Goal: Task Accomplishment & Management: Manage account settings

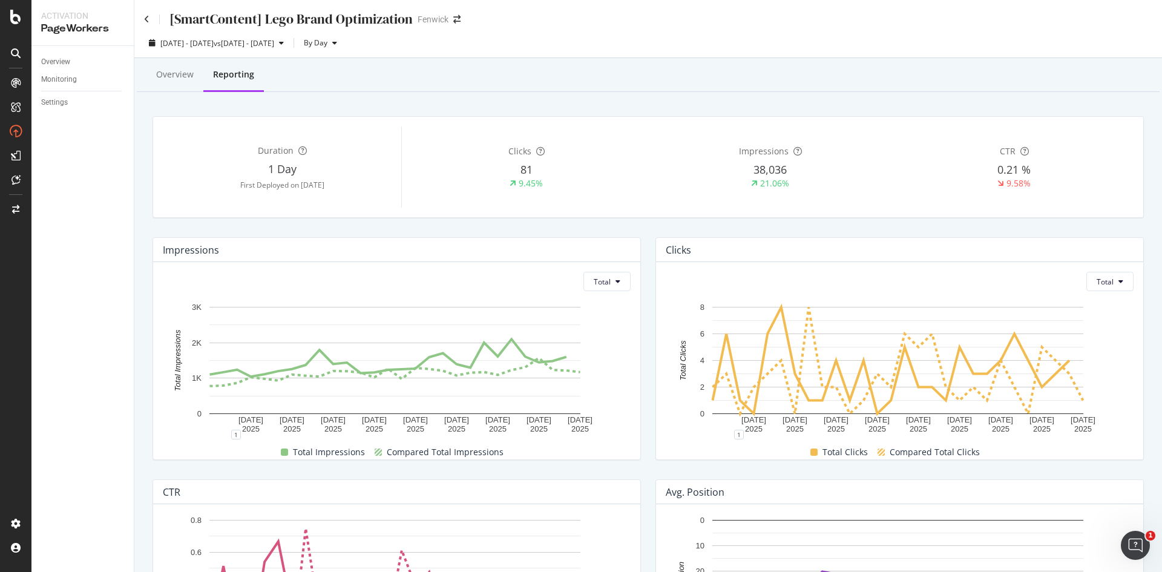
scroll to position [273, 0]
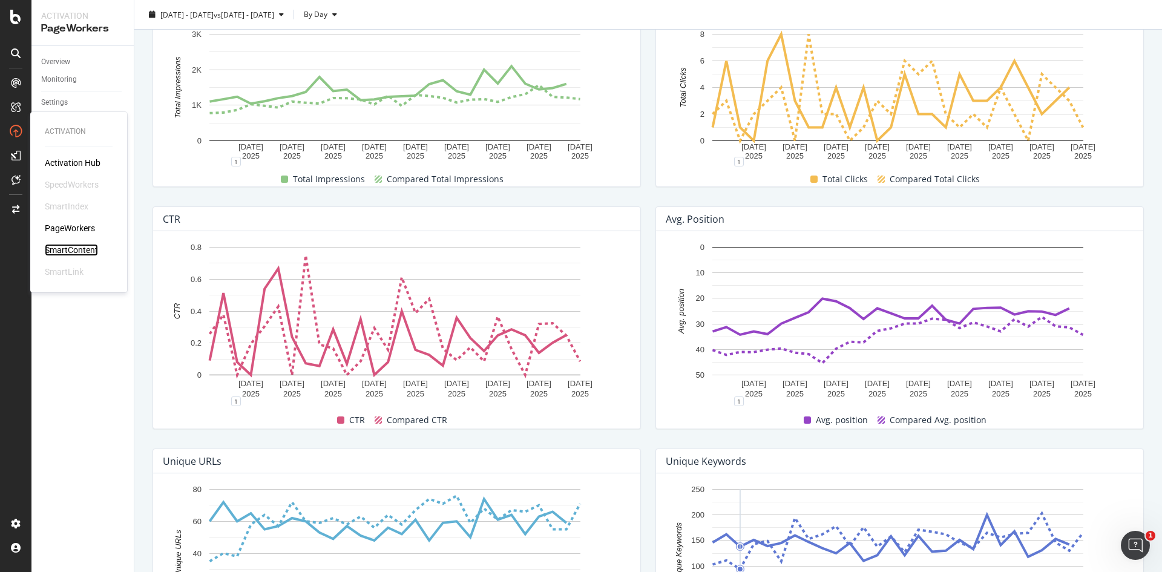
click at [91, 246] on div "SmartContent" at bounding box center [71, 250] width 53 height 12
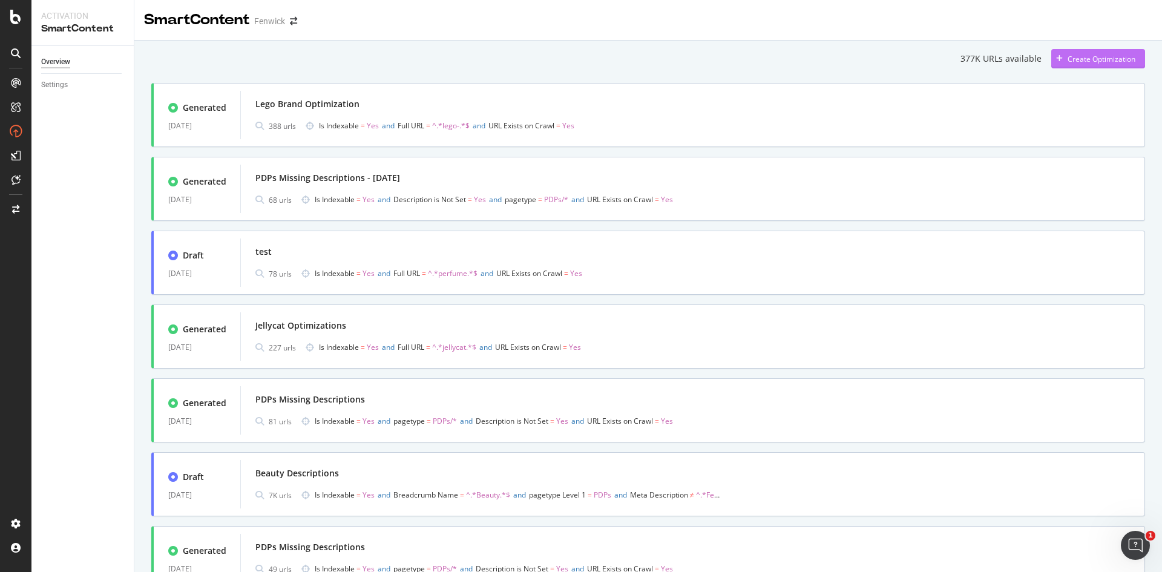
click at [1112, 56] on div "Create Optimization" at bounding box center [1102, 59] width 68 height 10
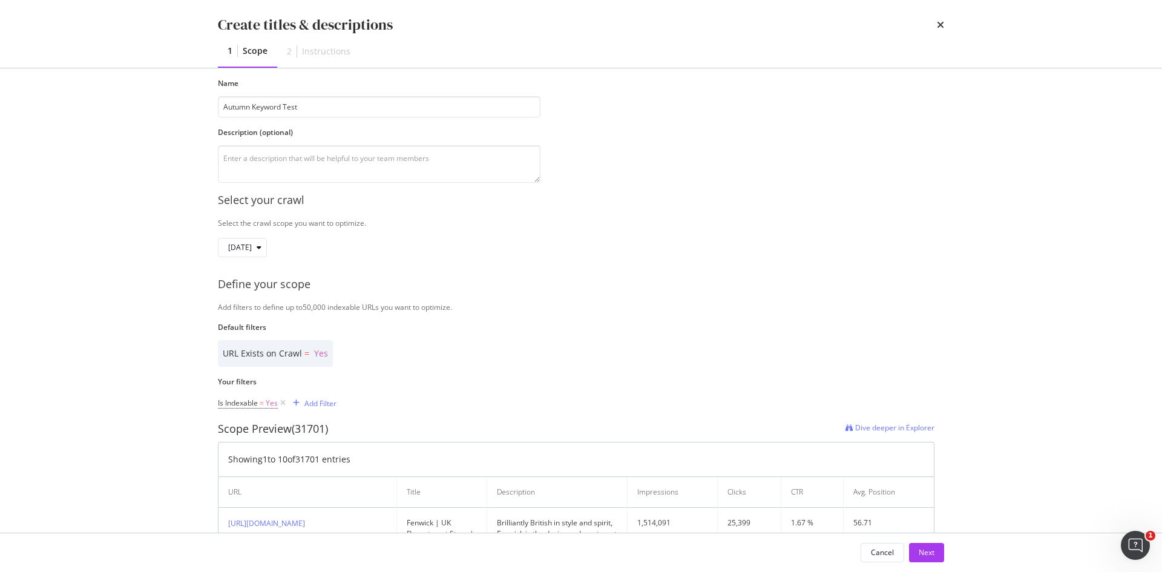
scroll to position [61, 0]
type input "Autumn Keyword Test"
click at [311, 406] on div "Add Filter" at bounding box center [320, 403] width 32 height 10
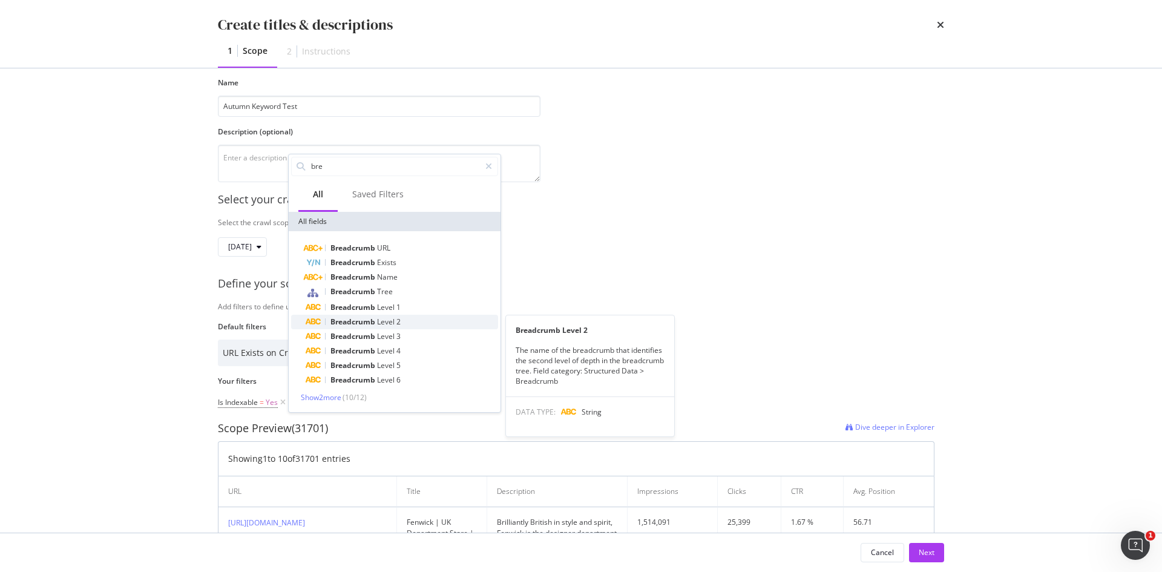
type input "bre"
click at [371, 324] on span "Breadcrumb" at bounding box center [354, 322] width 47 height 10
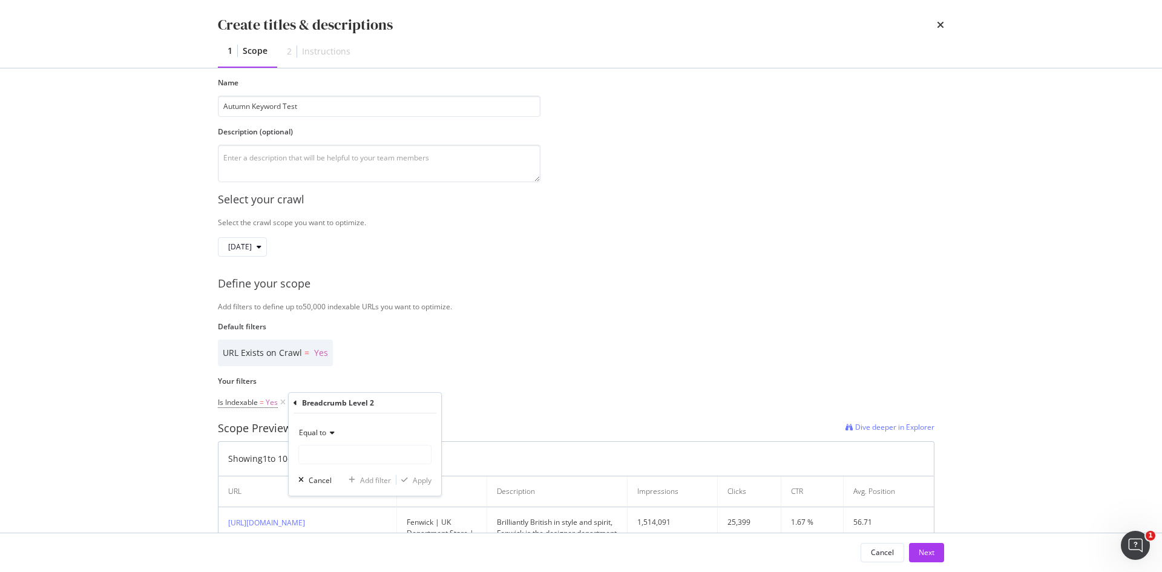
click at [334, 434] on icon "modal" at bounding box center [330, 432] width 8 height 7
click at [394, 432] on div "Equal to" at bounding box center [364, 432] width 133 height 19
click at [363, 453] on input "Name" at bounding box center [365, 454] width 132 height 19
type input "Knitwear"
click at [292, 395] on div "Breadcrumb Level 2 Equal to Knitwear Cancel Add filter Apply" at bounding box center [365, 444] width 153 height 103
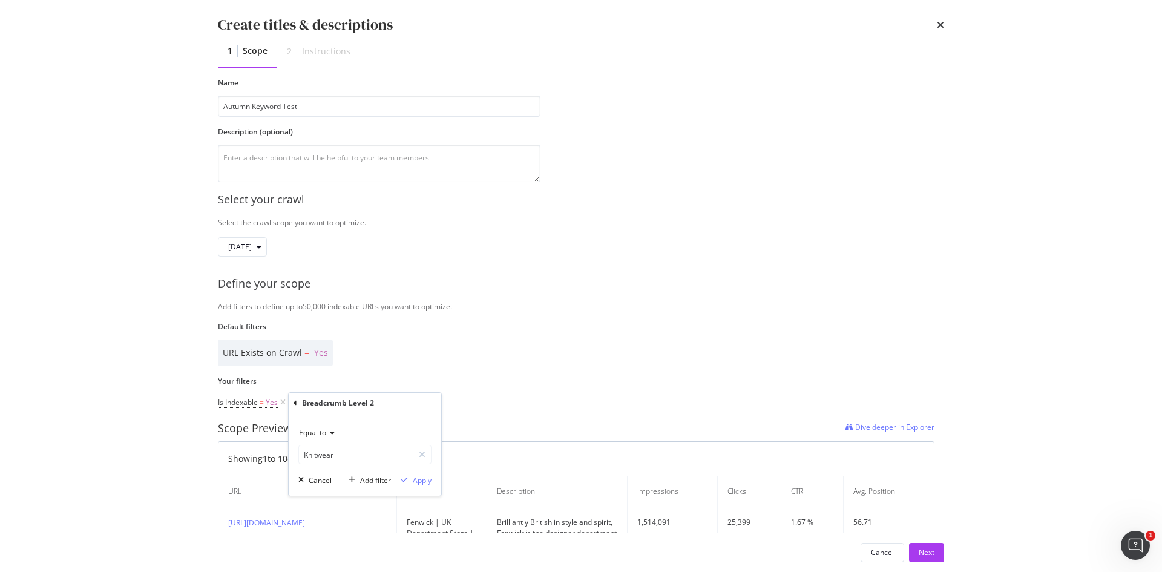
click at [297, 403] on icon "modal" at bounding box center [296, 403] width 4 height 7
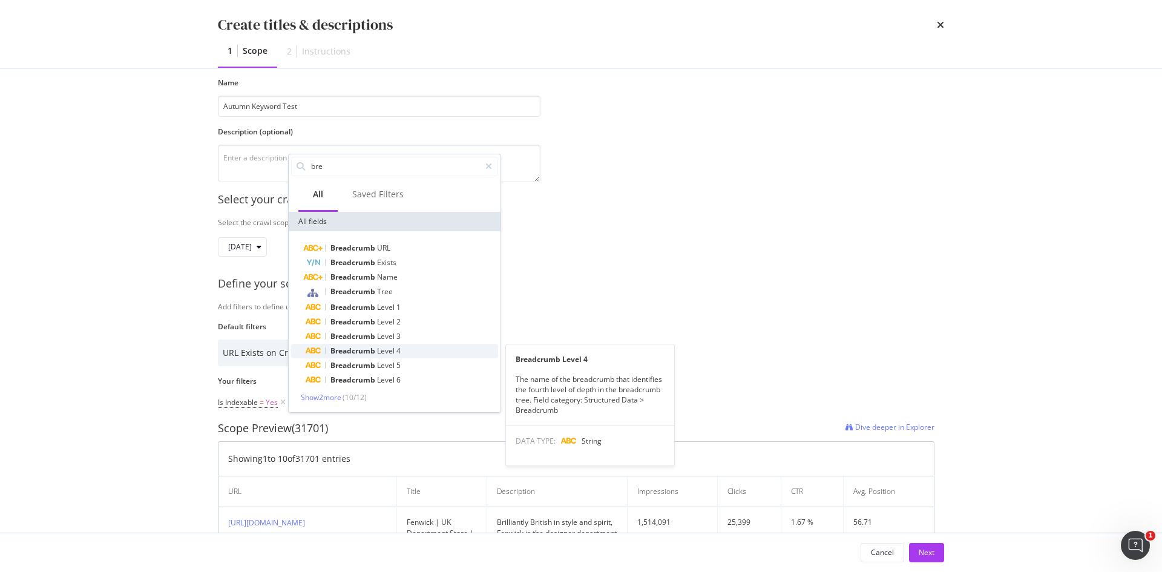
click at [386, 350] on span "Level" at bounding box center [386, 351] width 19 height 10
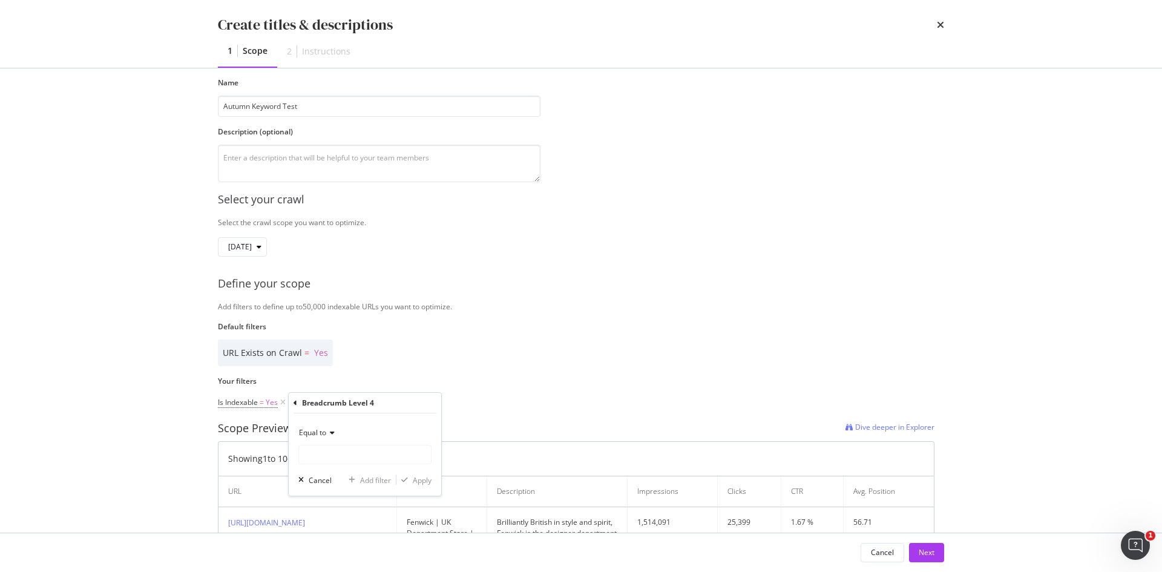
click at [332, 435] on icon "modal" at bounding box center [330, 432] width 8 height 7
click at [334, 563] on span "Contains" at bounding box center [319, 568] width 30 height 10
click at [378, 460] on input "Name" at bounding box center [365, 454] width 132 height 19
type input "Knitwear"
click at [420, 476] on div "Apply" at bounding box center [422, 480] width 19 height 10
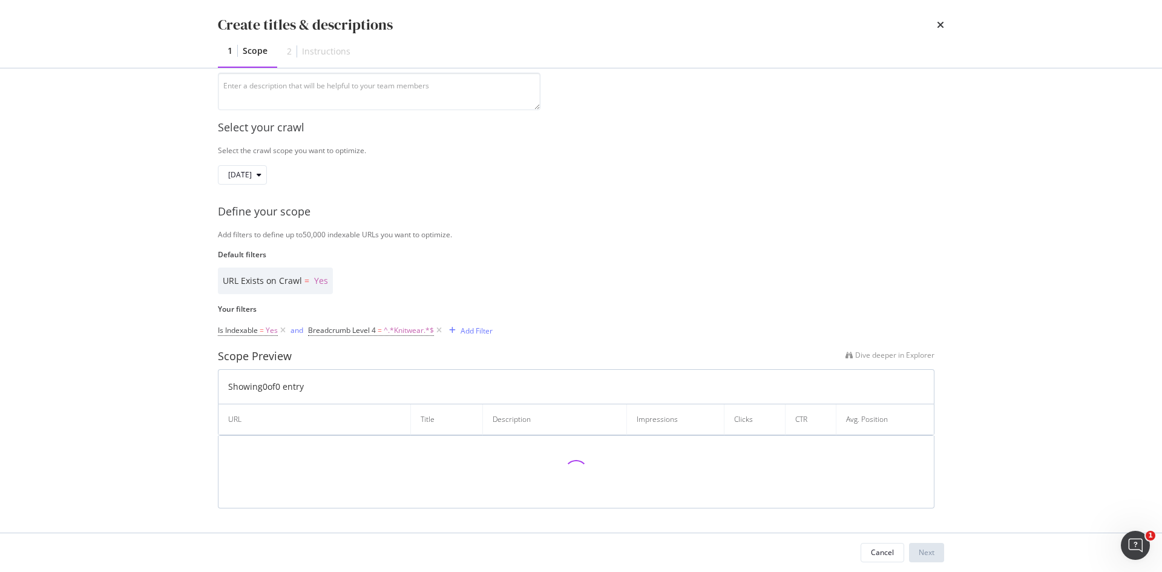
scroll to position [130, 0]
click at [409, 335] on span "^.*Knitwear.*$" at bounding box center [409, 332] width 50 height 17
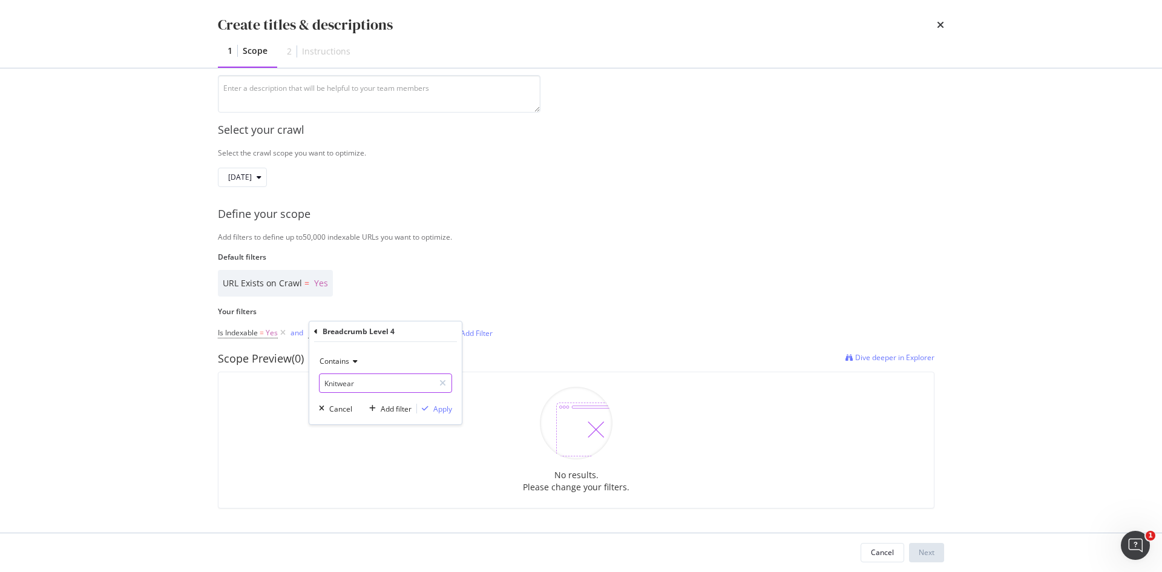
click at [367, 380] on input "Knitwear" at bounding box center [377, 382] width 114 height 19
type input "Knit"
click at [432, 405] on div "modal" at bounding box center [425, 408] width 16 height 7
click at [297, 334] on div "and" at bounding box center [297, 332] width 13 height 10
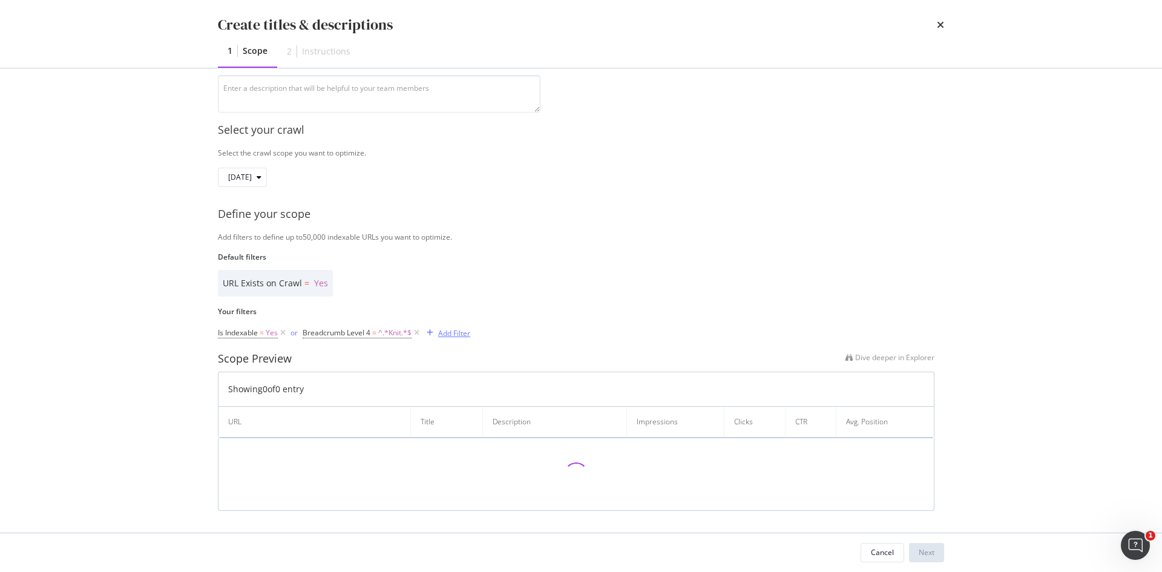
click at [452, 338] on div "Add Filter" at bounding box center [454, 333] width 32 height 10
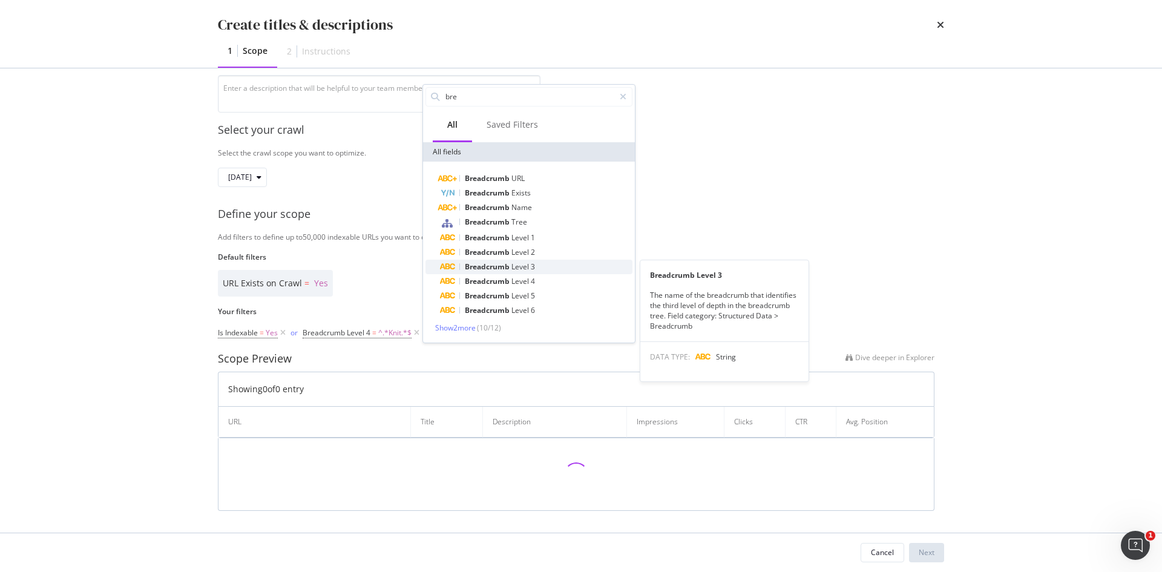
click at [499, 272] on div "Breadcrumb Level 3" at bounding box center [536, 267] width 192 height 15
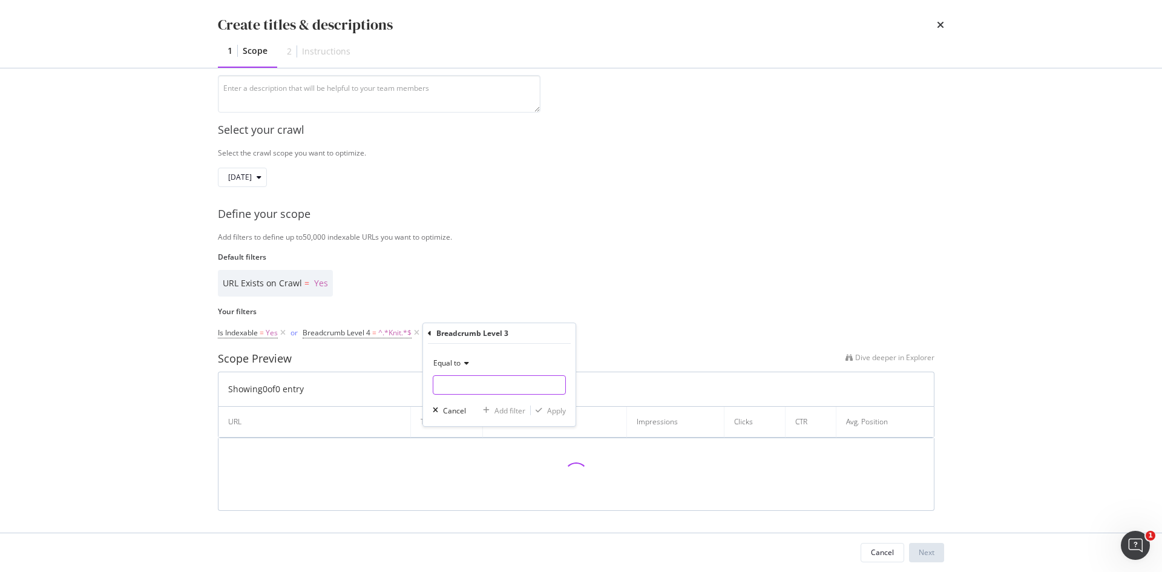
click at [488, 383] on input "Name" at bounding box center [499, 384] width 132 height 19
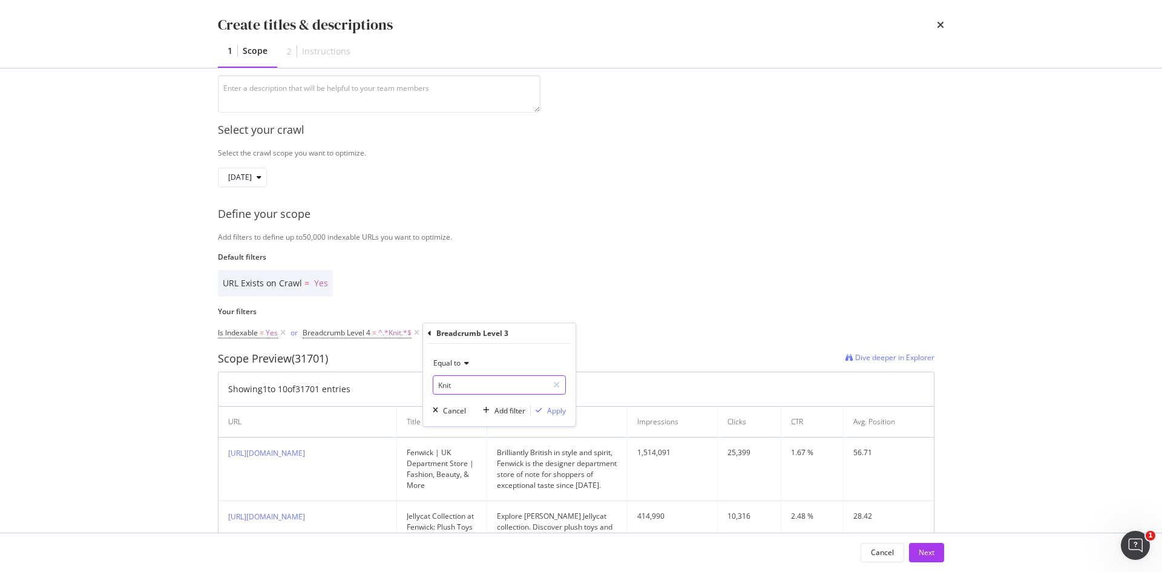
type input "Knit"
click at [450, 366] on span "Equal to" at bounding box center [446, 363] width 27 height 10
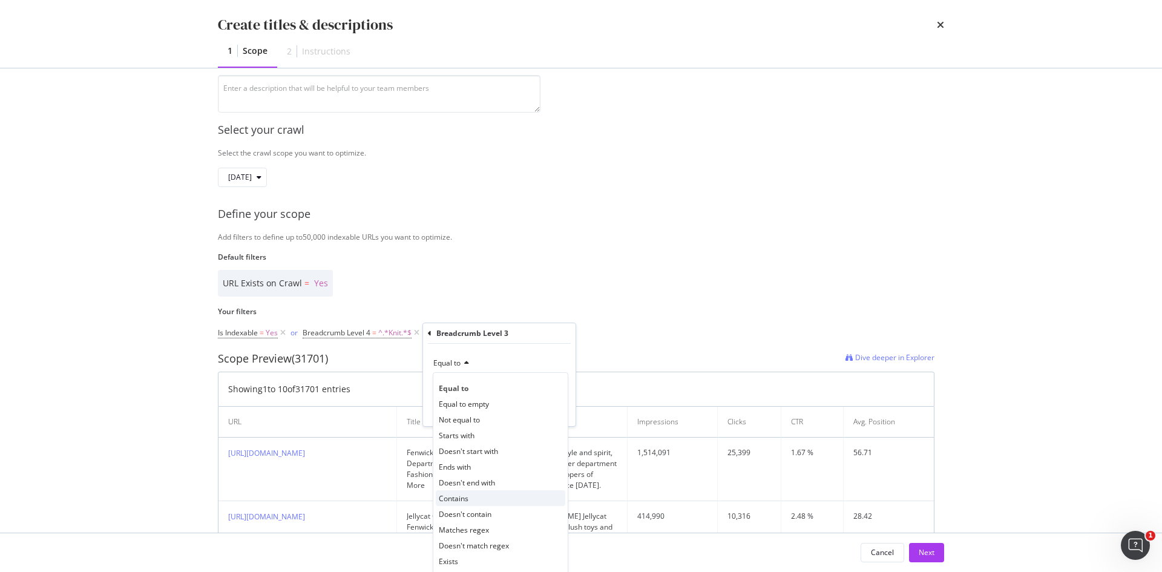
click at [499, 504] on div "Contains" at bounding box center [501, 498] width 130 height 16
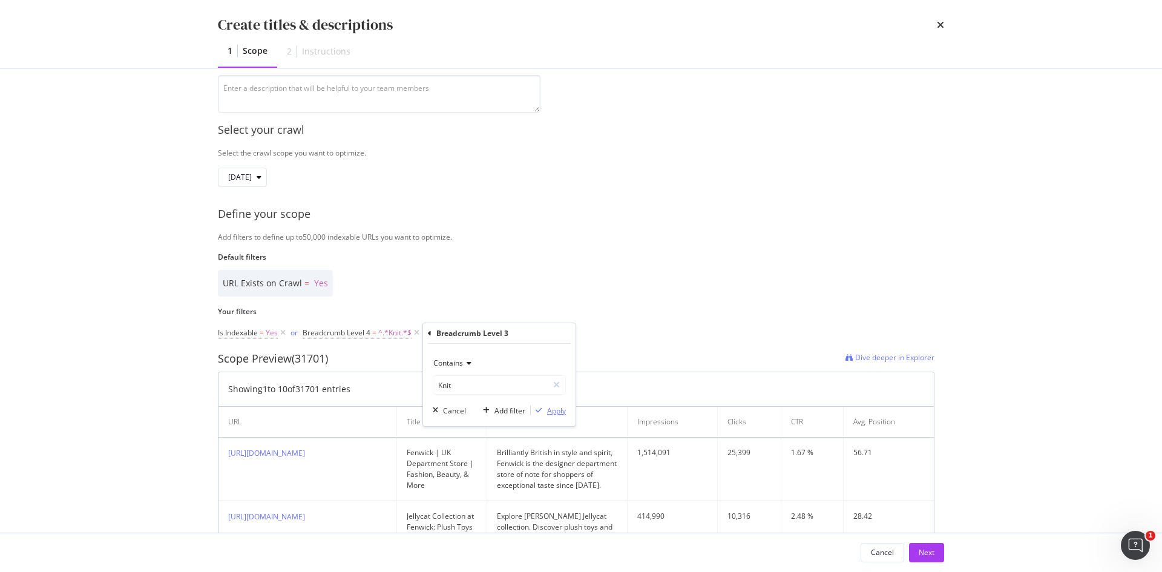
click at [545, 407] on div "modal" at bounding box center [539, 410] width 16 height 7
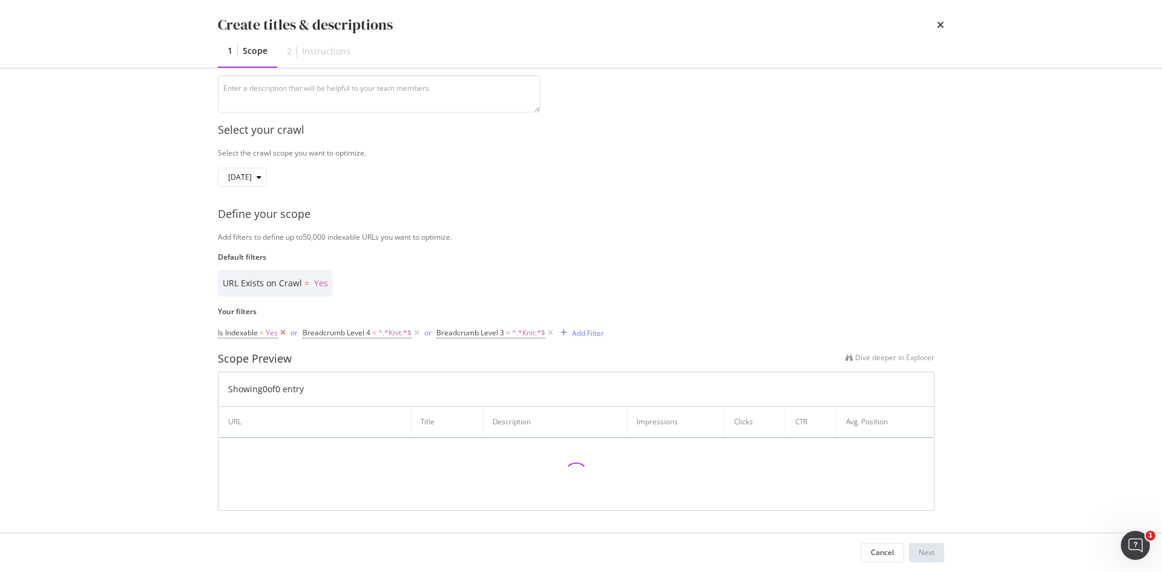
click at [284, 334] on icon "modal" at bounding box center [283, 333] width 10 height 12
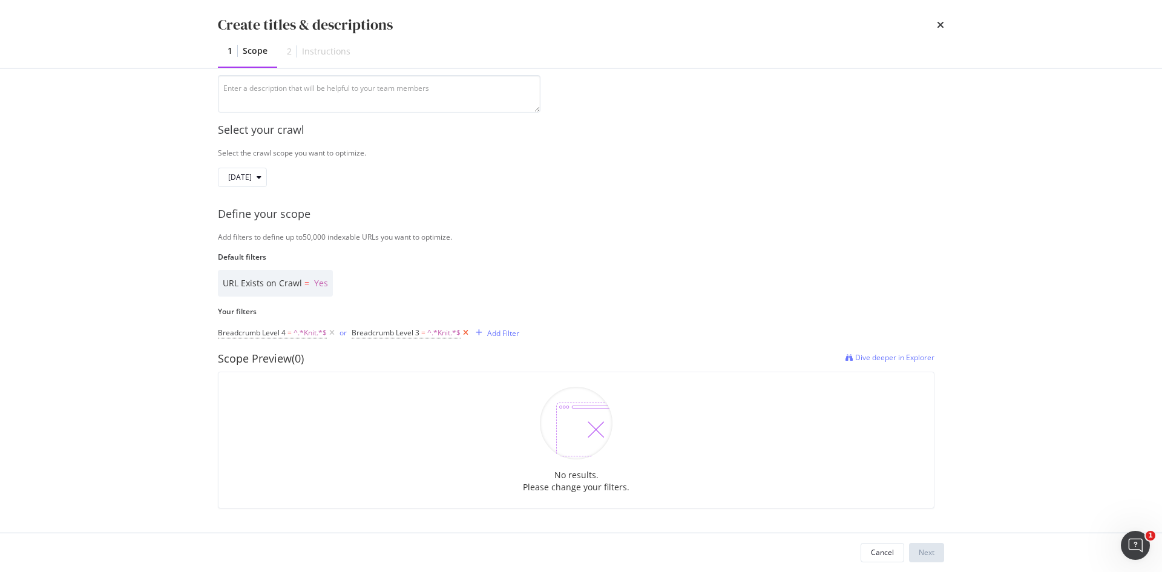
click at [466, 334] on icon "modal" at bounding box center [466, 333] width 10 height 12
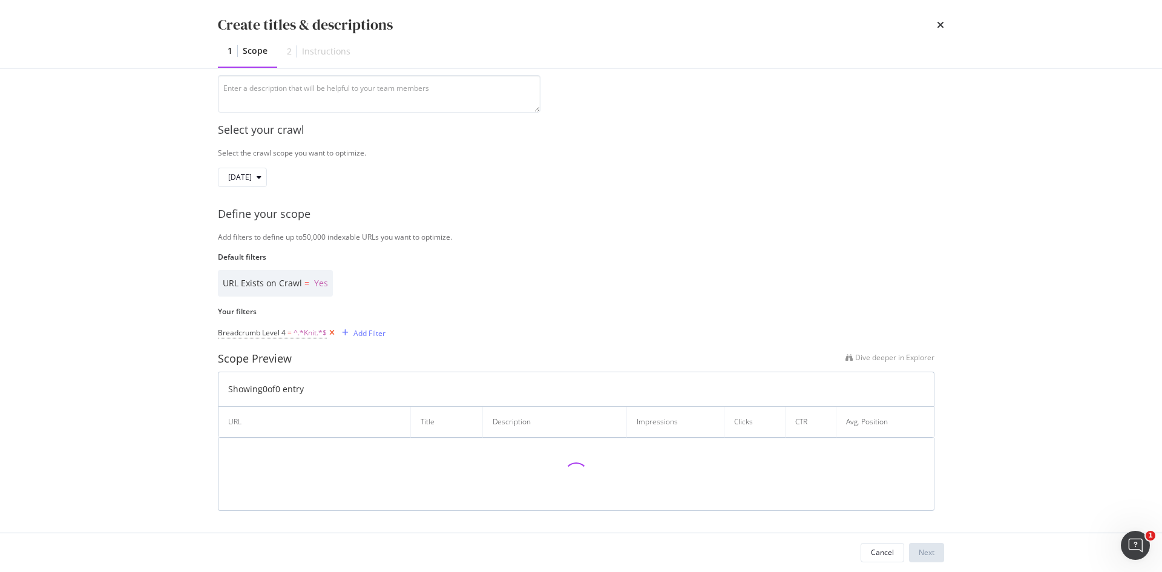
click at [329, 337] on icon "modal" at bounding box center [332, 333] width 10 height 12
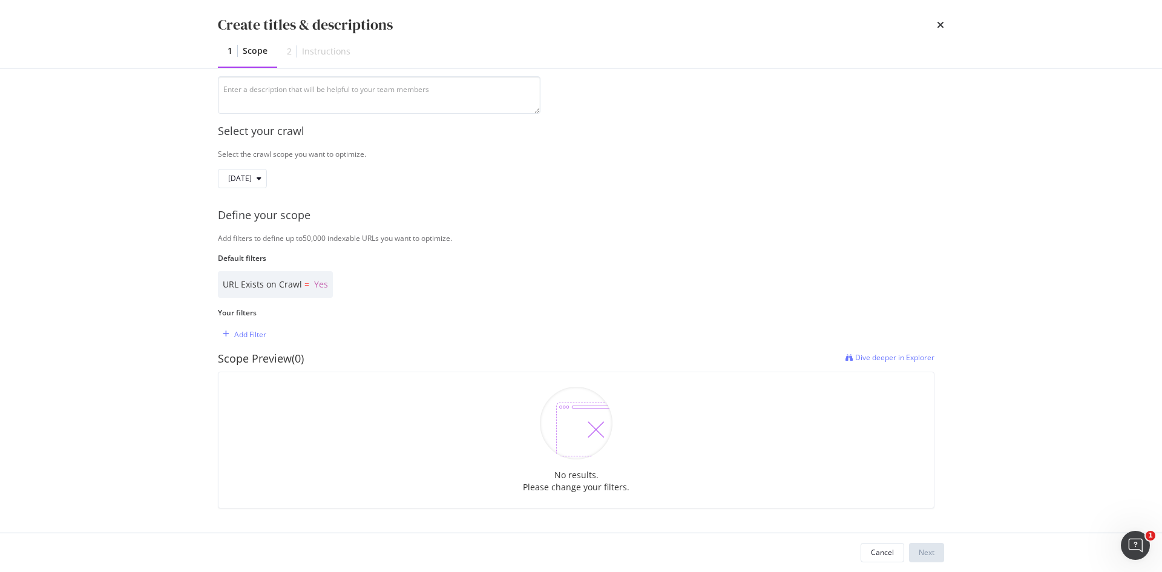
scroll to position [129, 0]
click at [262, 339] on div "Add Filter" at bounding box center [250, 334] width 32 height 10
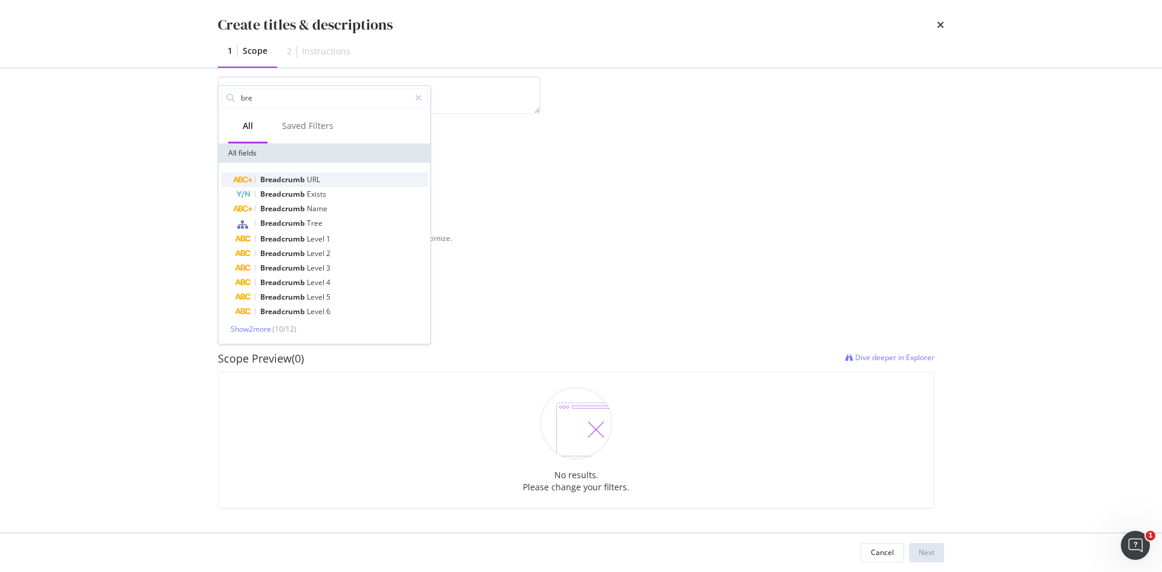
click at [320, 177] on span "URL" at bounding box center [313, 179] width 13 height 10
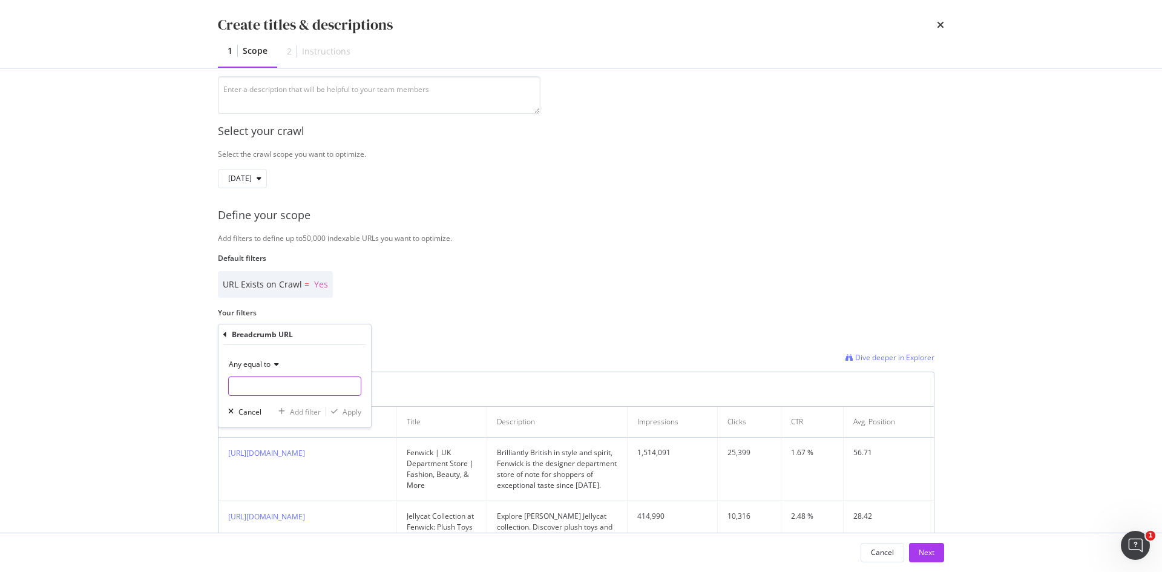
click at [269, 392] on input "Name" at bounding box center [295, 386] width 132 height 19
click at [262, 369] on div "Any equal to" at bounding box center [294, 364] width 133 height 19
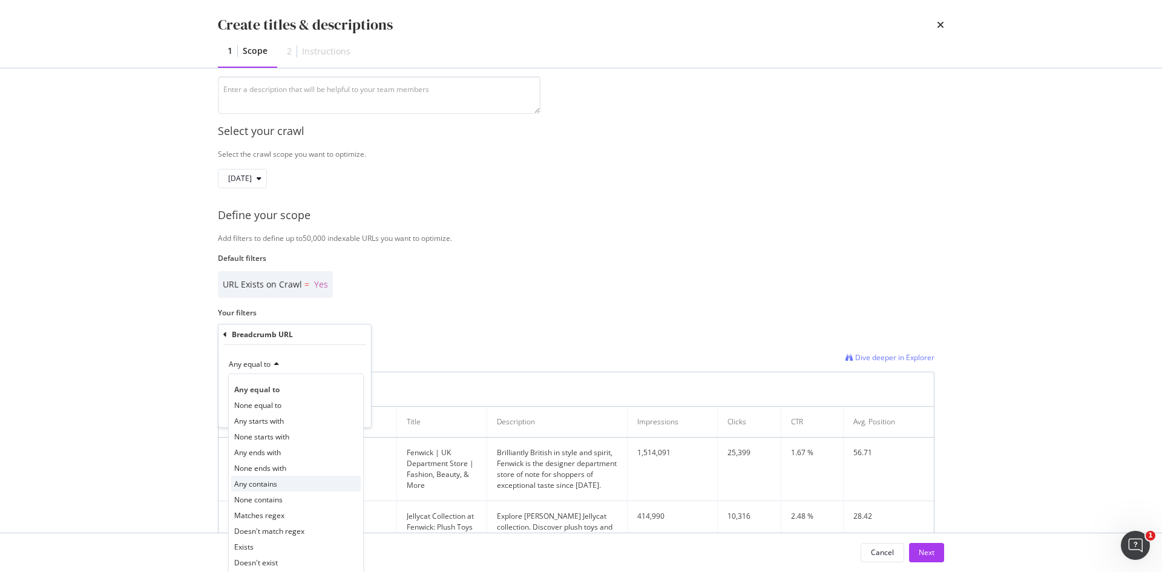
click at [281, 487] on div "Any contains" at bounding box center [296, 484] width 130 height 16
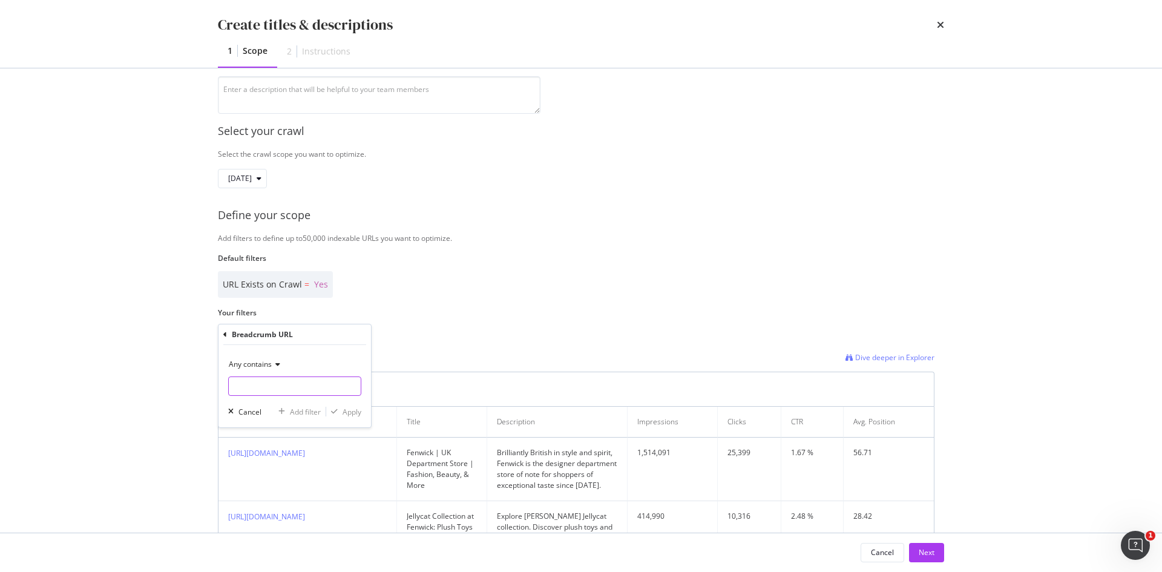
click at [301, 385] on input "Name" at bounding box center [295, 386] width 132 height 19
paste input "women-clothing-knitwear"
type input "women-clothing-knitwear"
click at [343, 414] on div "Apply" at bounding box center [352, 412] width 19 height 10
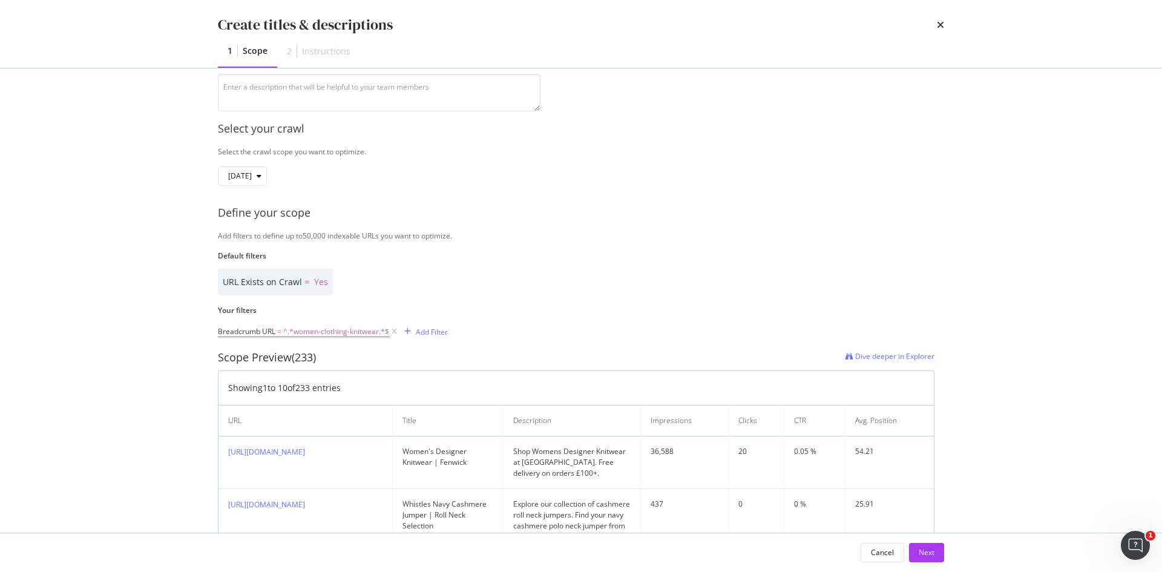
scroll to position [132, 0]
click at [415, 334] on div "modal" at bounding box center [408, 330] width 16 height 7
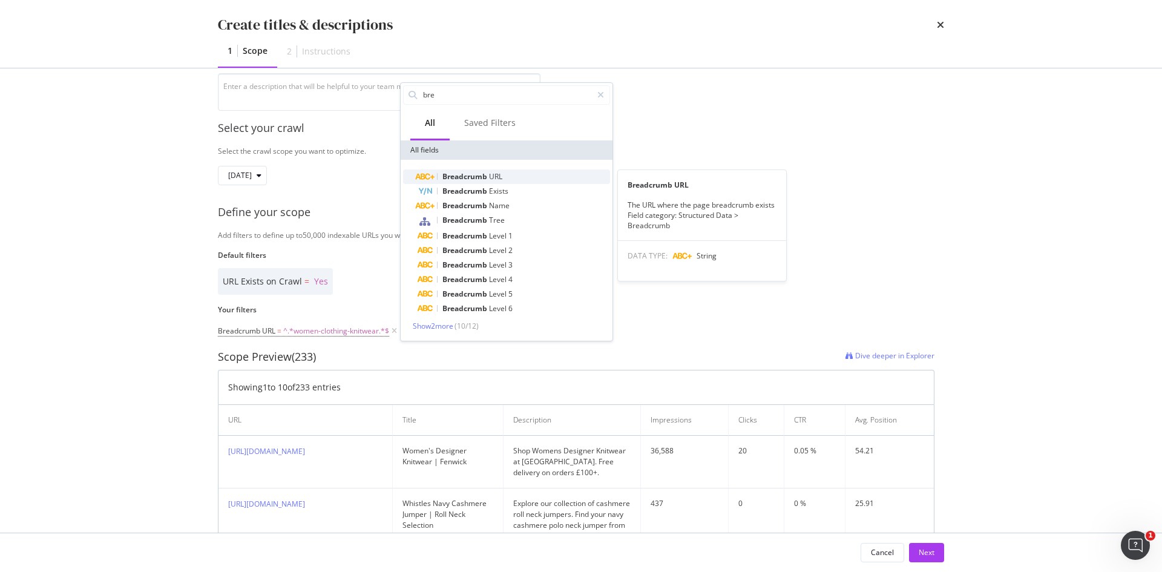
click at [497, 174] on span "URL" at bounding box center [495, 176] width 13 height 10
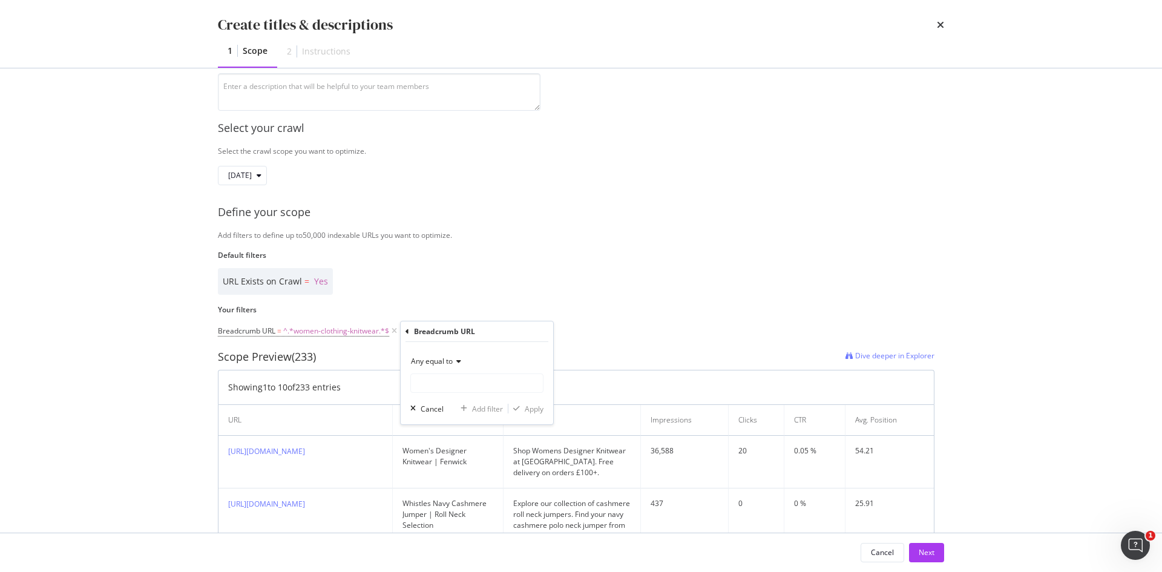
click at [444, 360] on span "Any equal to" at bounding box center [432, 361] width 42 height 10
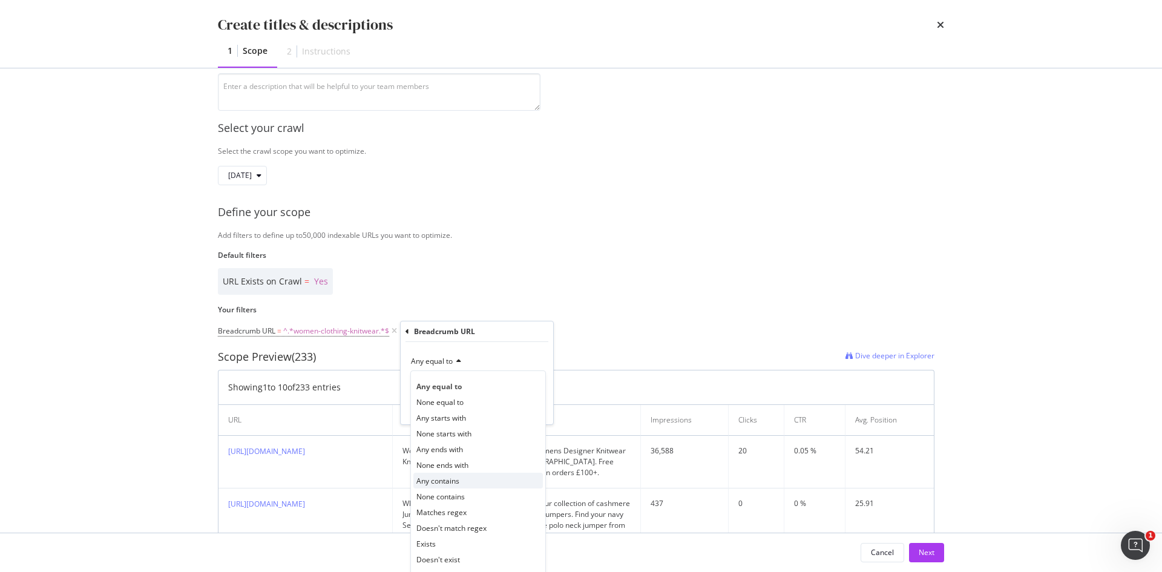
click at [453, 482] on span "Any contains" at bounding box center [437, 481] width 43 height 10
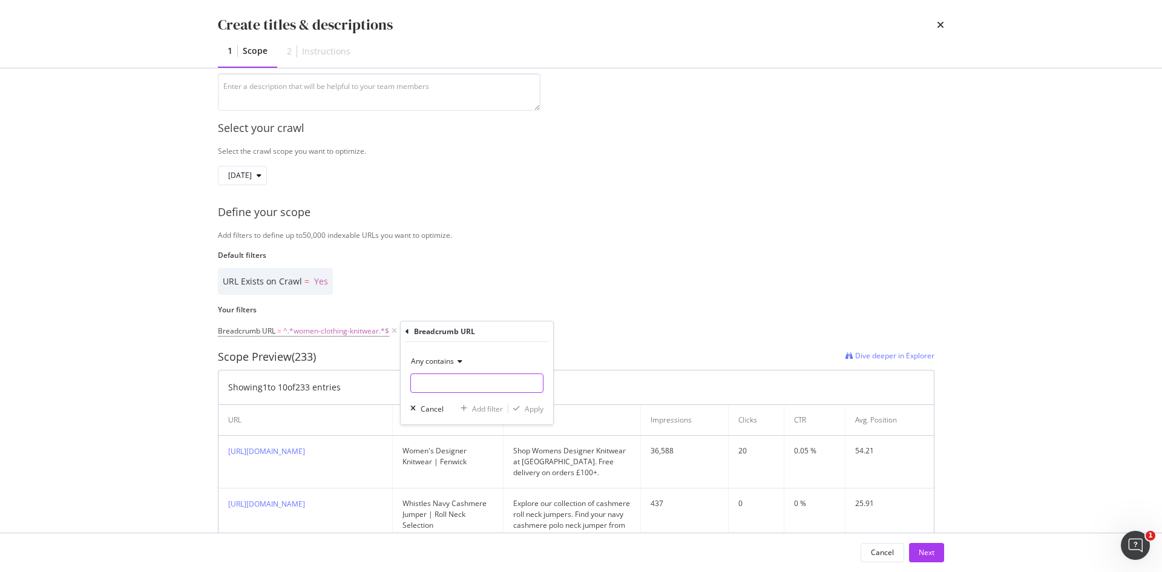
click at [465, 382] on input "Name" at bounding box center [477, 382] width 132 height 19
paste input "women-clothing-coats-and-jackets"
type input "women-clothing-coats-and-jackets"
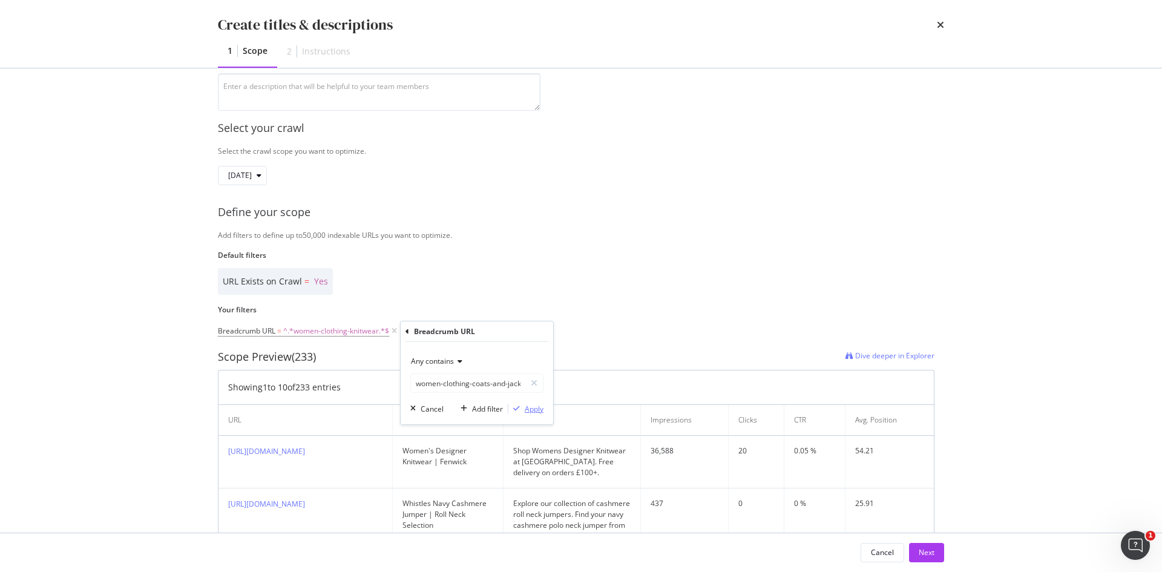
click at [531, 412] on div "Apply" at bounding box center [534, 409] width 19 height 10
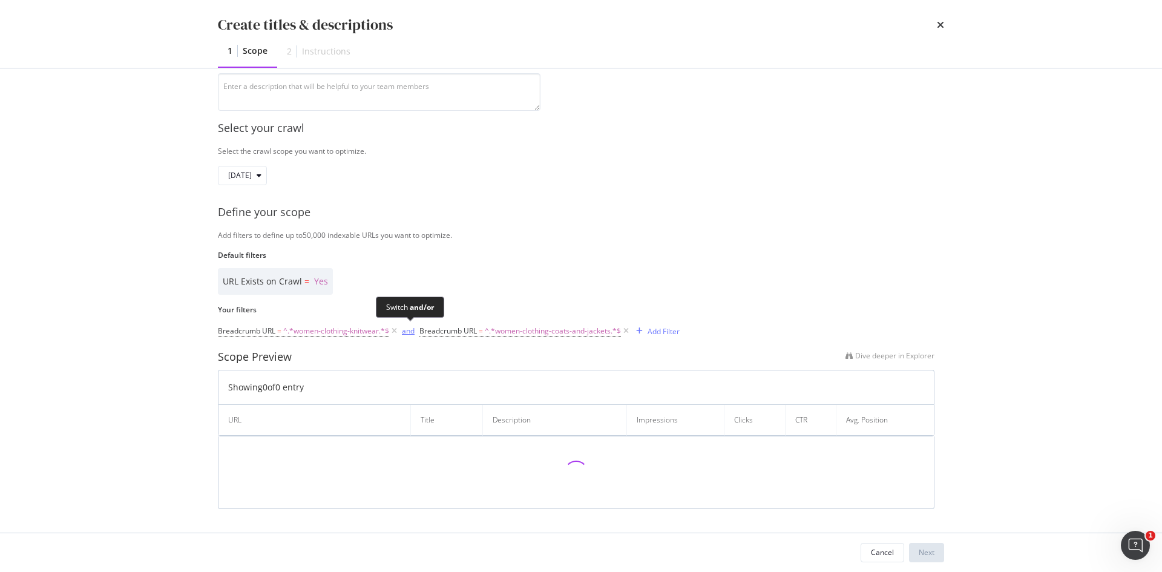
click at [411, 334] on div "and" at bounding box center [408, 331] width 13 height 10
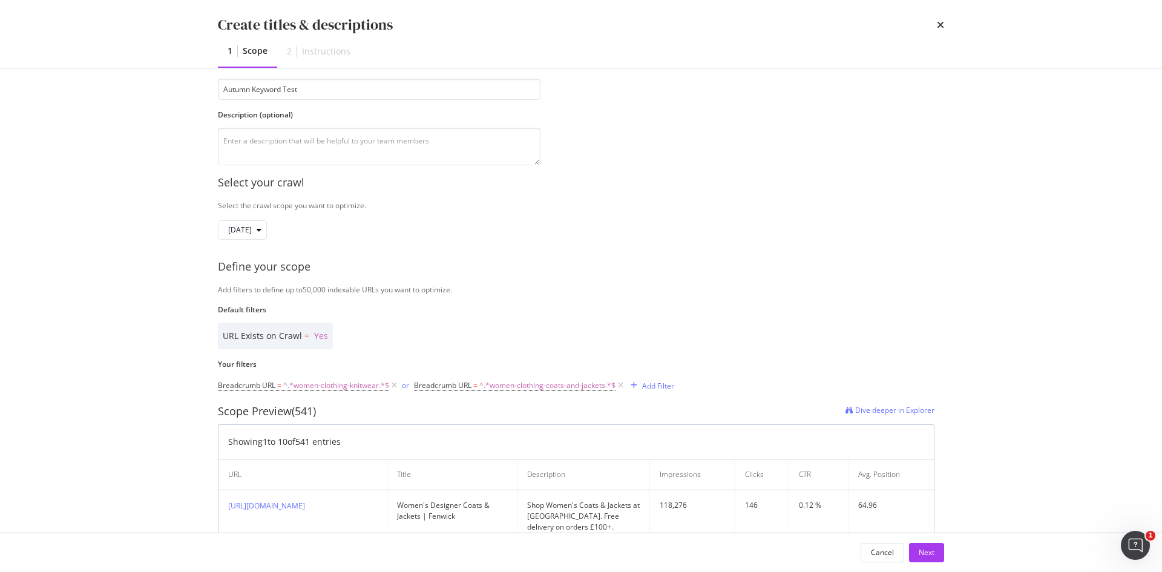
scroll to position [62, 0]
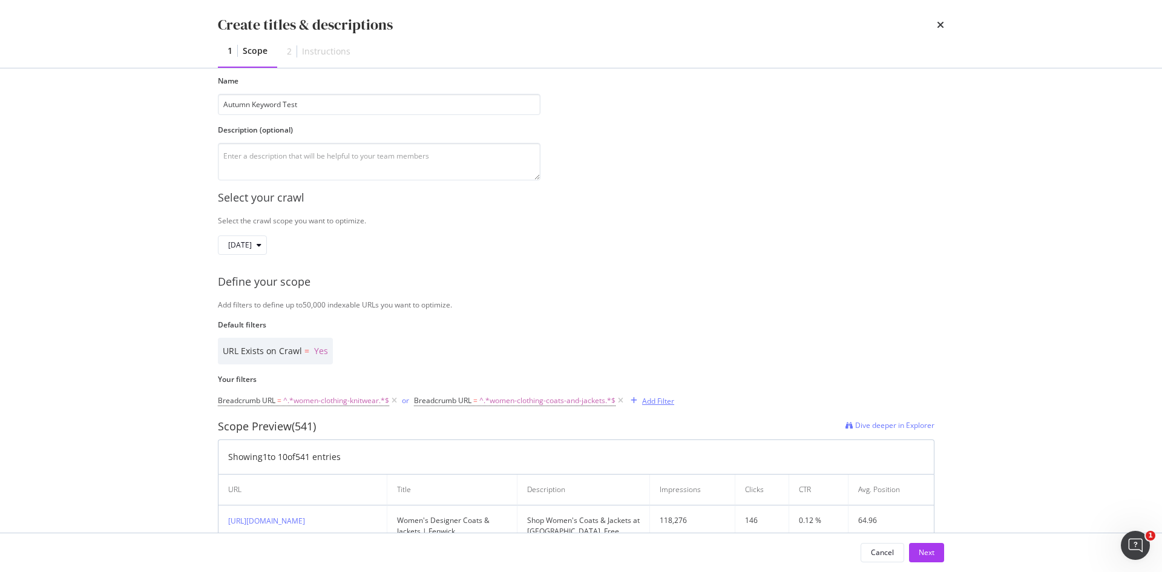
click at [654, 404] on div "Add Filter" at bounding box center [658, 401] width 32 height 10
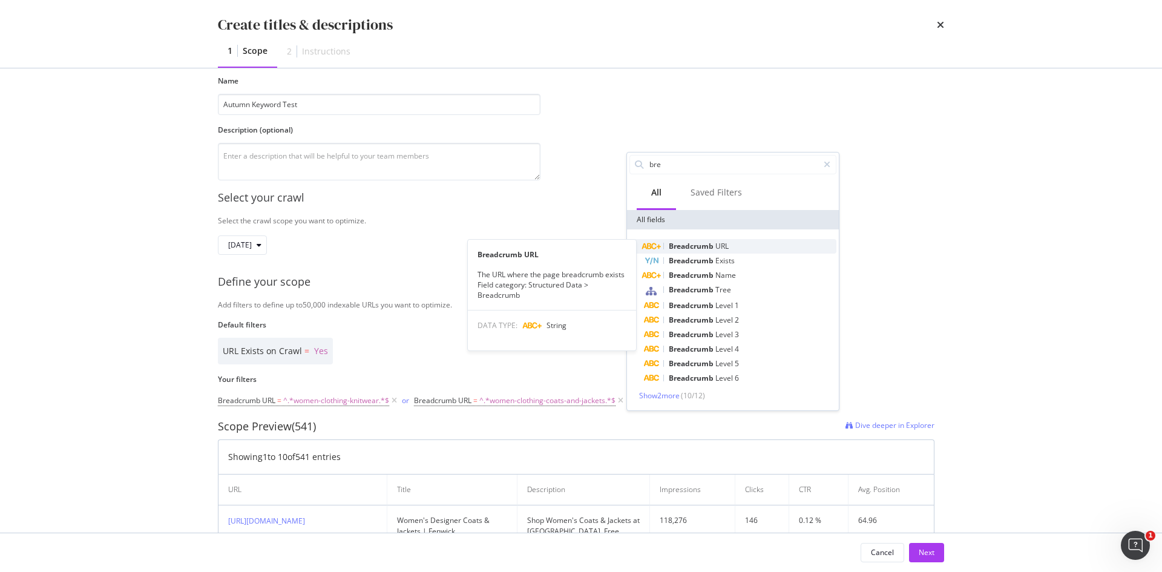
click at [693, 247] on span "Breadcrumb" at bounding box center [692, 246] width 47 height 10
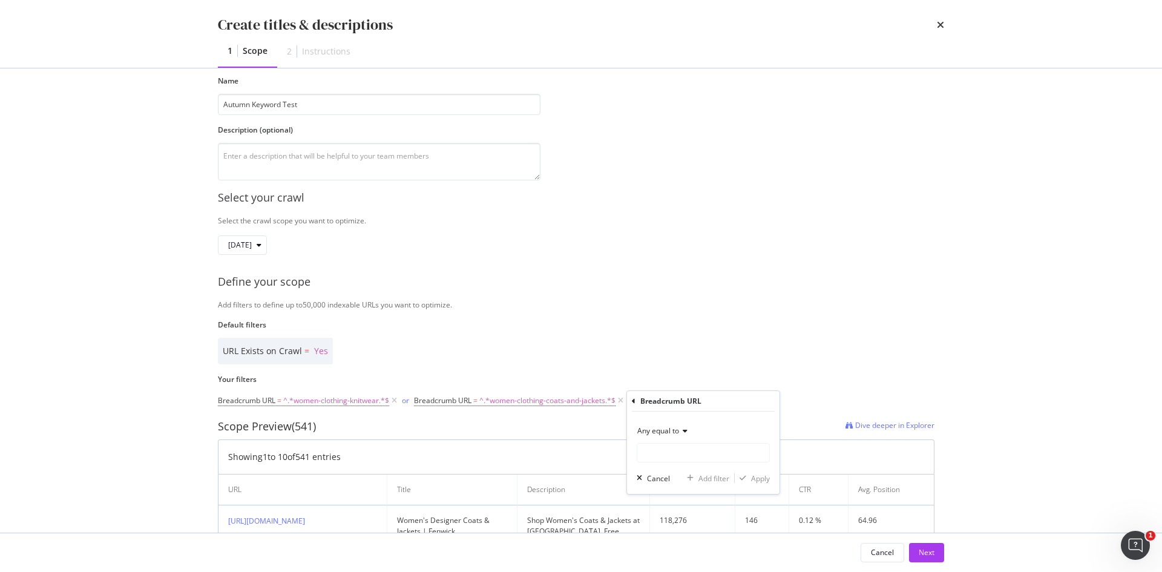
click at [650, 427] on span "Any equal to" at bounding box center [658, 431] width 42 height 10
click at [671, 549] on span "Any contains" at bounding box center [664, 550] width 43 height 10
click at [685, 458] on input "Name" at bounding box center [703, 452] width 132 height 19
paste input "seasonal-style-women"
type input "seasonal-style-women"
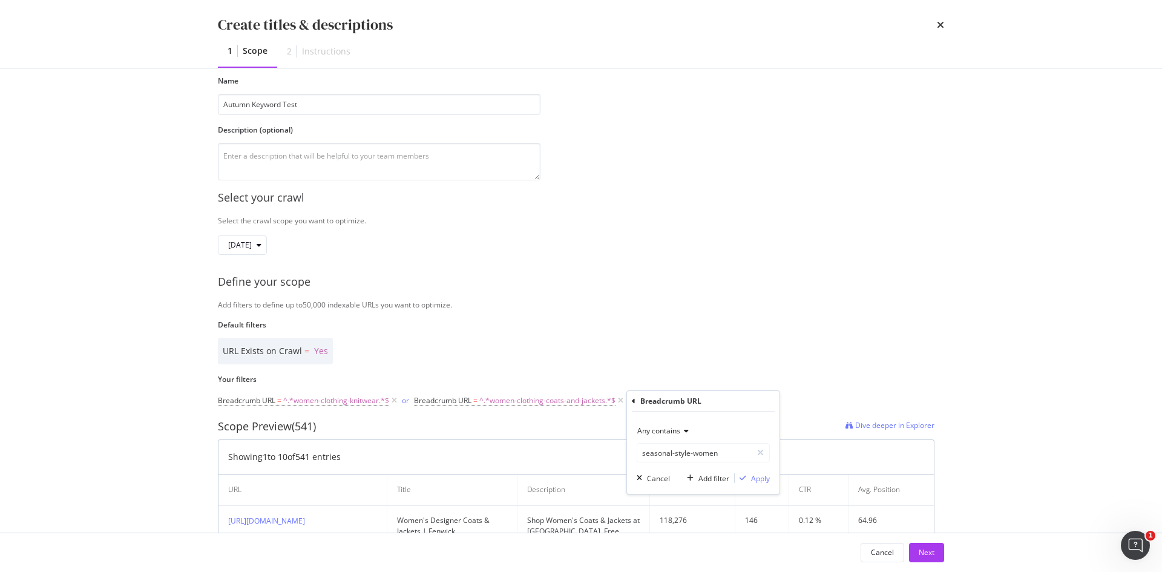
click at [766, 486] on div "Any contains seasonal-style-women Cancel Add filter Apply" at bounding box center [703, 453] width 153 height 82
click at [765, 480] on div "Apply" at bounding box center [760, 478] width 19 height 10
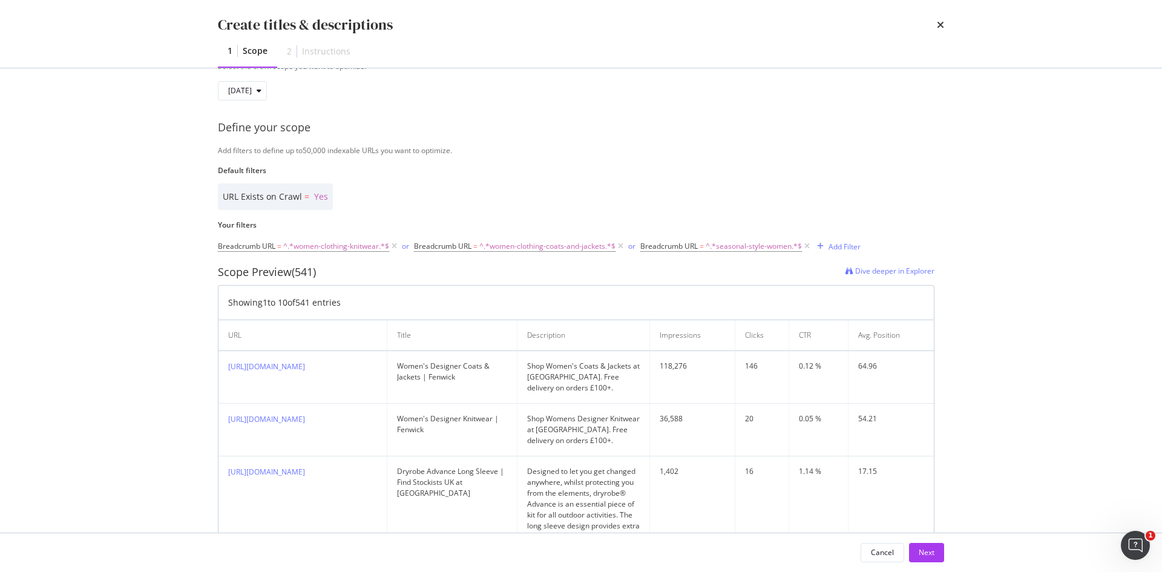
scroll to position [219, 0]
click at [811, 246] on icon "modal" at bounding box center [807, 245] width 10 height 12
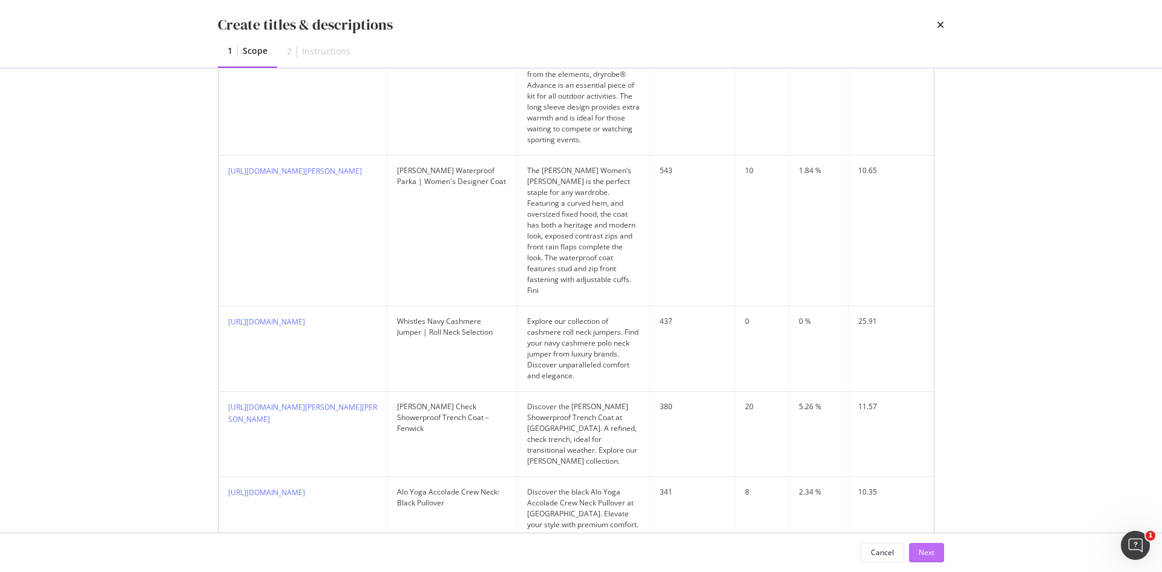
click at [922, 558] on div "Next" at bounding box center [927, 552] width 16 height 10
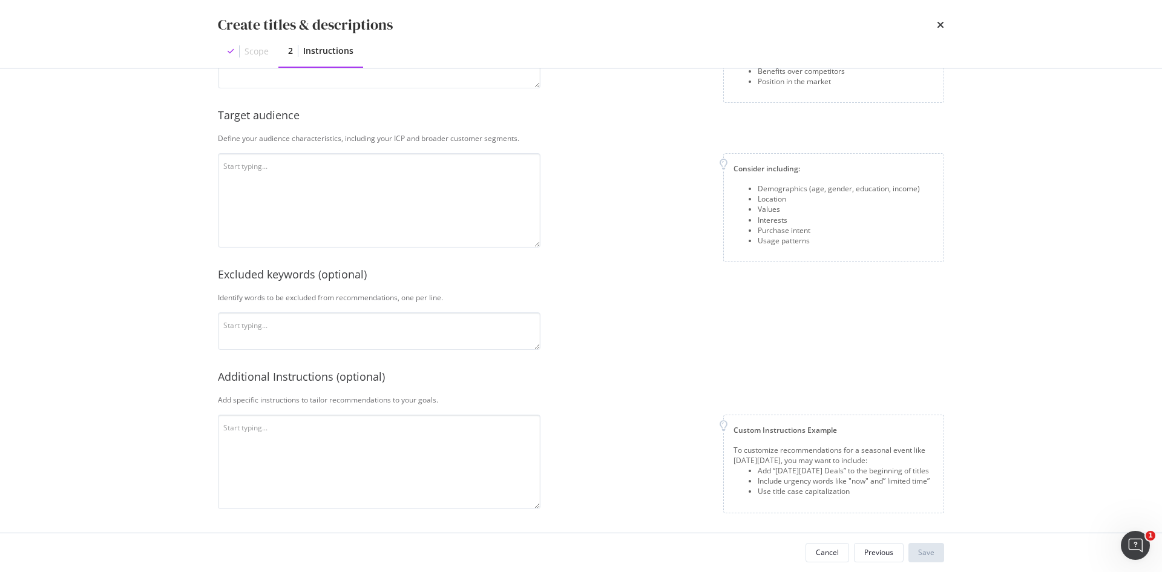
scroll to position [0, 0]
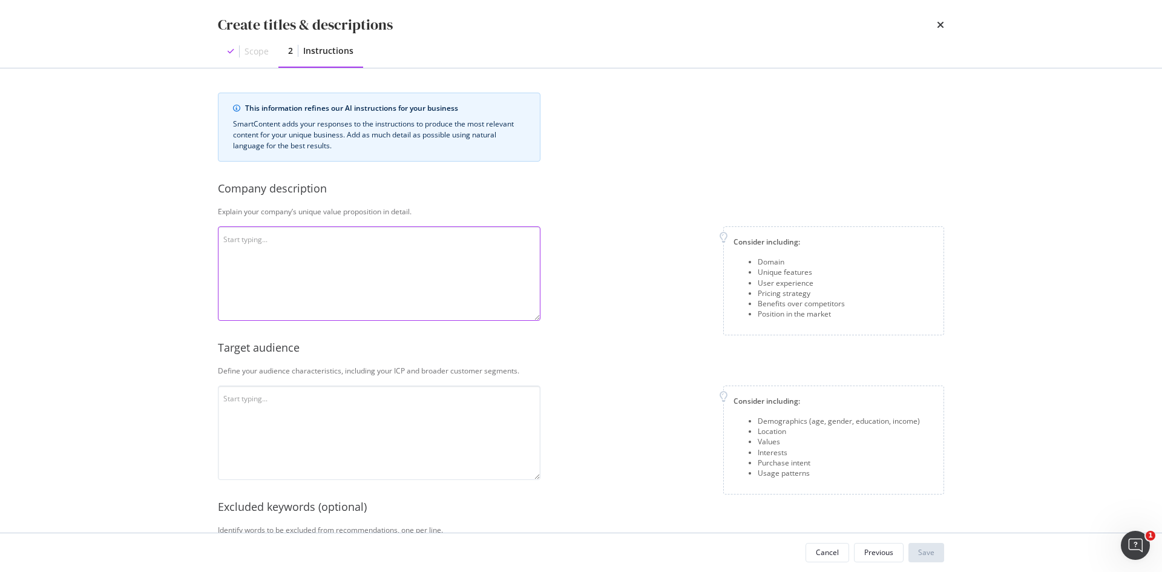
click at [408, 245] on textarea "modal" at bounding box center [379, 273] width 323 height 94
paste textarea "Fenwick’s target audience primarily consists of affluent, style-conscious consu…"
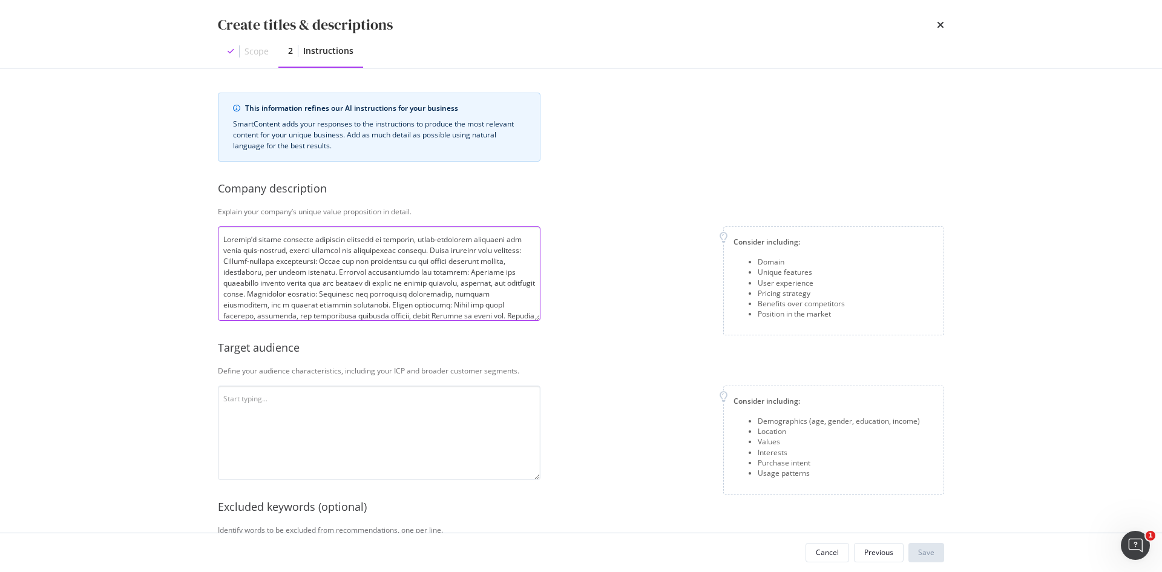
scroll to position [88, 0]
type textarea "Fenwick’s target audience primarily consists of affluent, style-conscious consu…"
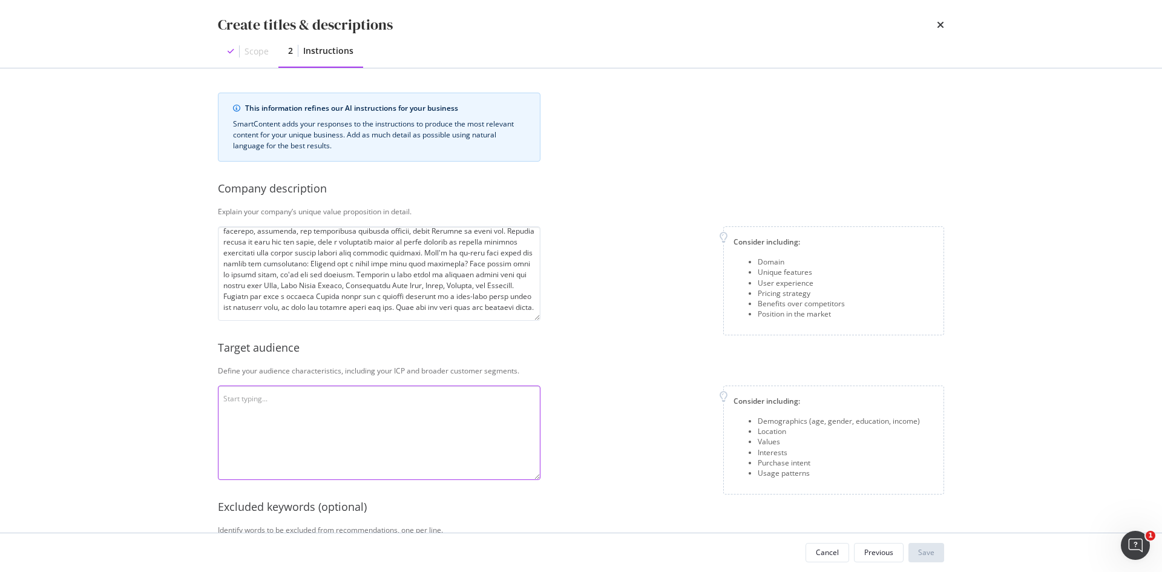
click at [452, 463] on textarea "modal" at bounding box center [379, 433] width 323 height 94
paste textarea "Fenwick’s target audience primarily consists of affluent, style-conscious consu…"
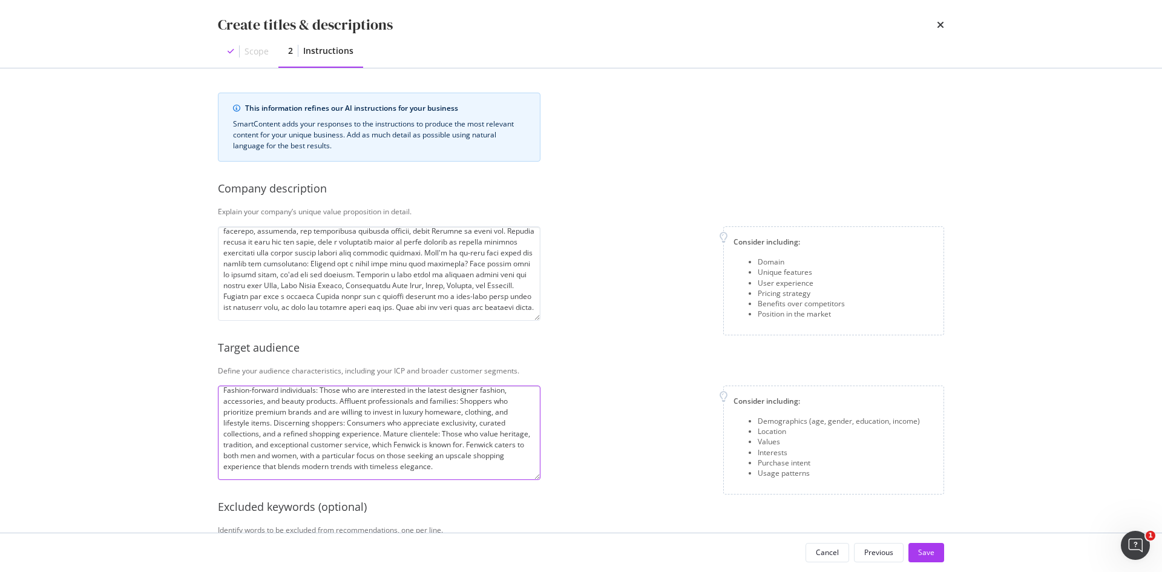
scroll to position [232, 0]
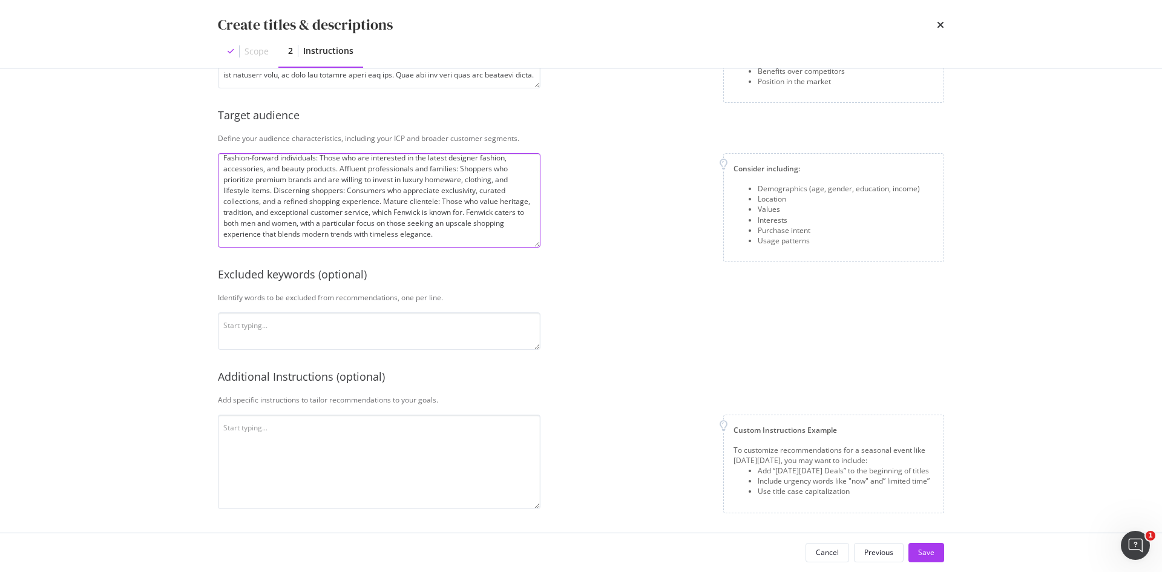
type textarea "Fenwick’s target audience primarily consists of affluent, style-conscious consu…"
click at [398, 330] on textarea "modal" at bounding box center [379, 331] width 323 height 38
paste textarea "cheap, sale, low-cost, best price, discounted, Perfect, On-trend, Trendy, Fashi…"
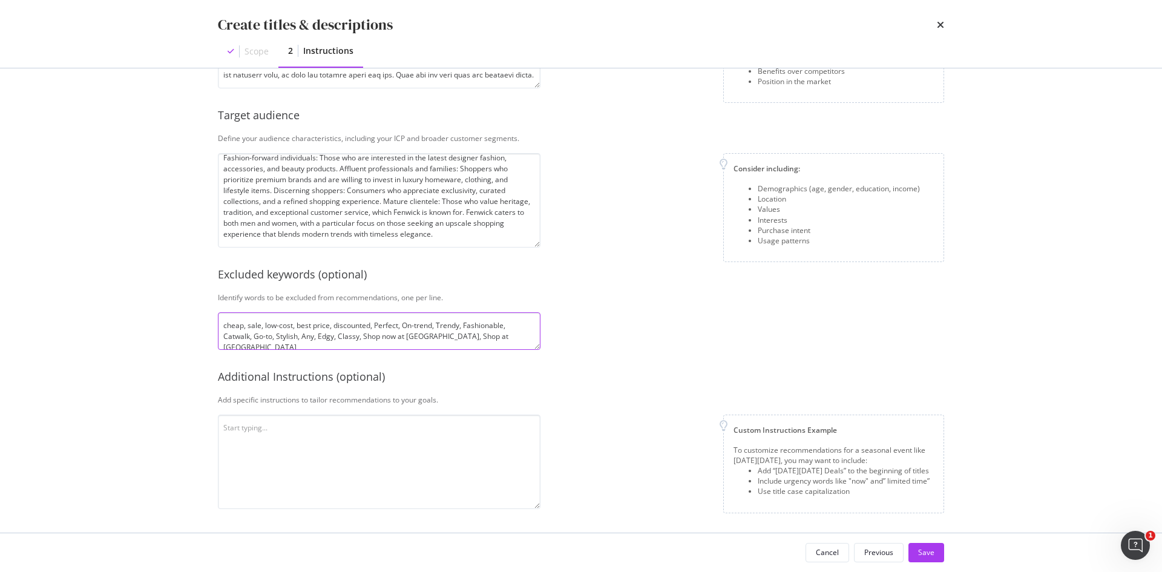
type textarea "cheap, sale, low-cost, best price, discounted, Perfect, On-trend, Trendy, Fashi…"
click at [422, 424] on textarea "modal" at bounding box center [379, 462] width 323 height 94
paste textarea "Write a compelling meta description (150–160 characters) optimized for SEO that…"
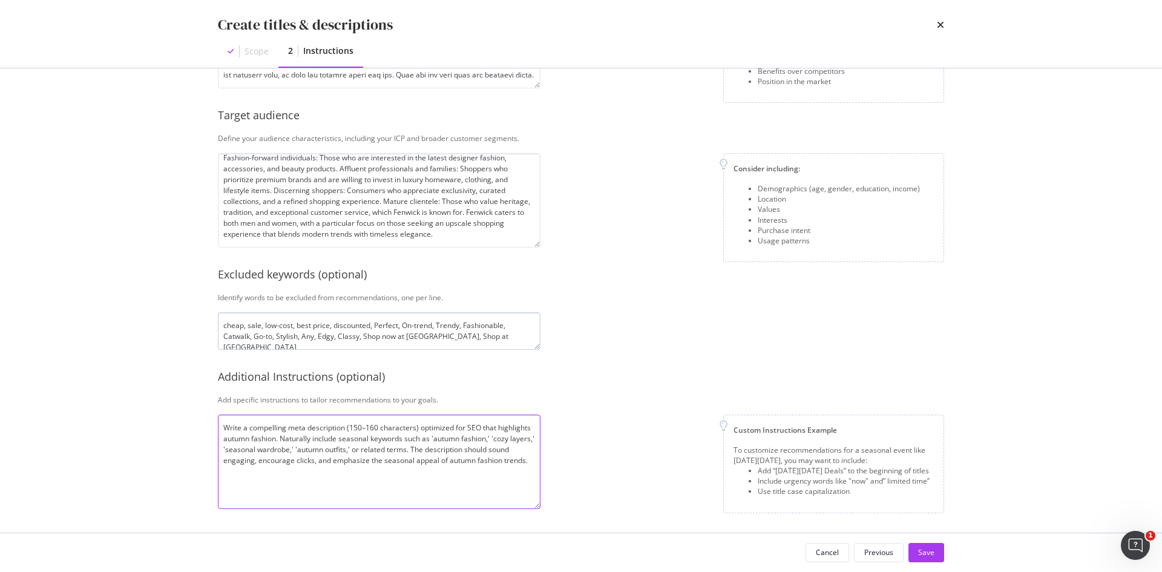
type textarea "Write a compelling meta description (150–160 characters) optimized for SEO that…"
click at [493, 336] on textarea "cheap, sale, low-cost, best price, discounted, Perfect, On-trend, Trendy, Fashi…" at bounding box center [379, 331] width 323 height 38
type textarea "cheap, sale, low-cost, best price, discounted, Perfect, On-trend, Trendy, Fashi…"
click at [340, 472] on textarea "Write a compelling meta description (150–160 characters) optimized for SEO that…" at bounding box center [379, 462] width 323 height 94
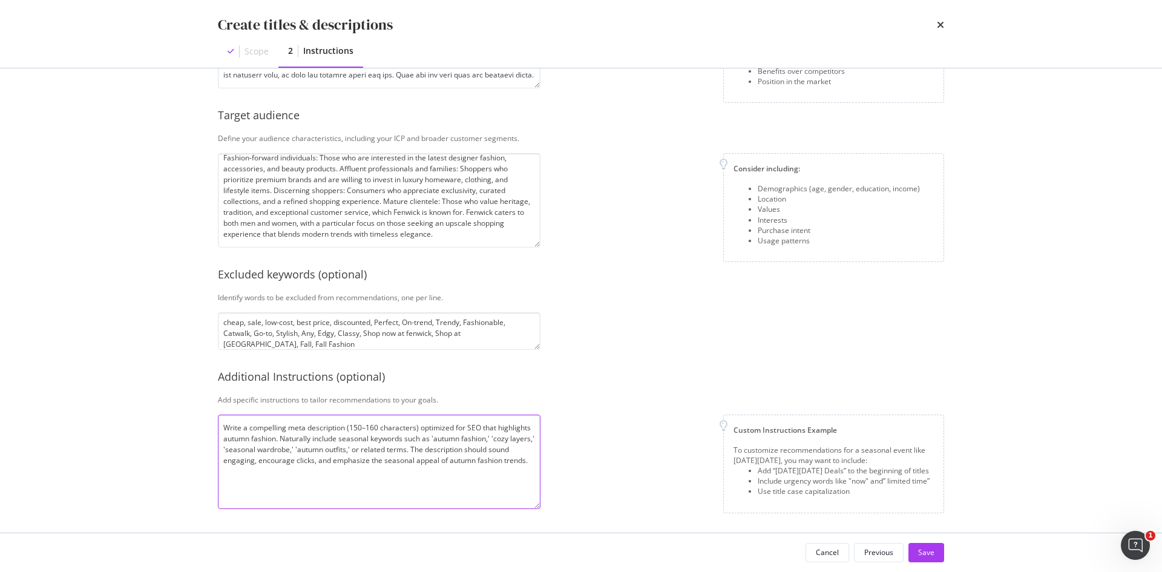
paste textarea "Core Keywords autumn fashion autumn outfits autumn clothing autumn style autumn…"
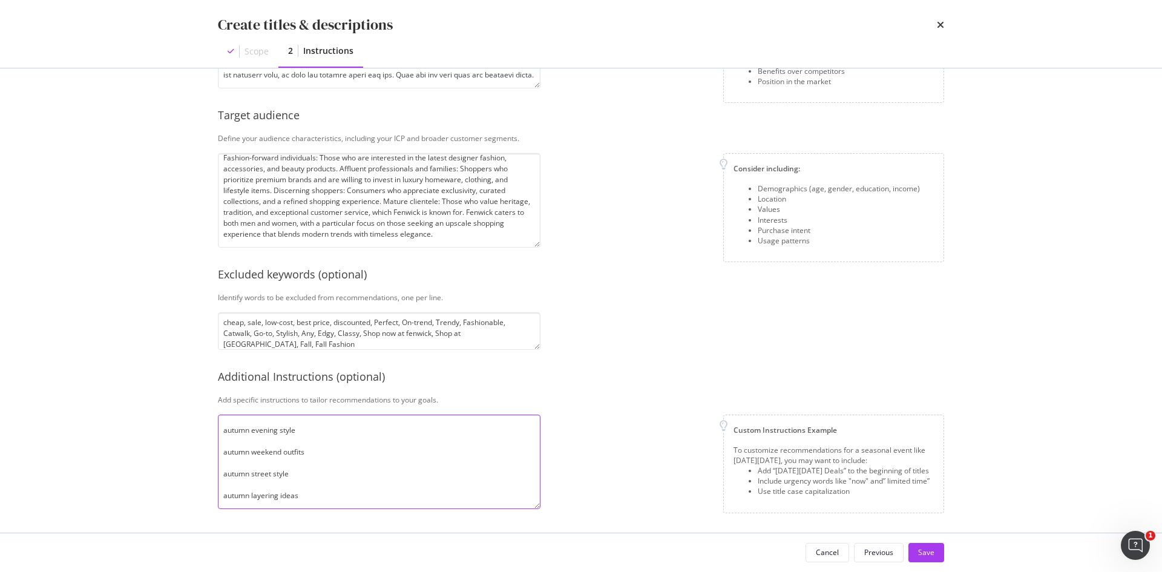
click at [245, 475] on textarea "Write a compelling meta description (150–160 characters) optimized for SEO that…" at bounding box center [379, 462] width 323 height 94
click at [226, 487] on textarea "Write a compelling meta description (150–160 characters) optimized for SEO that…" at bounding box center [379, 462] width 323 height 94
click at [222, 463] on textarea "Write a compelling meta description (150–160 characters) optimized for SEO that…" at bounding box center [379, 462] width 323 height 94
click at [222, 451] on textarea "Write a compelling meta description (150–160 characters) optimized for SEO that…" at bounding box center [379, 462] width 323 height 94
click at [225, 446] on textarea "Write a compelling meta description (150–160 characters) optimized for SEO that…" at bounding box center [379, 462] width 323 height 94
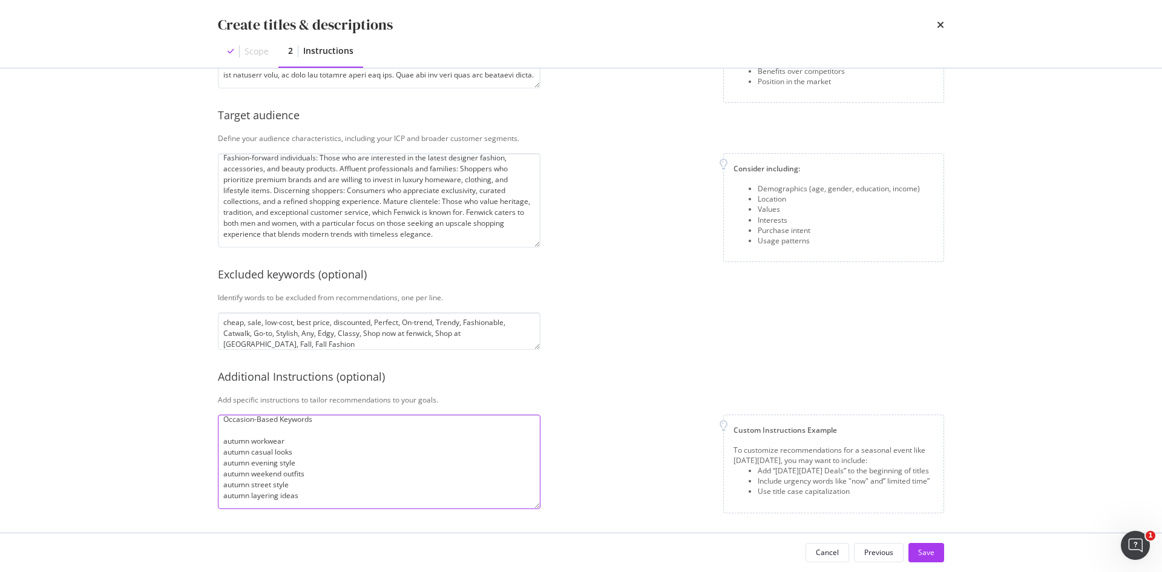
click at [229, 433] on textarea "Write a compelling meta description (150–160 characters) optimized for SEO that…" at bounding box center [379, 462] width 323 height 94
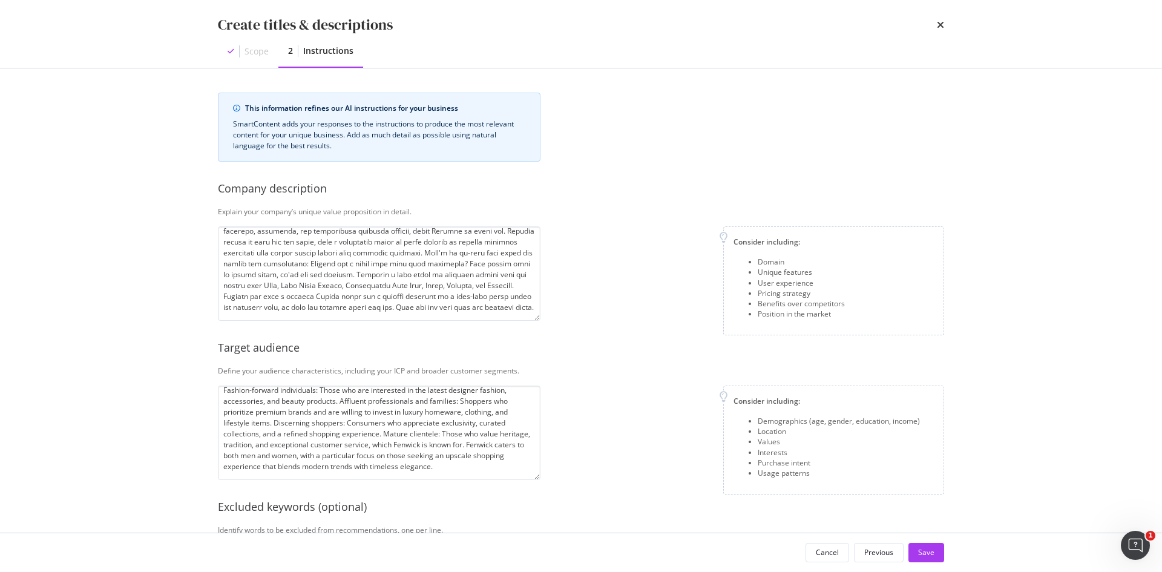
scroll to position [232, 0]
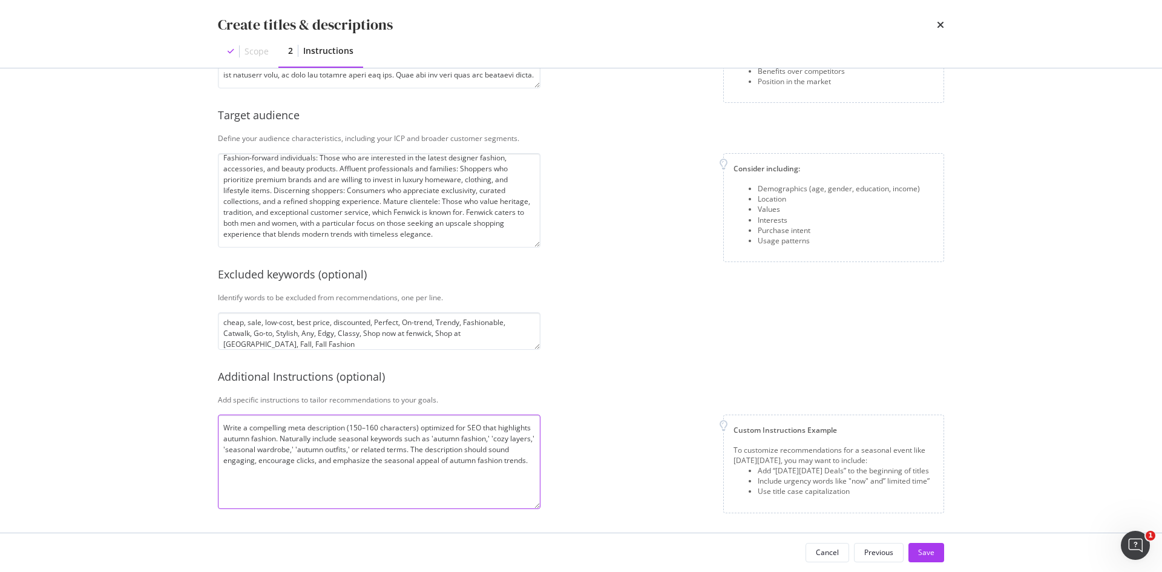
drag, startPoint x: 418, startPoint y: 426, endPoint x: 350, endPoint y: 425, distance: 68.4
click at [350, 425] on textarea "Write a compelling meta description (150–160 characters) optimized for SEO that…" at bounding box center [379, 462] width 323 height 94
type textarea "Write a compelling meta description optimized for SEO that highlights autumn fa…"
click at [920, 549] on div "Save" at bounding box center [926, 552] width 16 height 10
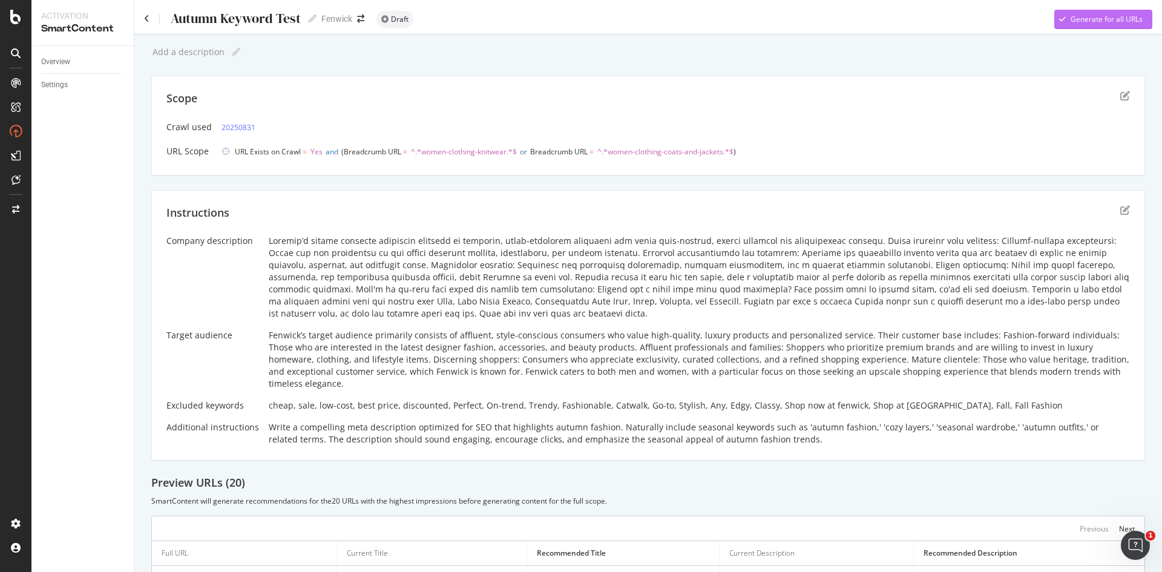
click at [1082, 27] on div "Generate for all URLs" at bounding box center [1098, 19] width 88 height 18
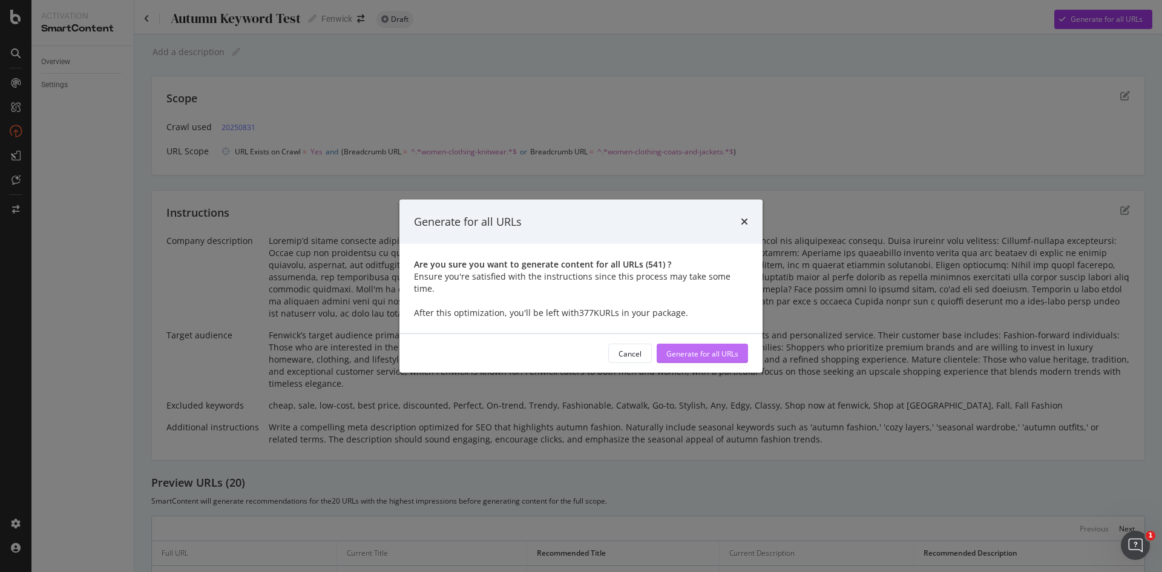
click at [694, 354] on div "Generate for all URLs" at bounding box center [702, 353] width 72 height 18
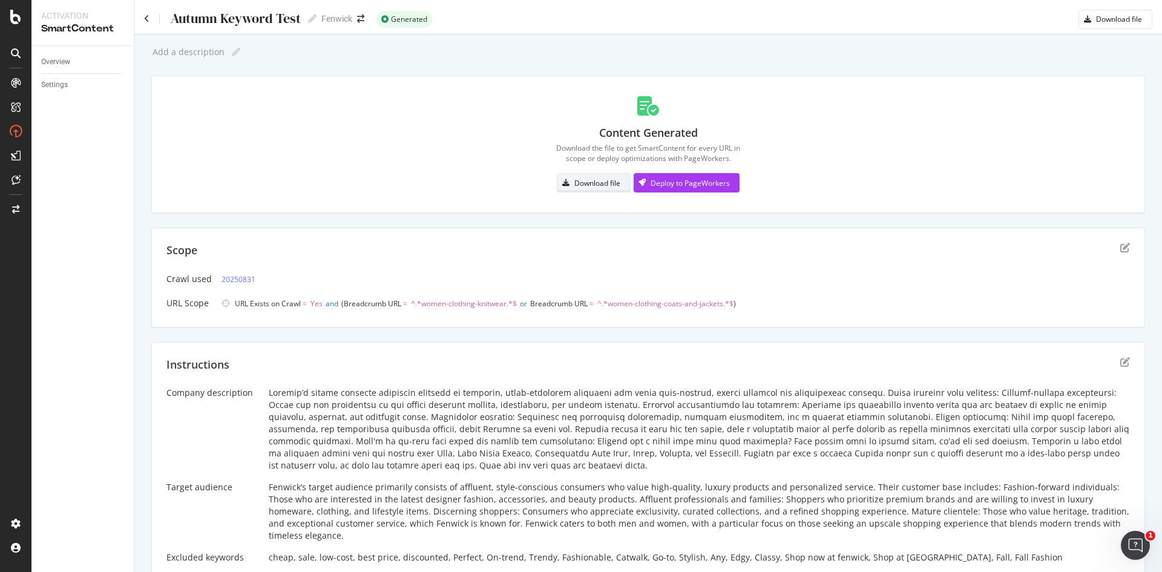
click at [591, 186] on div "Download file" at bounding box center [597, 183] width 46 height 10
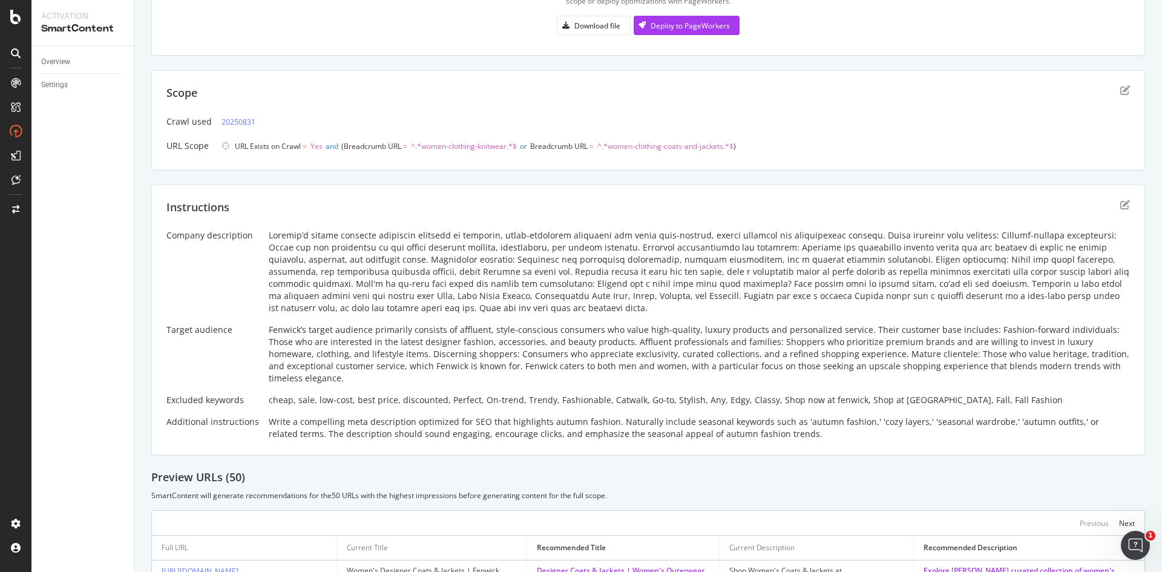
scroll to position [134, 0]
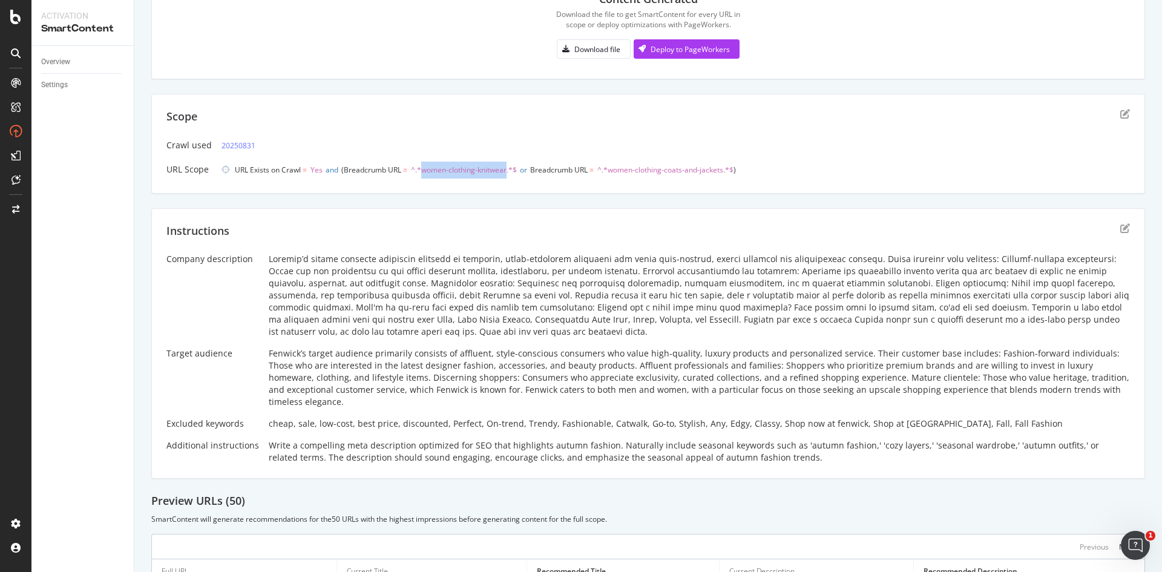
drag, startPoint x: 423, startPoint y: 172, endPoint x: 508, endPoint y: 171, distance: 85.4
click at [508, 171] on span "^.*women-clothing-knitwear.*$" at bounding box center [464, 170] width 106 height 10
copy span "women-clothing-knitwear"
drag, startPoint x: 614, startPoint y: 173, endPoint x: 730, endPoint y: 167, distance: 116.4
click at [730, 167] on span "^.*women-clothing-coats-and-jackets.*$" at bounding box center [665, 170] width 136 height 10
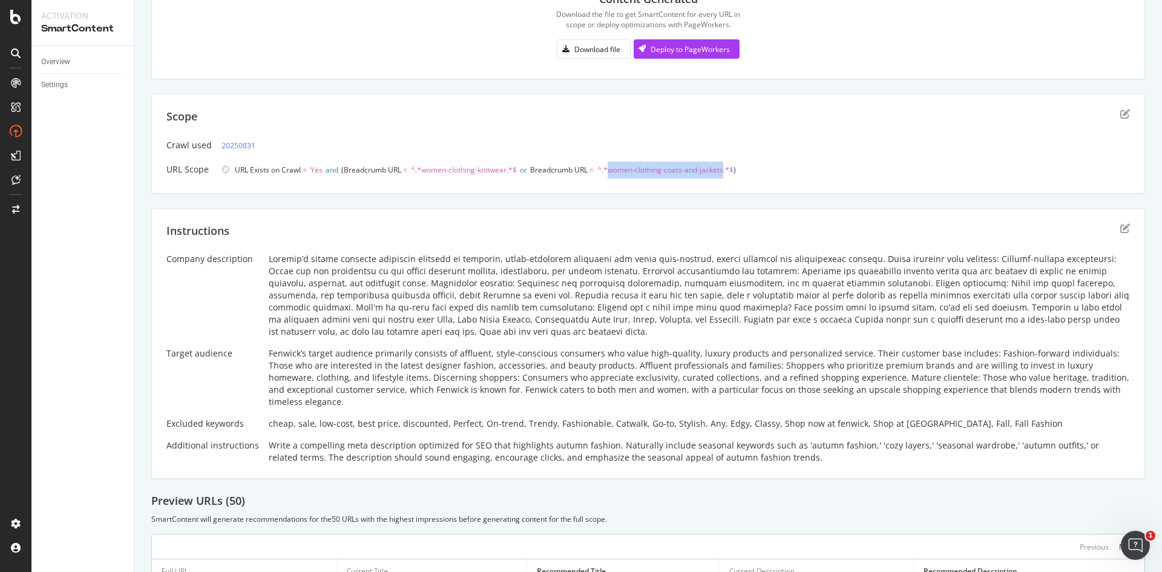
copy span "women-clothing-coats-and-jackets"
click at [513, 127] on div "Scope" at bounding box center [648, 124] width 964 height 30
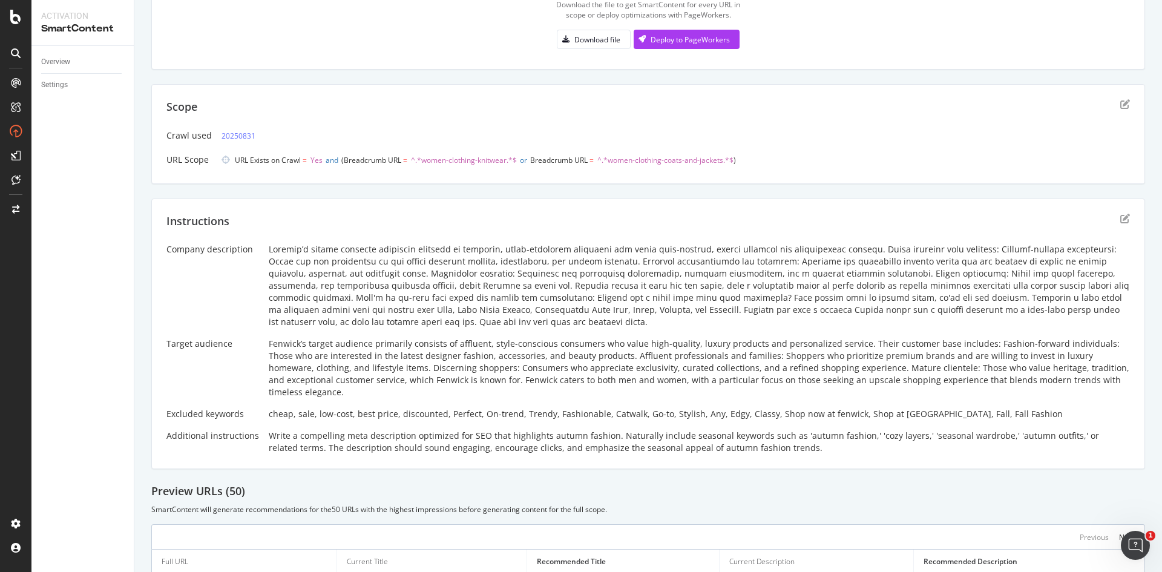
scroll to position [0, 0]
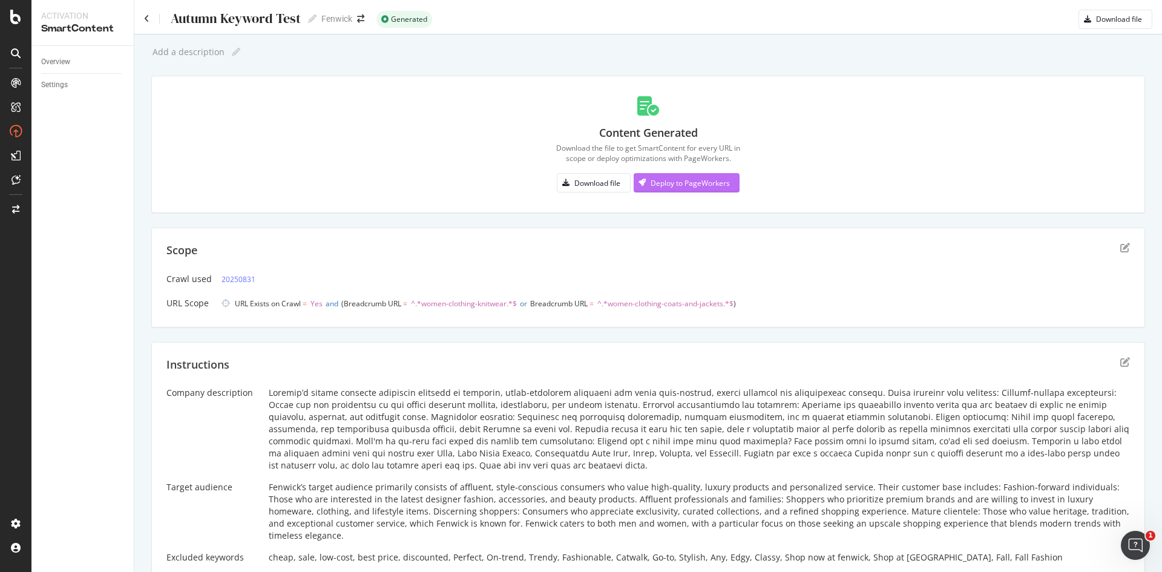
click at [686, 188] on div "Deploy to PageWorkers" at bounding box center [690, 183] width 79 height 10
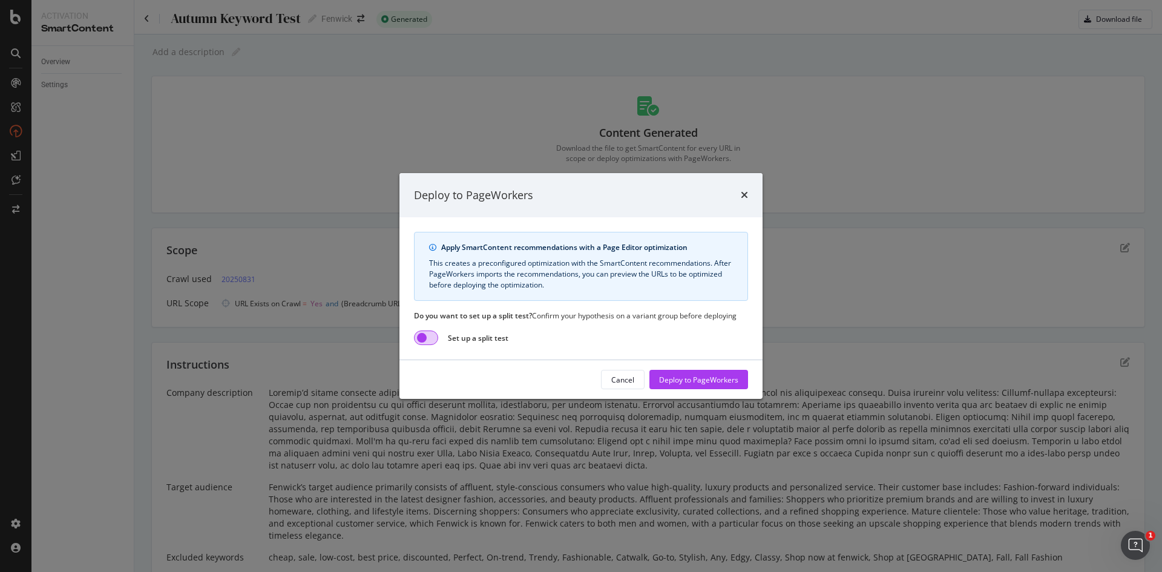
click at [426, 341] on input "modal" at bounding box center [426, 338] width 24 height 15
checkbox input "true"
click at [683, 377] on div "Deploy to PageWorkers" at bounding box center [698, 380] width 79 height 10
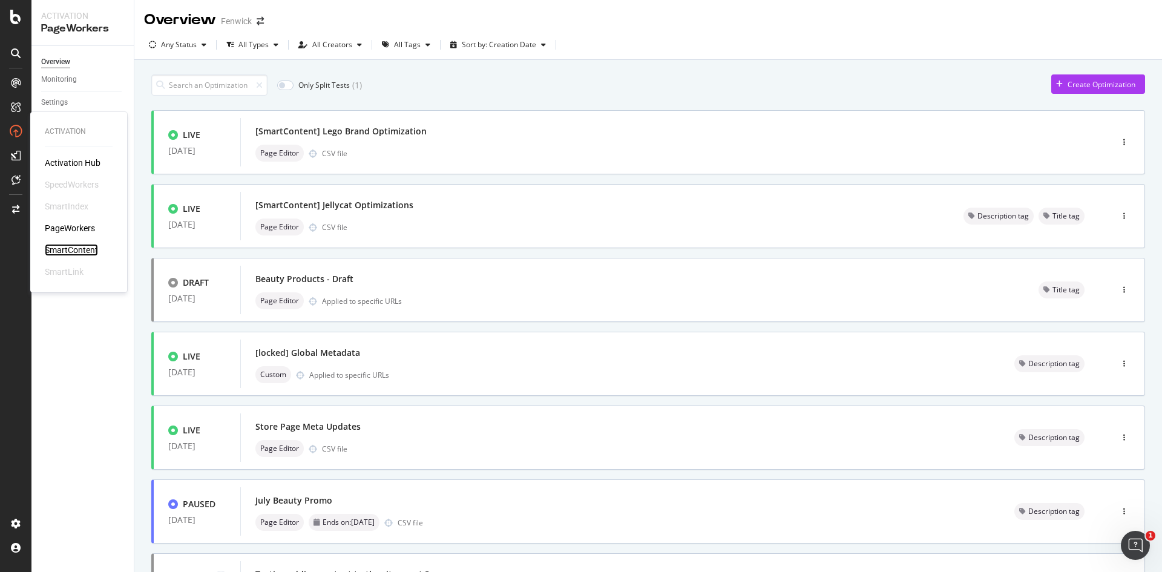
click at [66, 251] on div "SmartContent" at bounding box center [71, 250] width 53 height 12
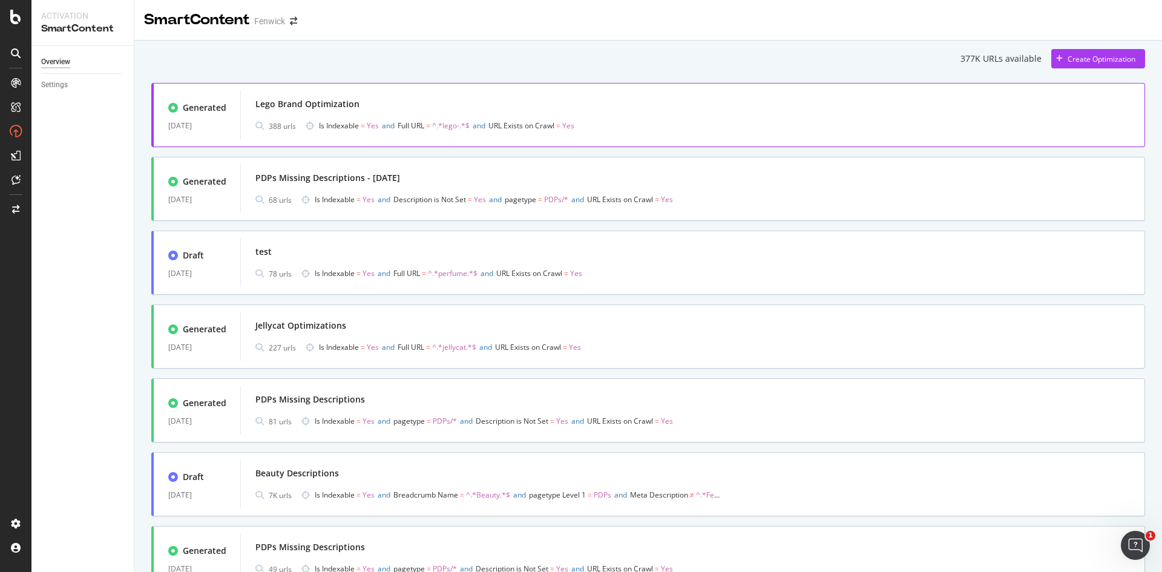
click at [363, 104] on div "Lego Brand Optimization" at bounding box center [692, 104] width 875 height 17
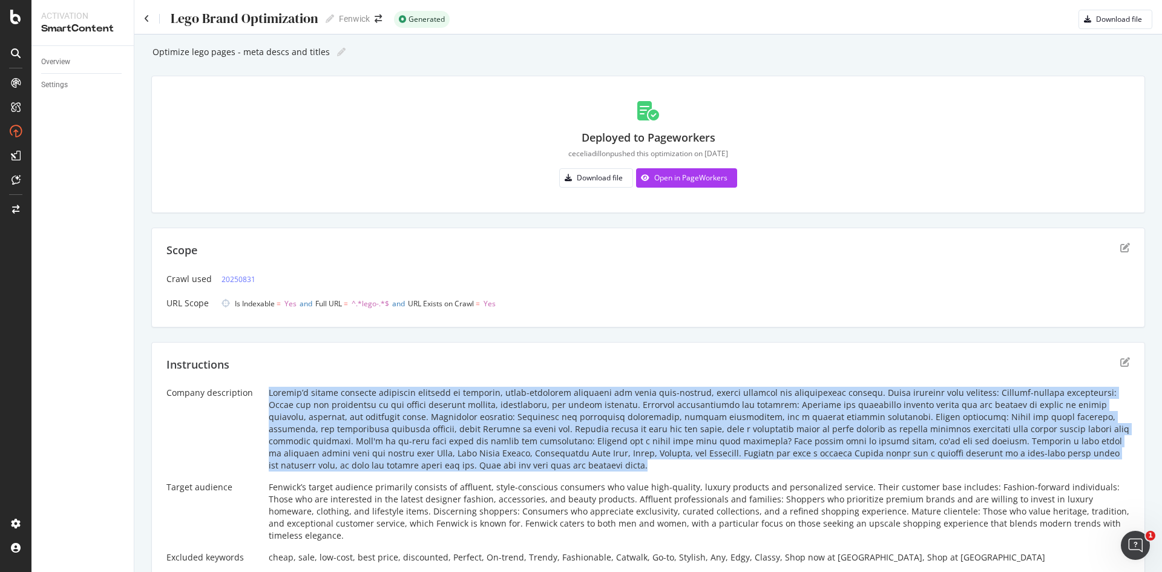
drag, startPoint x: 261, startPoint y: 388, endPoint x: 406, endPoint y: 470, distance: 166.7
click at [406, 470] on div "Company description Target audience Fenwick’s target audience primarily consist…" at bounding box center [648, 498] width 964 height 223
copy div "Loremip’d sitame consecte adipiscin elitsedd ei temporin, utlab-etdolorem aliqu…"
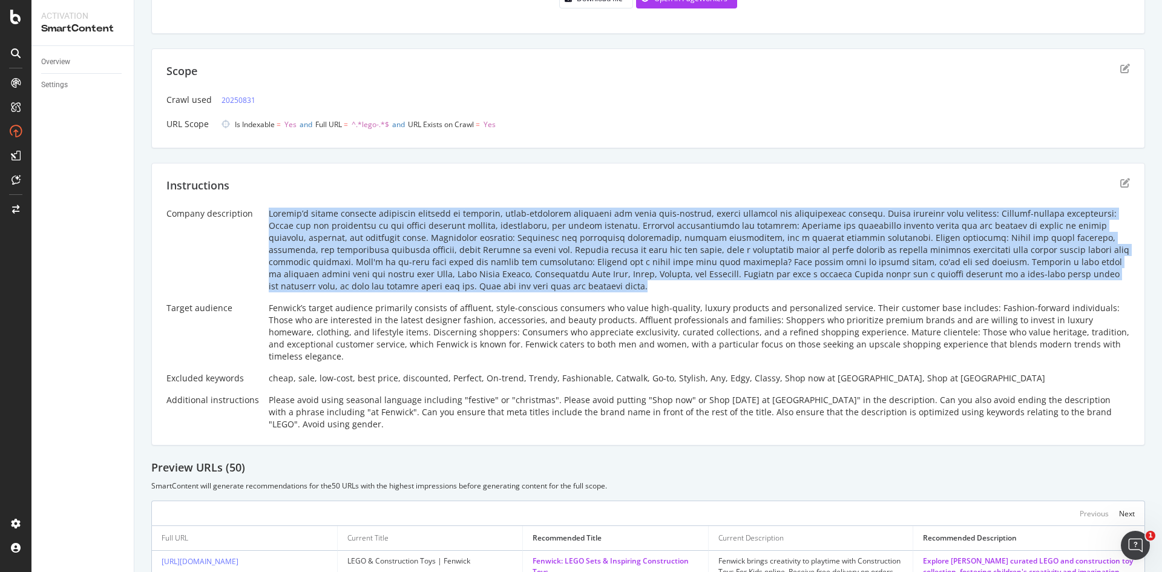
scroll to position [180, 0]
drag, startPoint x: 261, startPoint y: 304, endPoint x: 1066, endPoint y: 340, distance: 805.9
click at [1066, 340] on div "Company description Target audience Fenwick’s target audience primarily consist…" at bounding box center [648, 318] width 964 height 223
copy div "Fenwick’s target audience primarily consists of affluent, style-conscious consu…"
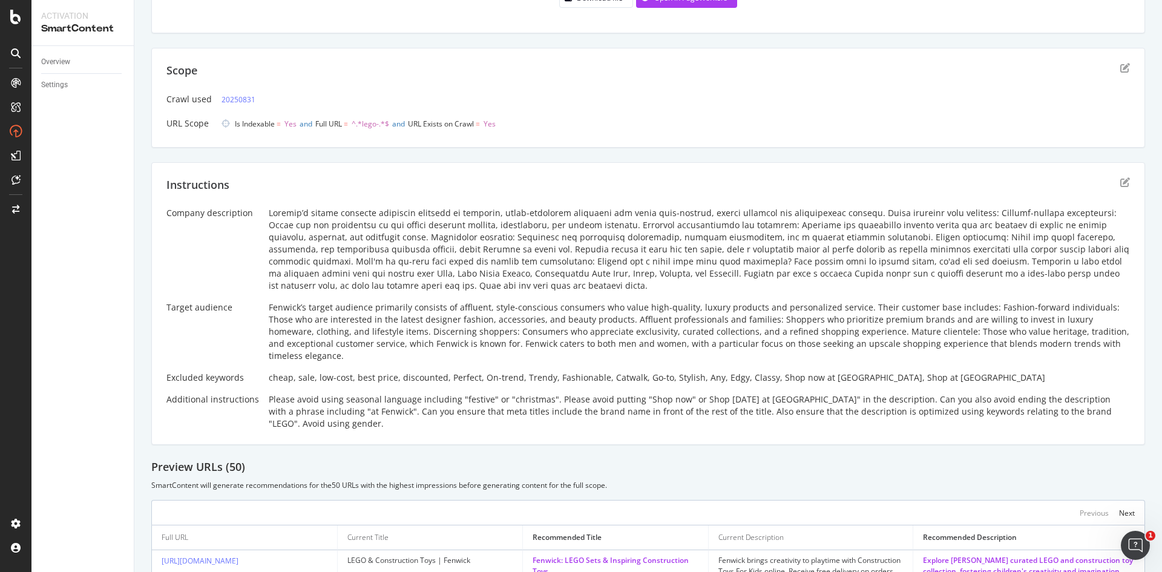
click at [366, 372] on div "cheap, sale, low-cost, best price, discounted, Perfect, On-trend, Trendy, Fashi…" at bounding box center [699, 378] width 861 height 12
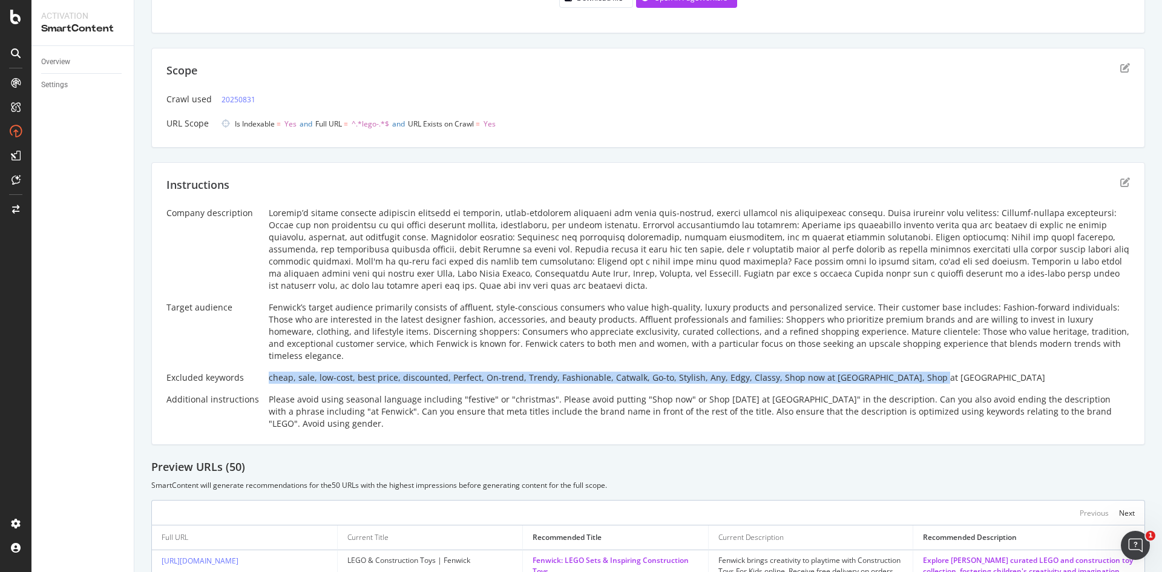
drag, startPoint x: 264, startPoint y: 363, endPoint x: 986, endPoint y: 375, distance: 722.3
click at [986, 375] on div "Company description Target audience Fenwick’s target audience primarily consist…" at bounding box center [648, 318] width 964 height 223
copy div "cheap, sale, low-cost, best price, discounted, Perfect, On-trend, Trendy, Fashi…"
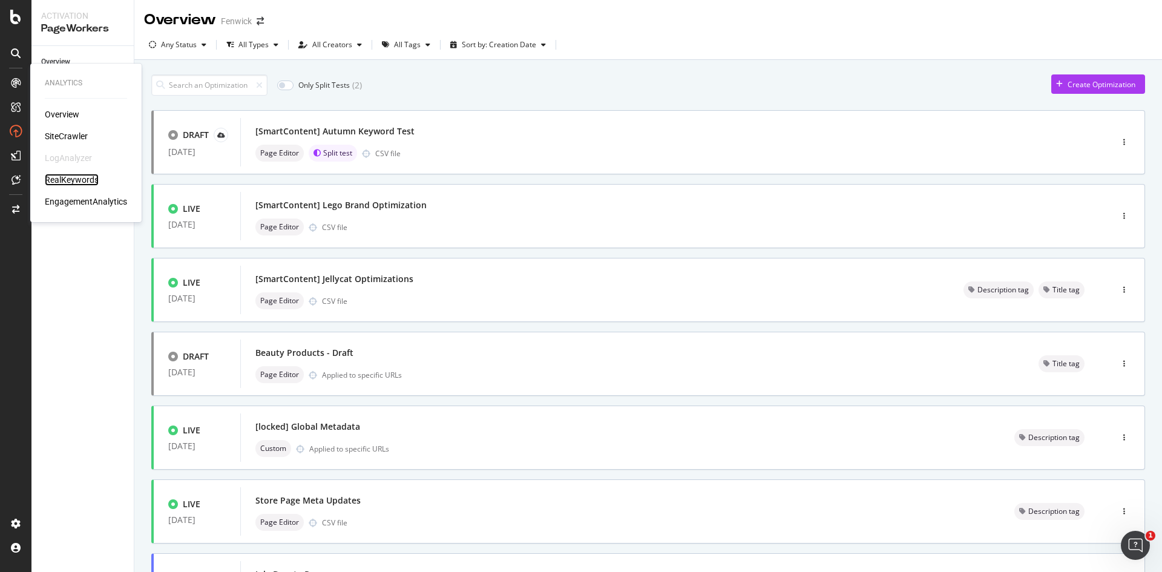
click at [71, 176] on div "RealKeywords" at bounding box center [72, 180] width 54 height 12
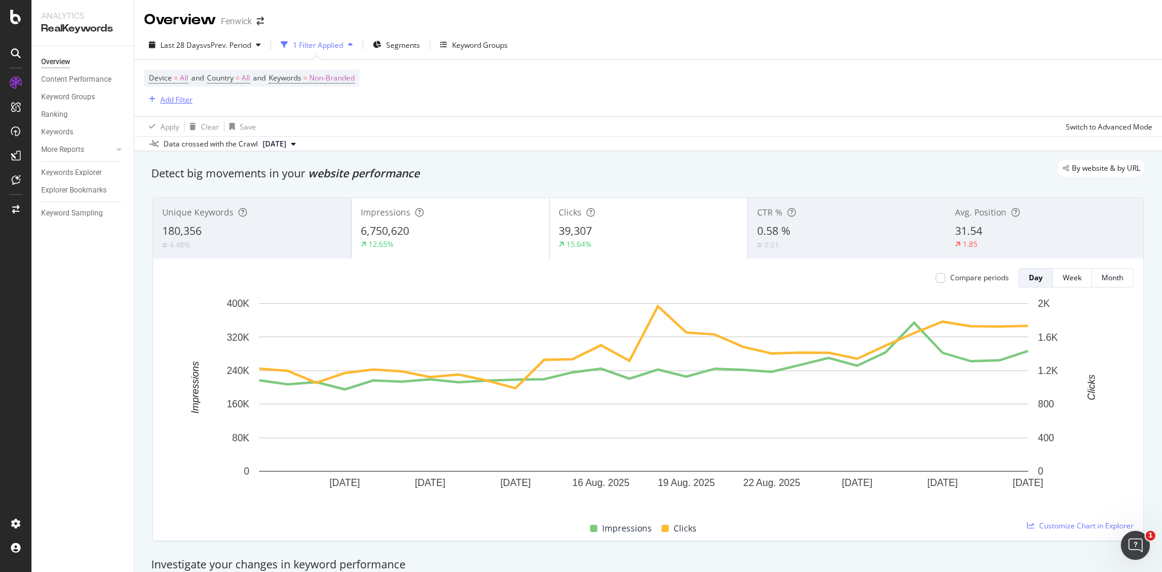
click at [160, 98] on div "Add Filter" at bounding box center [176, 99] width 32 height 10
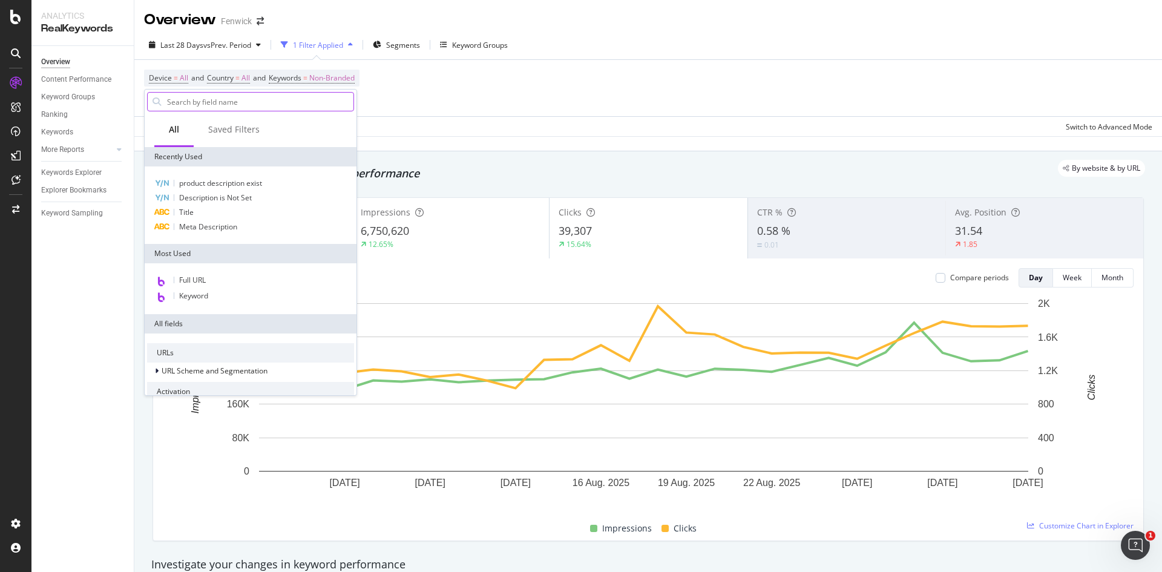
click at [182, 101] on input "text" at bounding box center [260, 102] width 188 height 18
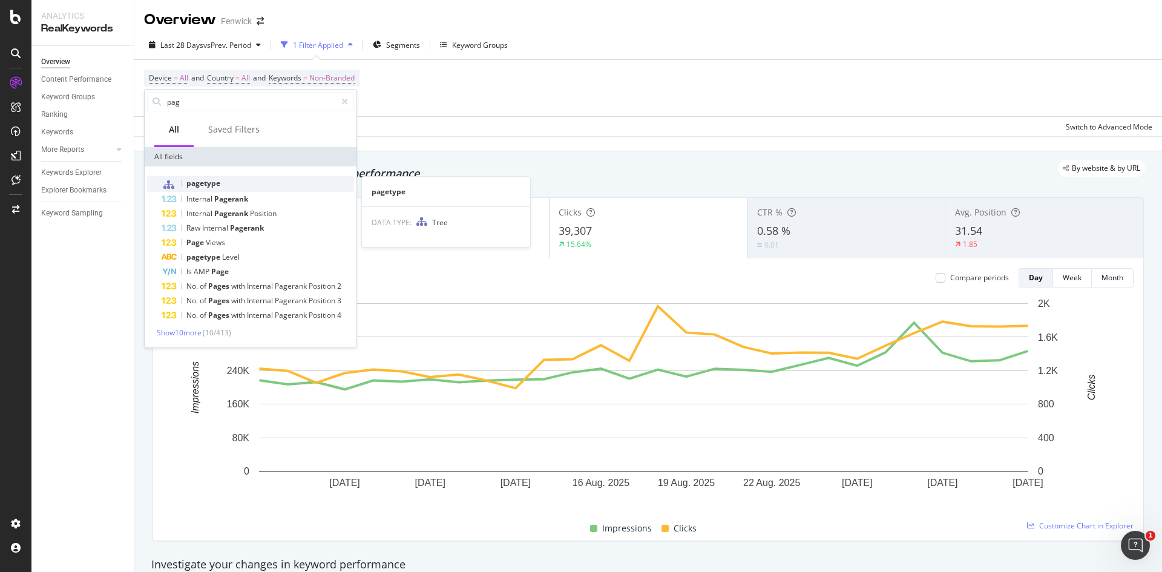
type input "pag"
click at [215, 184] on span "pagetype" at bounding box center [203, 183] width 34 height 10
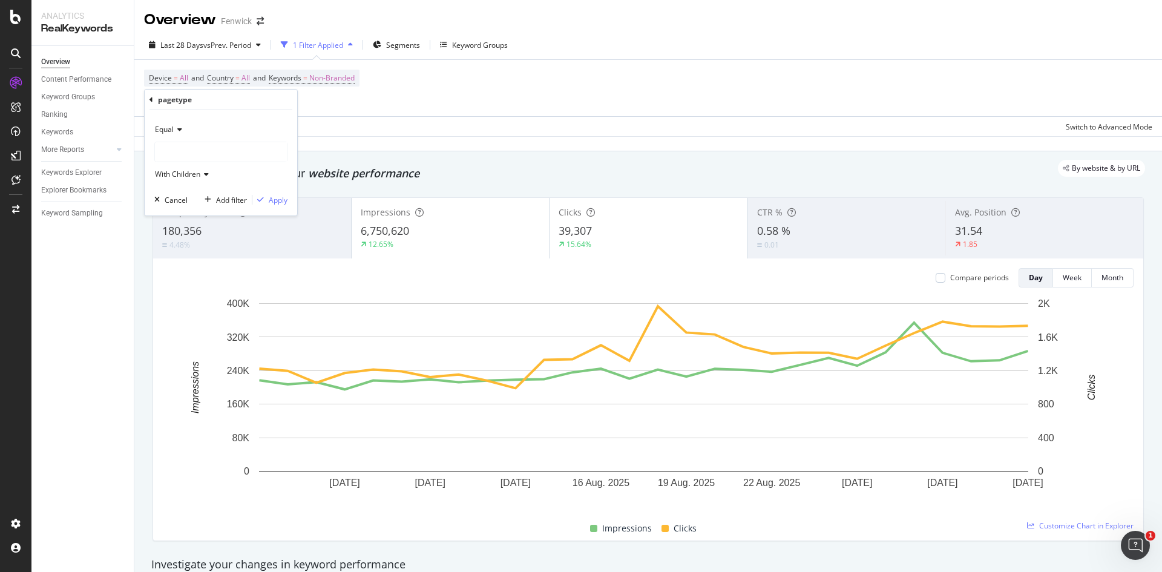
click at [194, 152] on div at bounding box center [221, 151] width 132 height 19
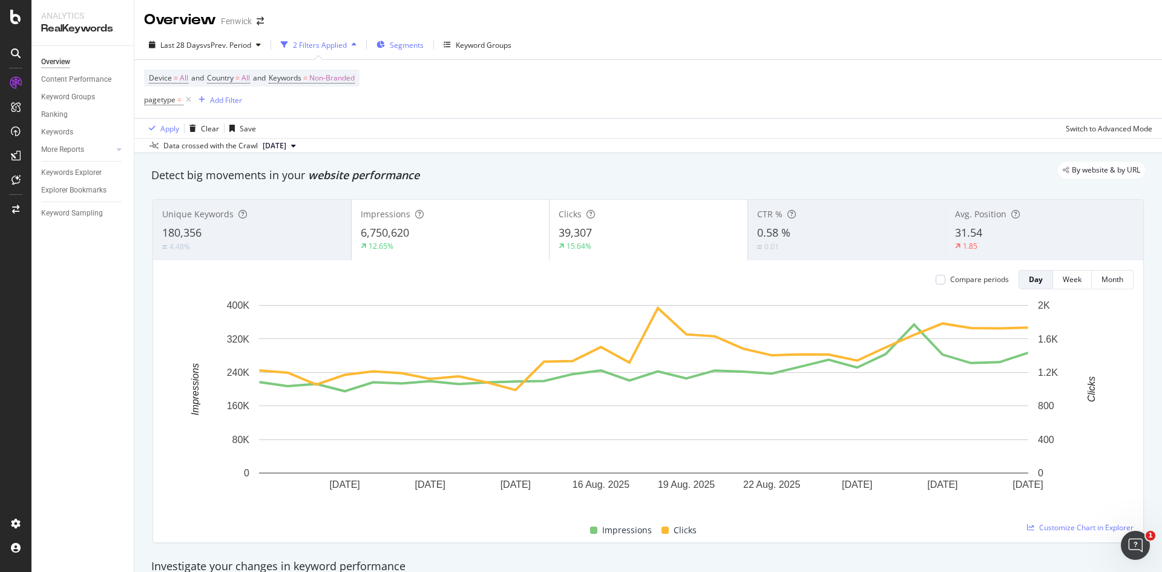
click at [388, 43] on div "Segments" at bounding box center [400, 45] width 47 height 18
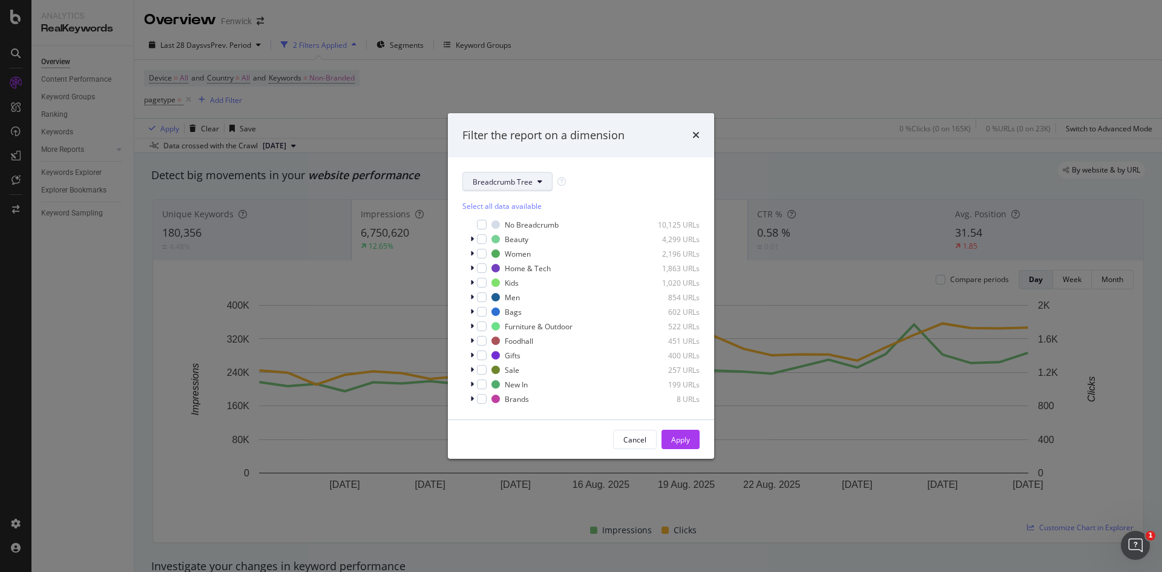
click at [494, 179] on span "Breadcrumb Tree" at bounding box center [503, 182] width 60 height 10
click at [493, 225] on span "pagetype" at bounding box center [512, 225] width 78 height 11
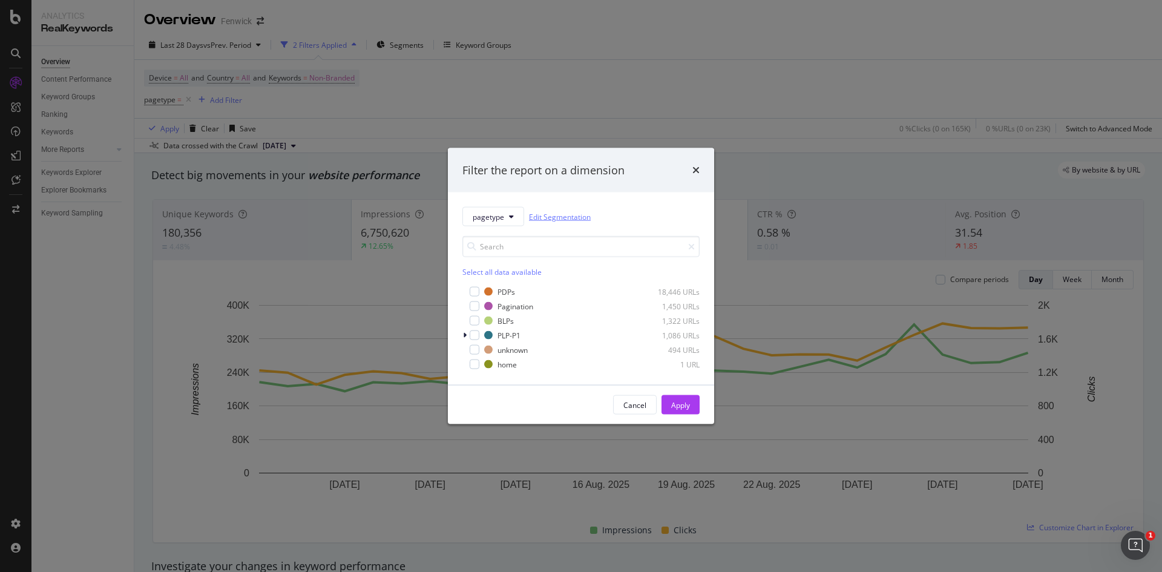
click at [556, 219] on link "Edit Segmentation" at bounding box center [560, 216] width 62 height 13
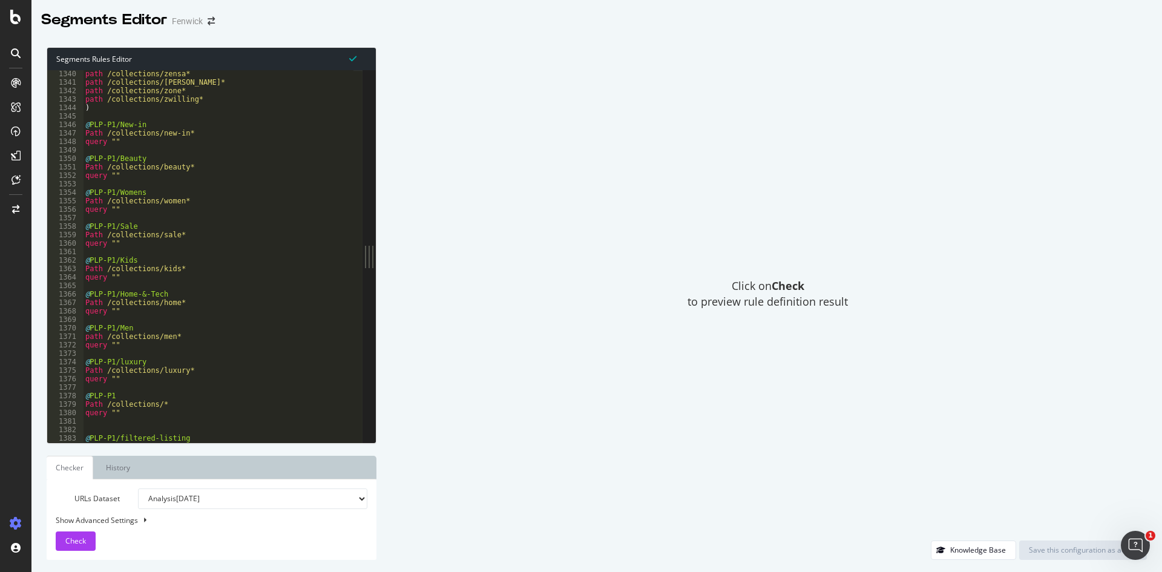
scroll to position [11433, 0]
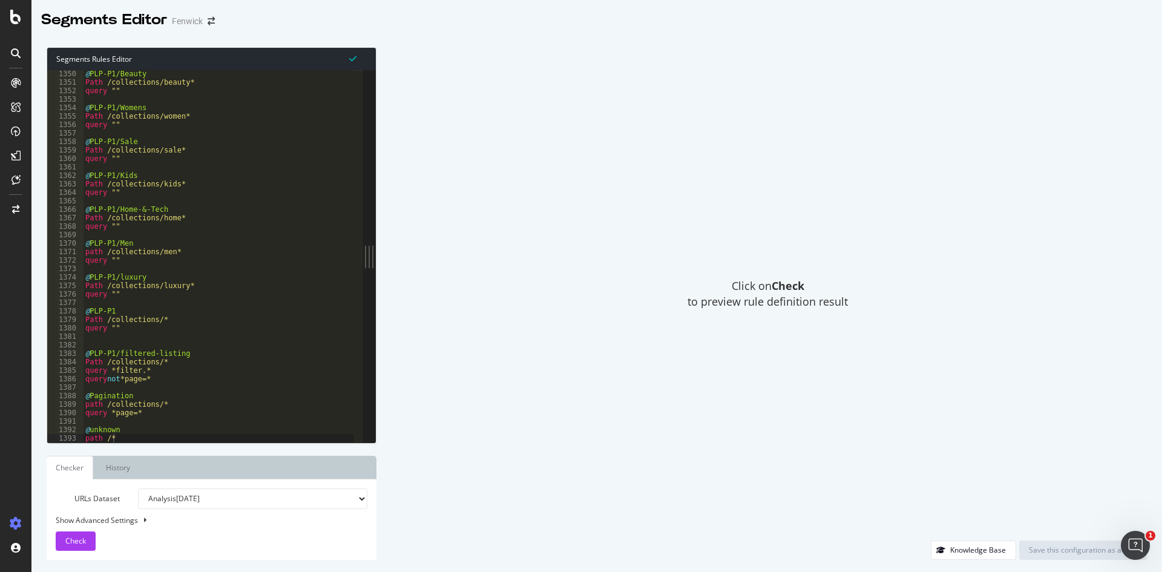
type textarea "@unknown"
drag, startPoint x: 138, startPoint y: 434, endPoint x: 70, endPoint y: 429, distance: 68.6
click at [70, 429] on div "@unknown 1350 1351 1352 1353 1354 1355 1356 1357 1358 1359 1360 1361 1362 1363 …" at bounding box center [204, 256] width 315 height 372
click at [136, 424] on div "@ PLP-P1/Beauty Path /collections/beauty* query "" @ PLP-P1/Womens Path /collec…" at bounding box center [218, 264] width 271 height 389
drag, startPoint x: 84, startPoint y: 429, endPoint x: 127, endPoint y: 442, distance: 44.8
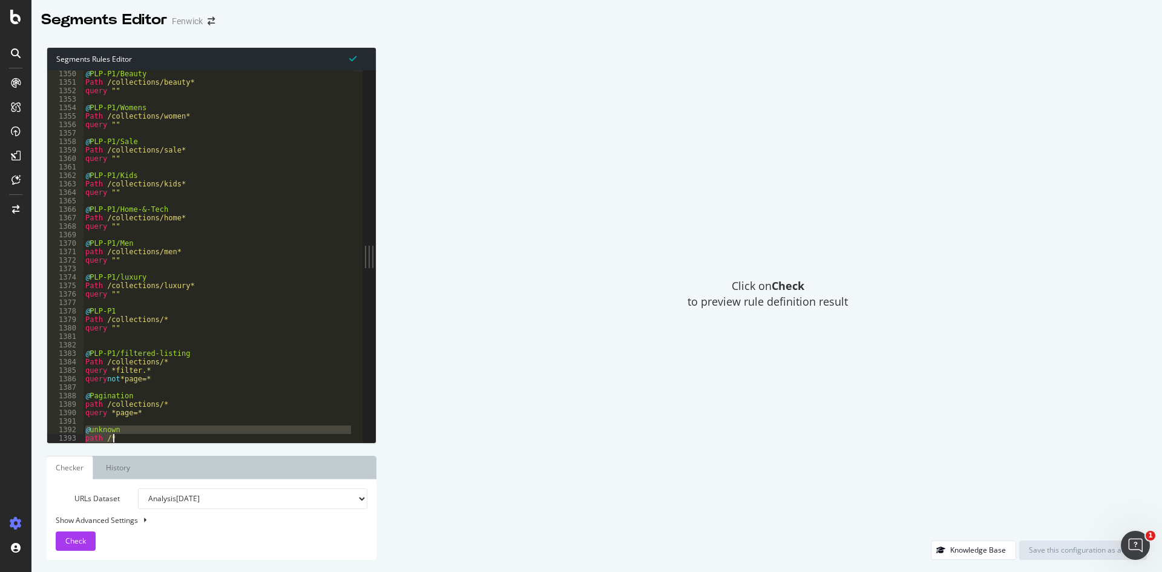
click at [127, 442] on div "@ PLP-P1/Beauty Path /collections/beauty* query "" @ PLP-P1/Womens Path /collec…" at bounding box center [218, 264] width 271 height 389
click at [127, 442] on div "@ PLP-P1/Beauty Path /collections/beauty* query "" @ PLP-P1/Womens Path /collec…" at bounding box center [218, 256] width 271 height 372
type textarea "path /*"
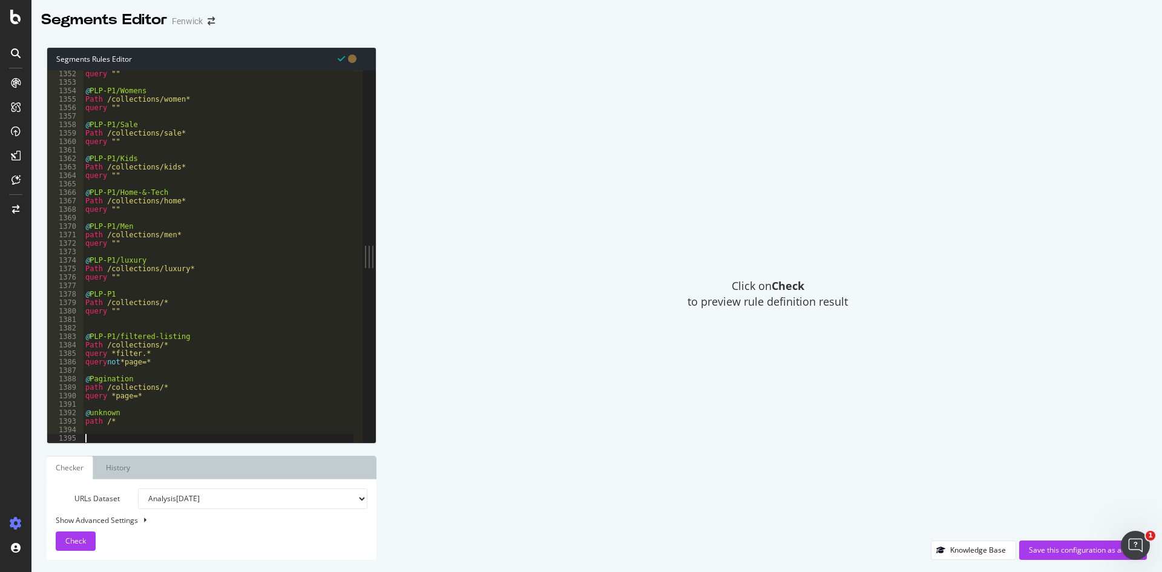
paste textarea "path /*"
type textarea "path /*"
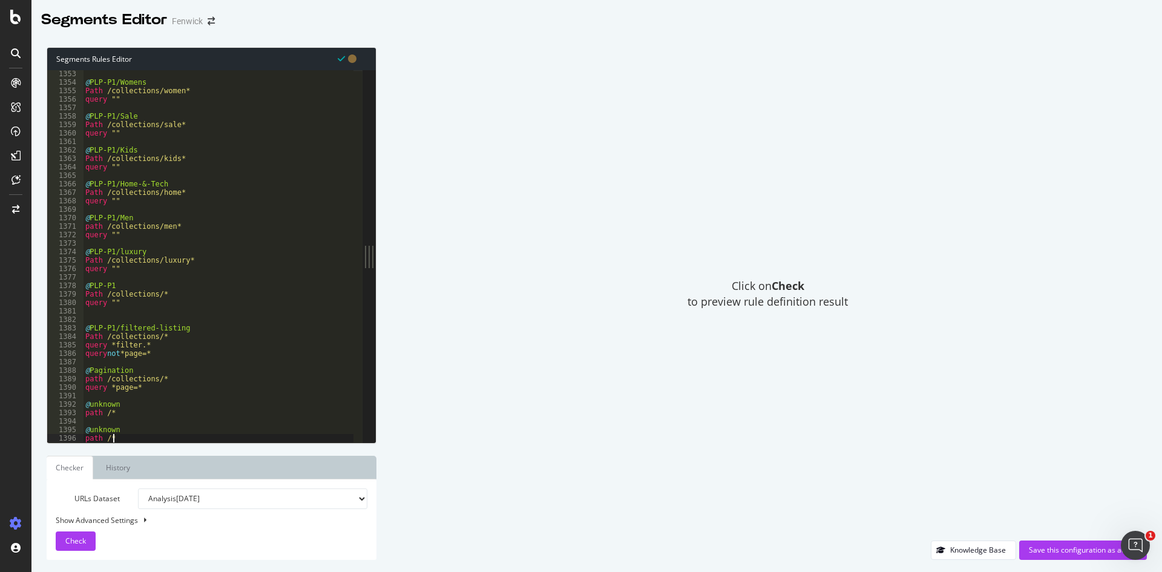
scroll to position [11458, 0]
click at [114, 426] on div "@ PLP-P1/Womens Path /collections/women* query "" @ PLP-P1/Sale Path /collectio…" at bounding box center [218, 264] width 271 height 389
click at [116, 429] on div "@ PLP-P1/Womens Path /collections/women* query "" @ PLP-P1/Sale Path /collectio…" at bounding box center [218, 264] width 271 height 389
click at [108, 441] on div "@ PLP-P1/Womens Path /collections/women* query "" @ PLP-P1/Sale Path /collectio…" at bounding box center [218, 264] width 271 height 389
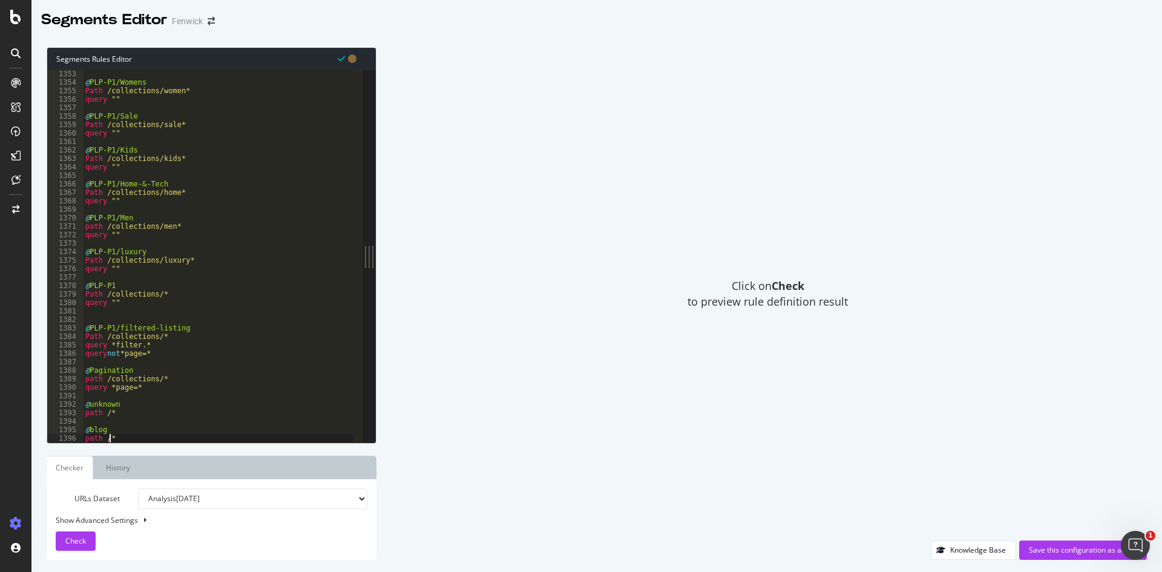
paste textarea "daily-[MEDICAL_DATA]"
type textarea "path /daily-[MEDICAL_DATA]*"
click at [75, 533] on div "Check" at bounding box center [75, 541] width 21 height 18
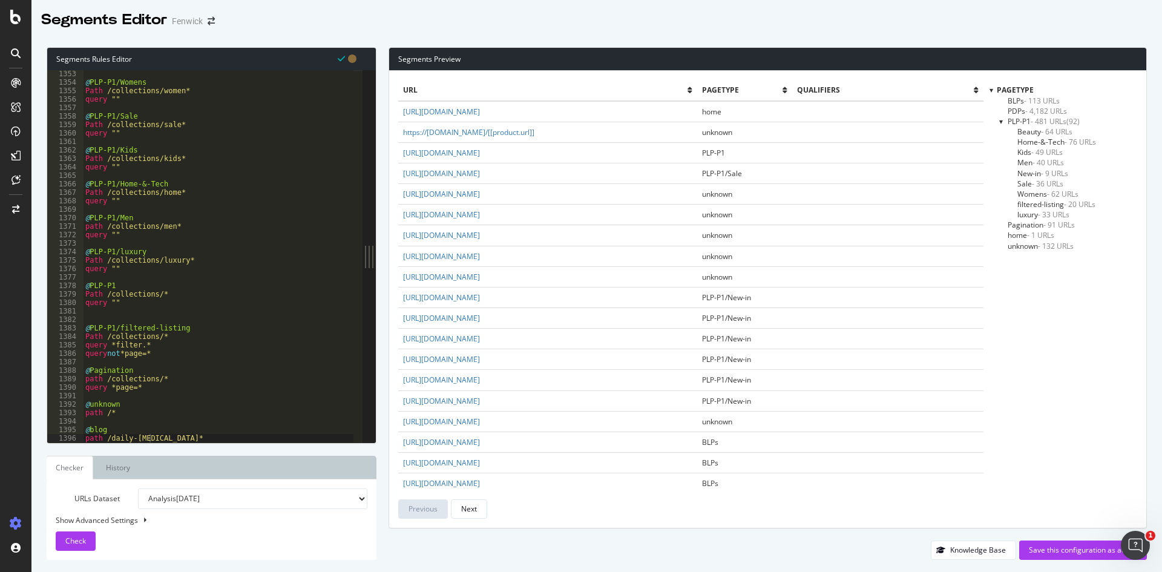
click at [769, 90] on span "pagetype" at bounding box center [742, 90] width 81 height 10
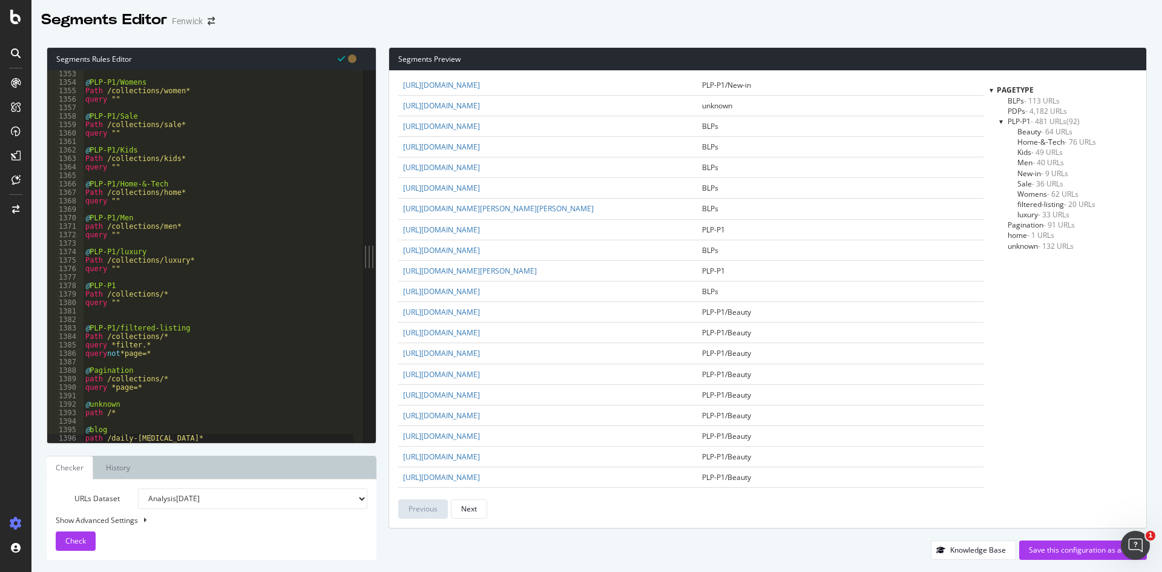
scroll to position [0, 0]
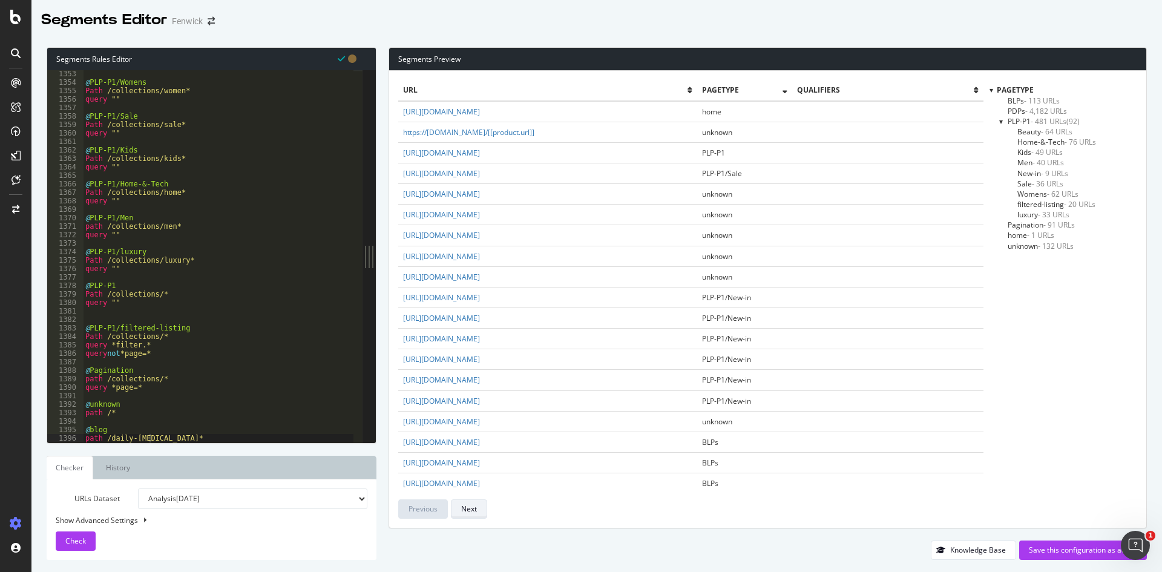
click at [469, 510] on div "Next" at bounding box center [469, 509] width 16 height 10
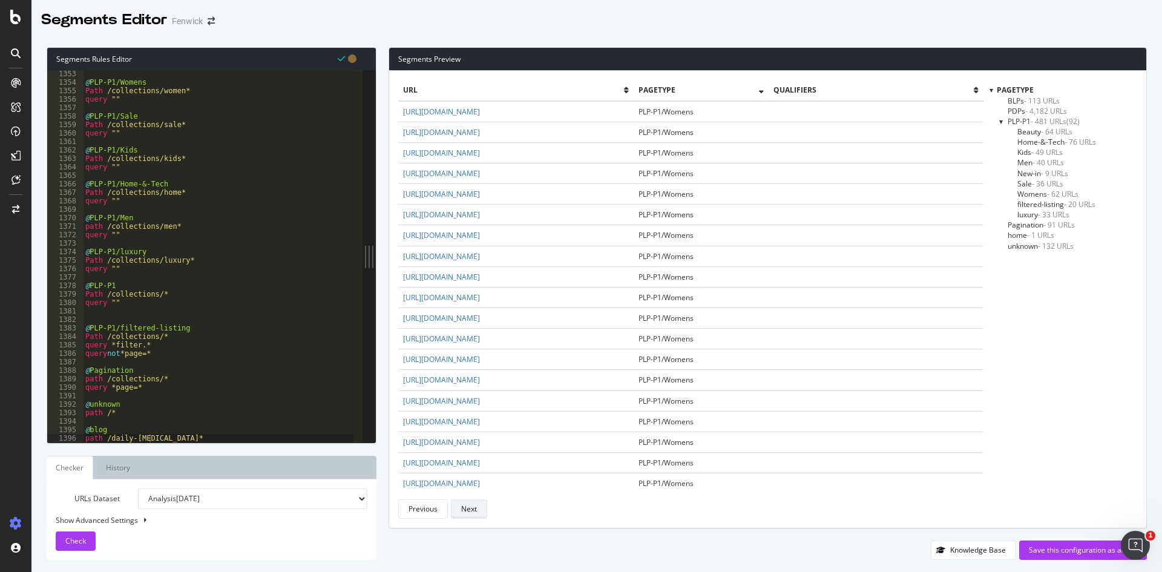
click at [469, 510] on div "Next" at bounding box center [469, 509] width 16 height 10
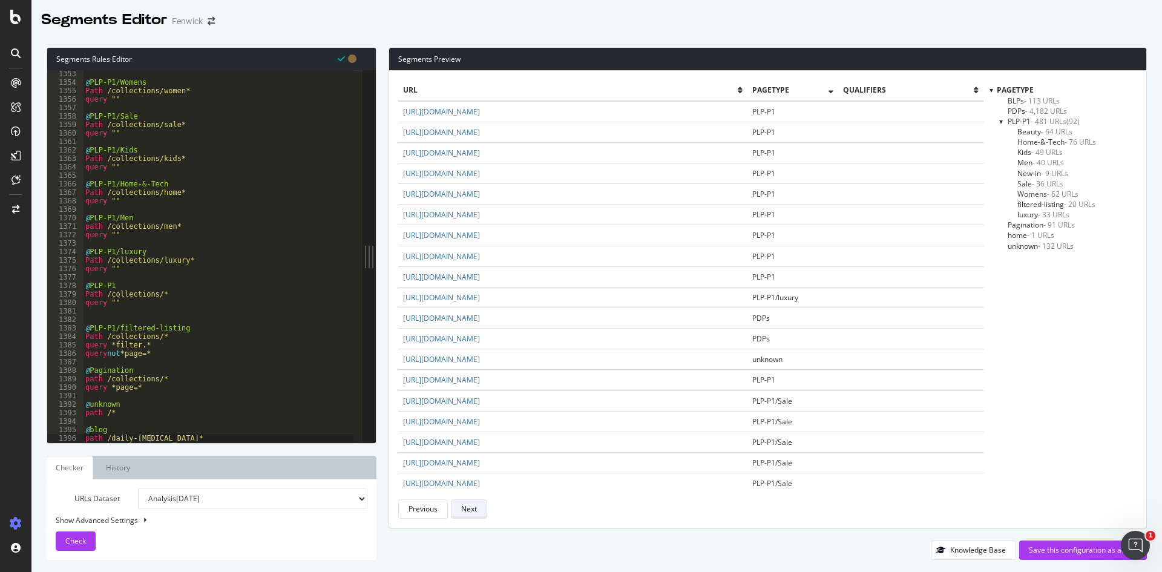
click at [469, 510] on div "Next" at bounding box center [469, 509] width 16 height 10
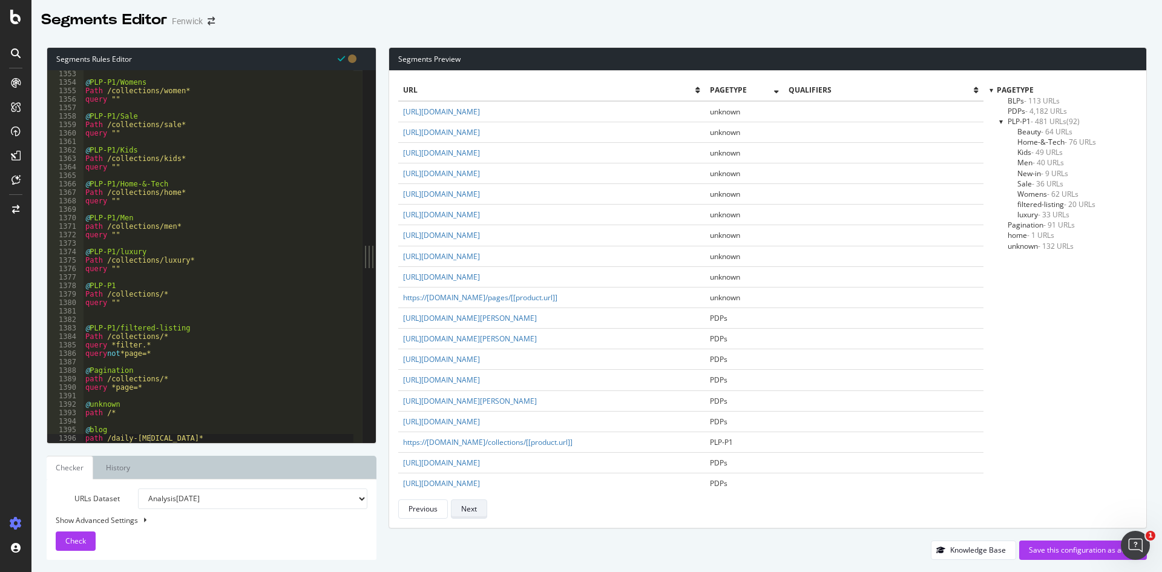
click at [469, 510] on div "Next" at bounding box center [469, 509] width 16 height 10
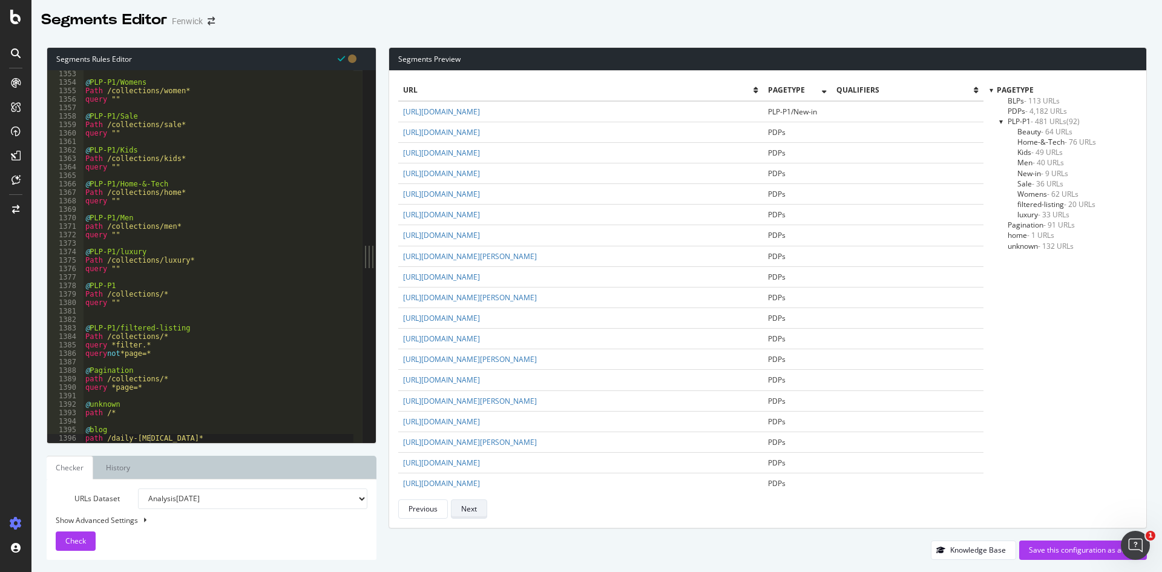
click at [469, 510] on div "Next" at bounding box center [469, 509] width 16 height 10
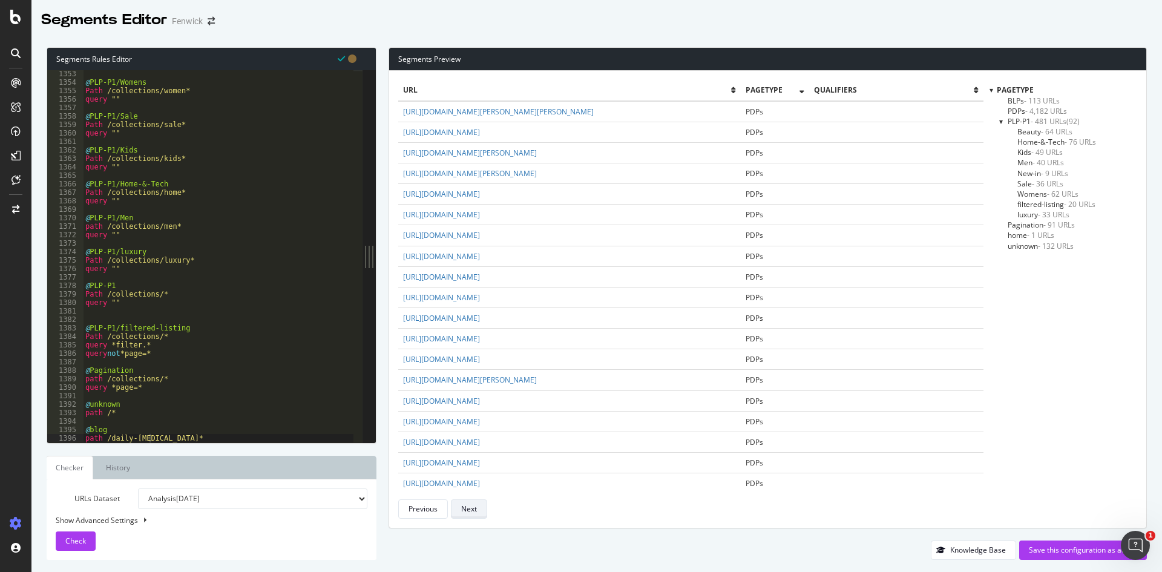
click at [469, 510] on div "Next" at bounding box center [469, 509] width 16 height 10
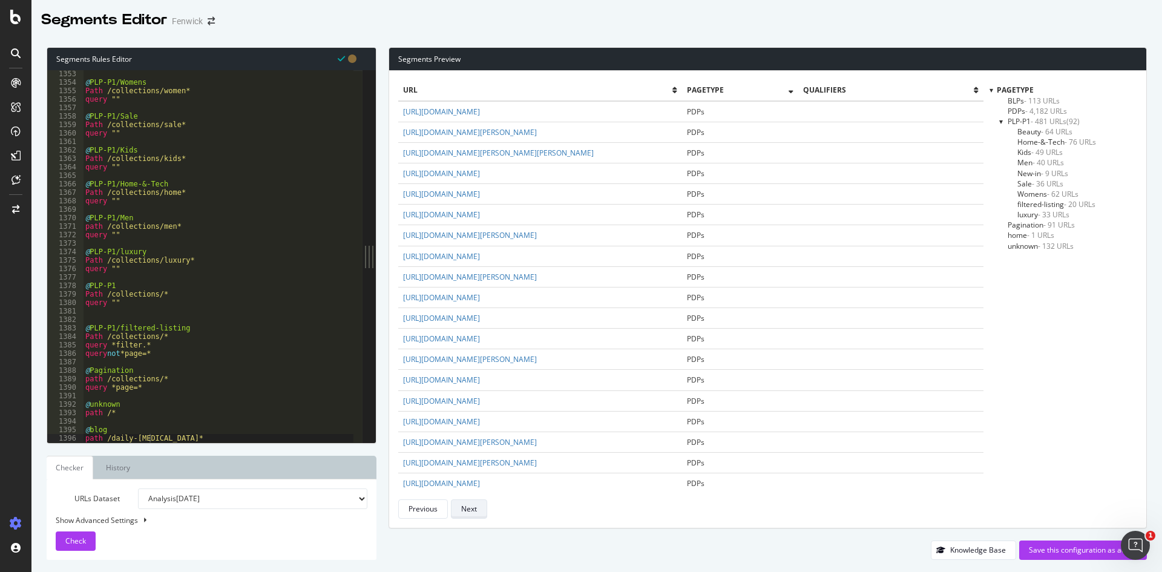
click at [469, 510] on div "Next" at bounding box center [469, 509] width 16 height 10
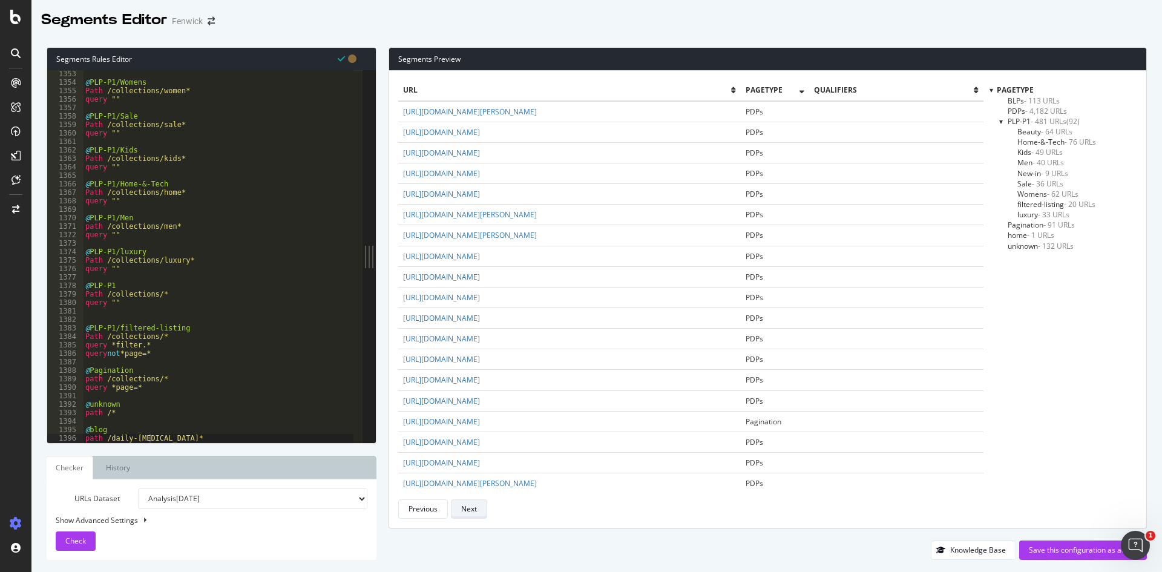
click at [469, 510] on div "Next" at bounding box center [469, 509] width 16 height 10
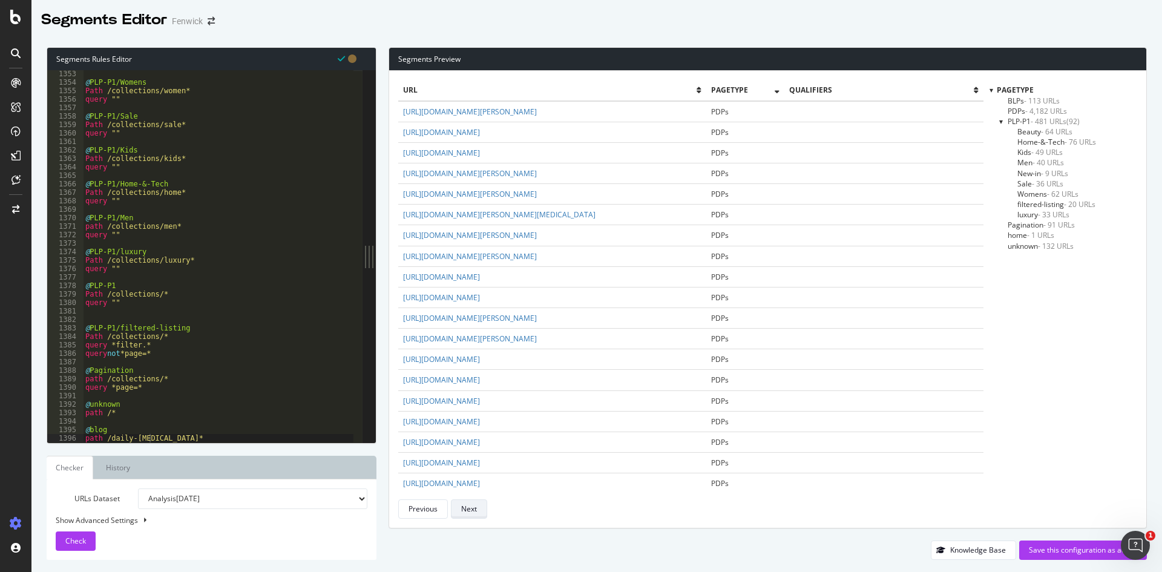
click at [469, 510] on div "Next" at bounding box center [469, 509] width 16 height 10
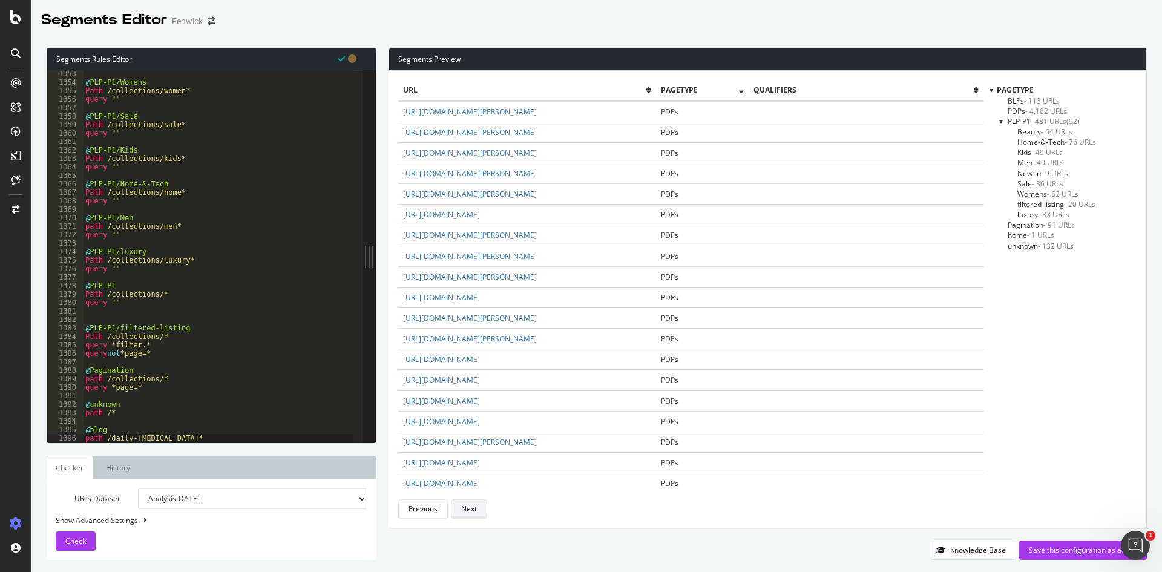
click at [469, 510] on div "Next" at bounding box center [469, 509] width 16 height 10
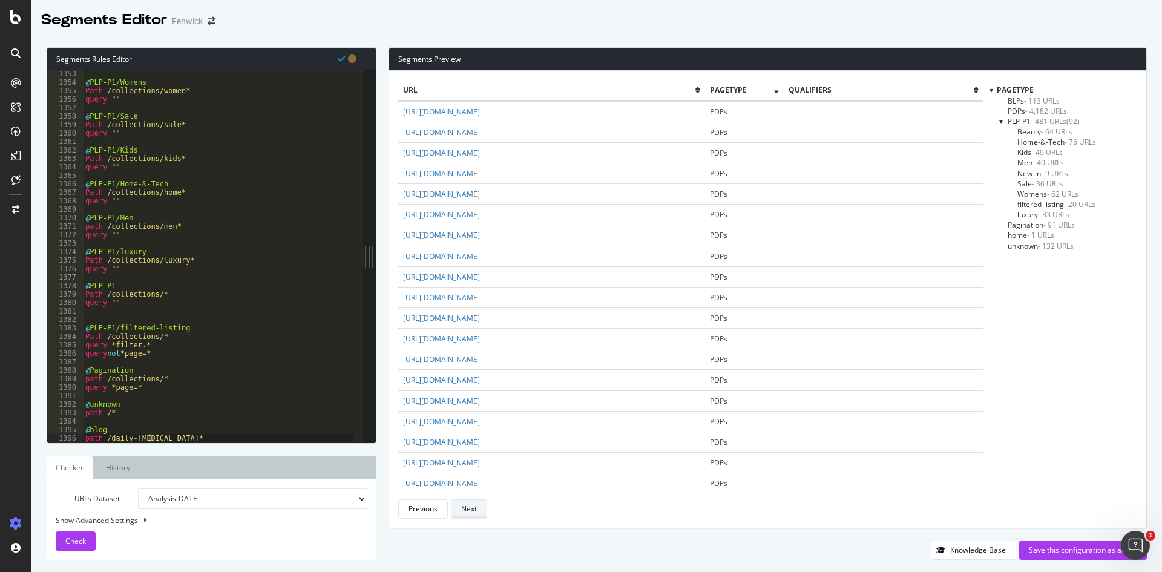
click at [469, 510] on div "Next" at bounding box center [469, 509] width 16 height 10
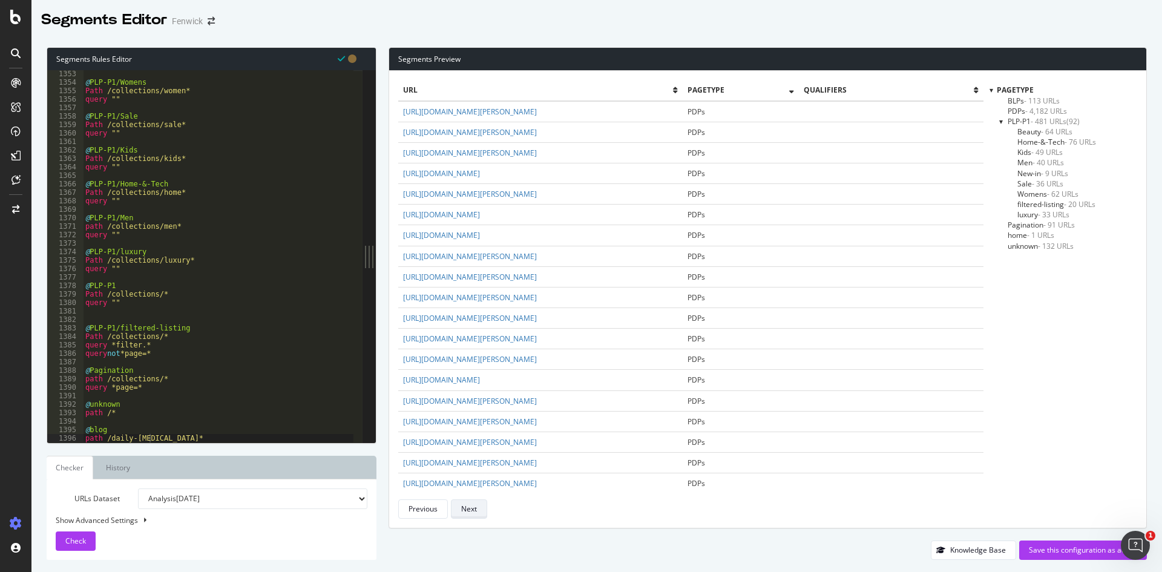
click at [469, 510] on div "Next" at bounding box center [469, 509] width 16 height 10
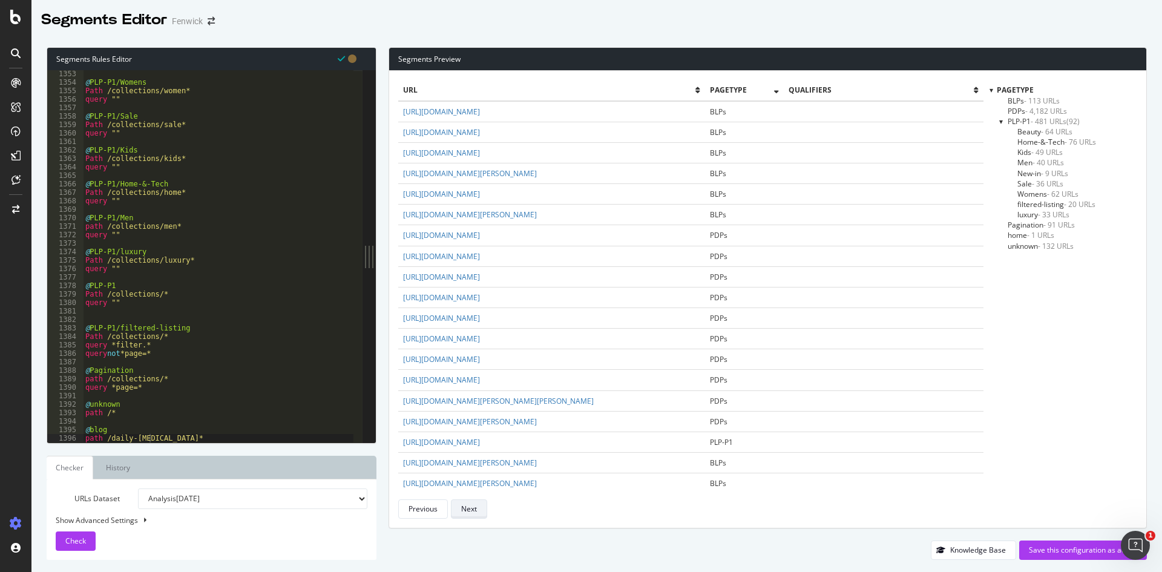
click at [469, 510] on div "Next" at bounding box center [469, 509] width 16 height 10
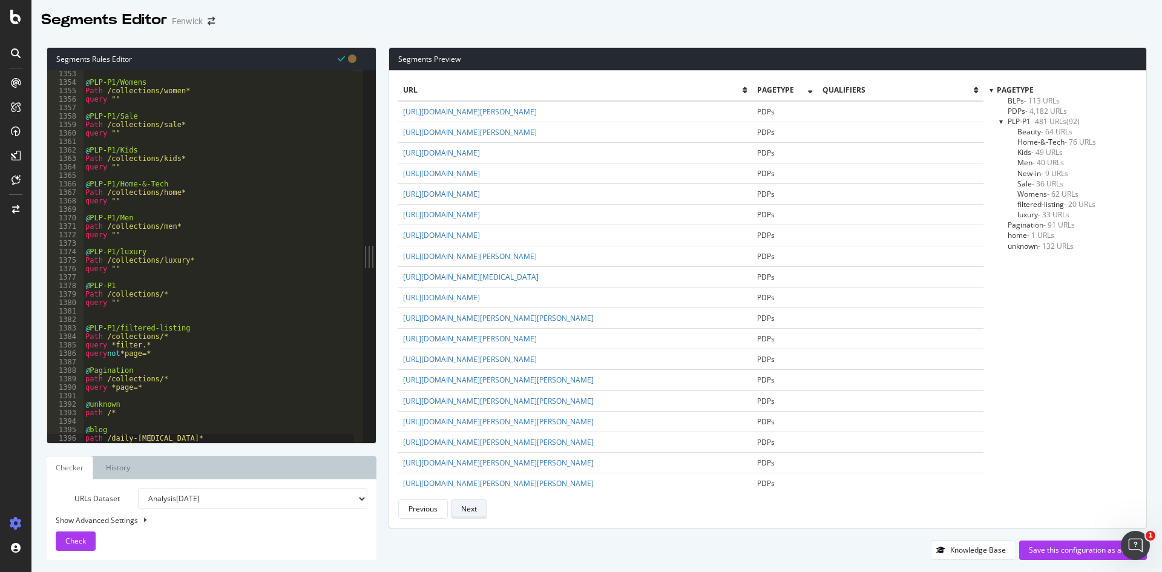
click at [469, 510] on div "Next" at bounding box center [469, 509] width 16 height 10
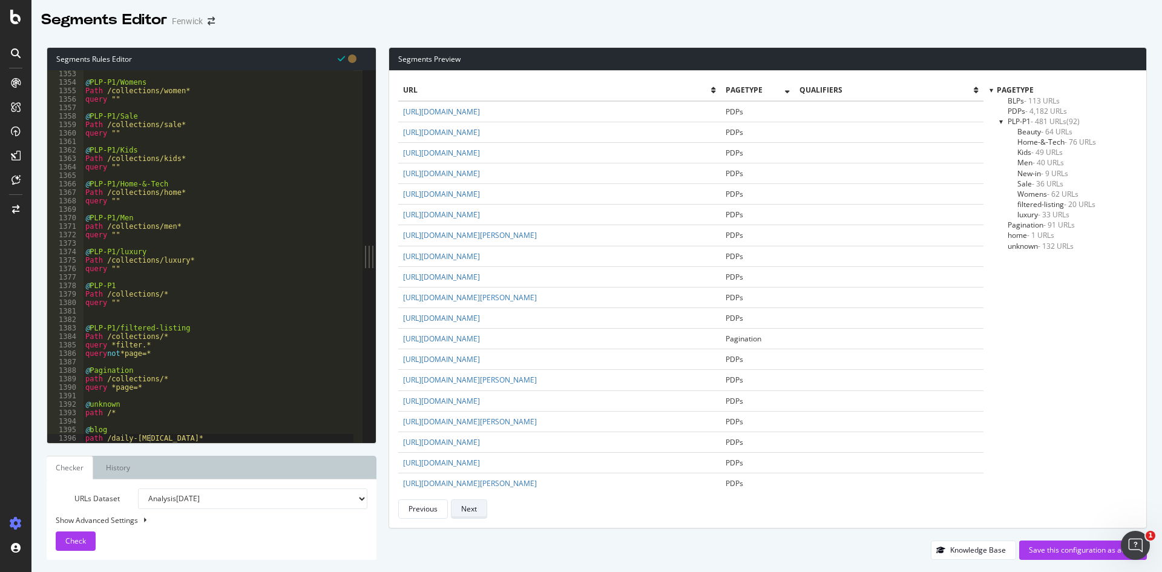
click at [469, 510] on div "Next" at bounding box center [469, 509] width 16 height 10
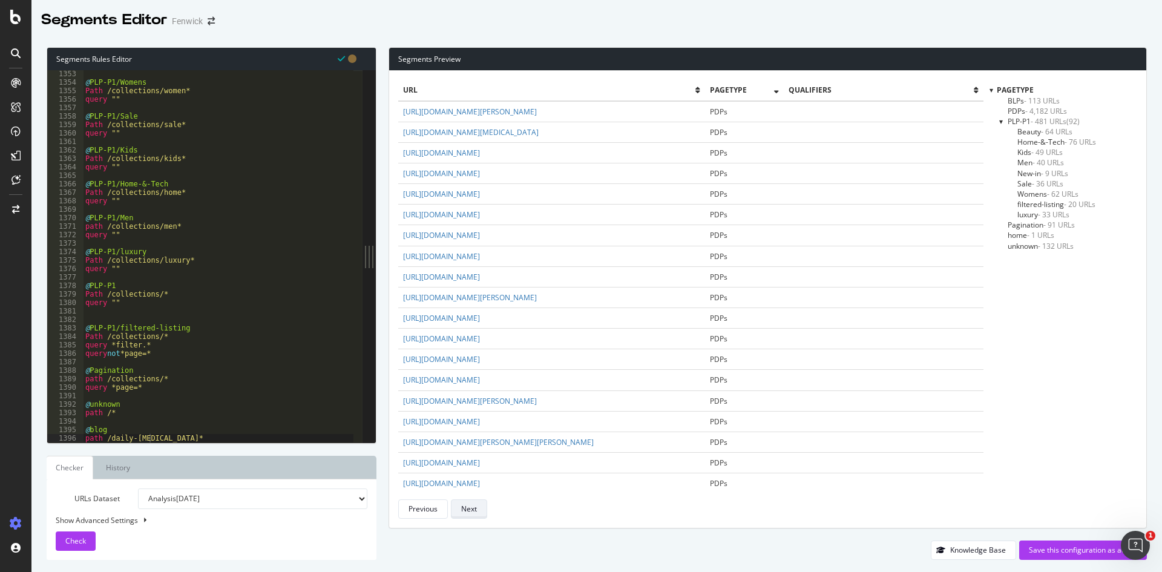
click at [469, 510] on div "Next" at bounding box center [469, 509] width 16 height 10
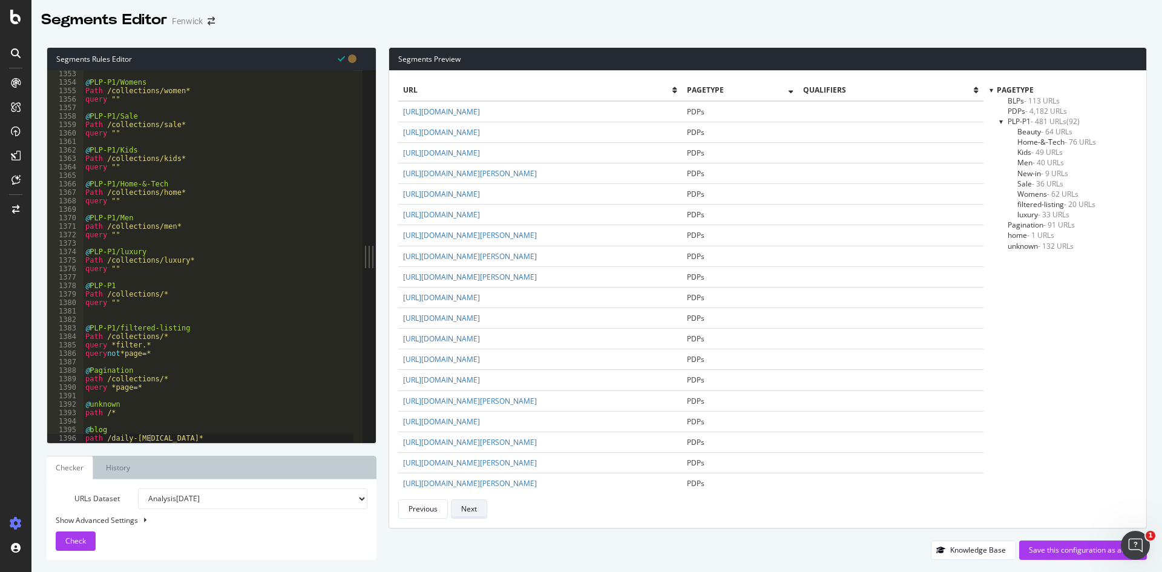
click at [469, 510] on div "Next" at bounding box center [469, 509] width 16 height 10
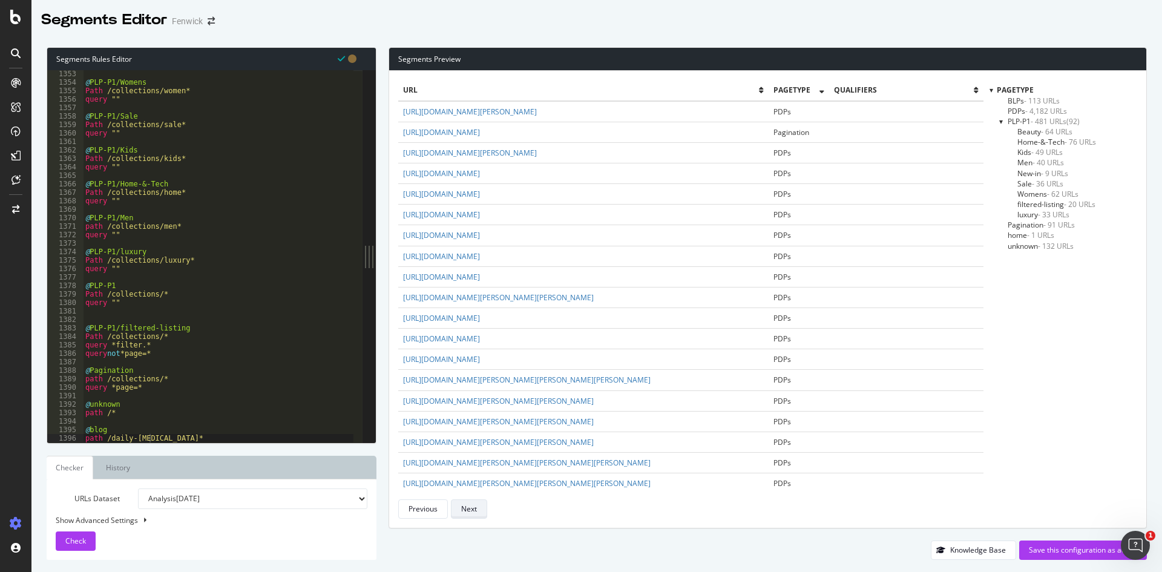
click at [469, 510] on div "Next" at bounding box center [469, 509] width 16 height 10
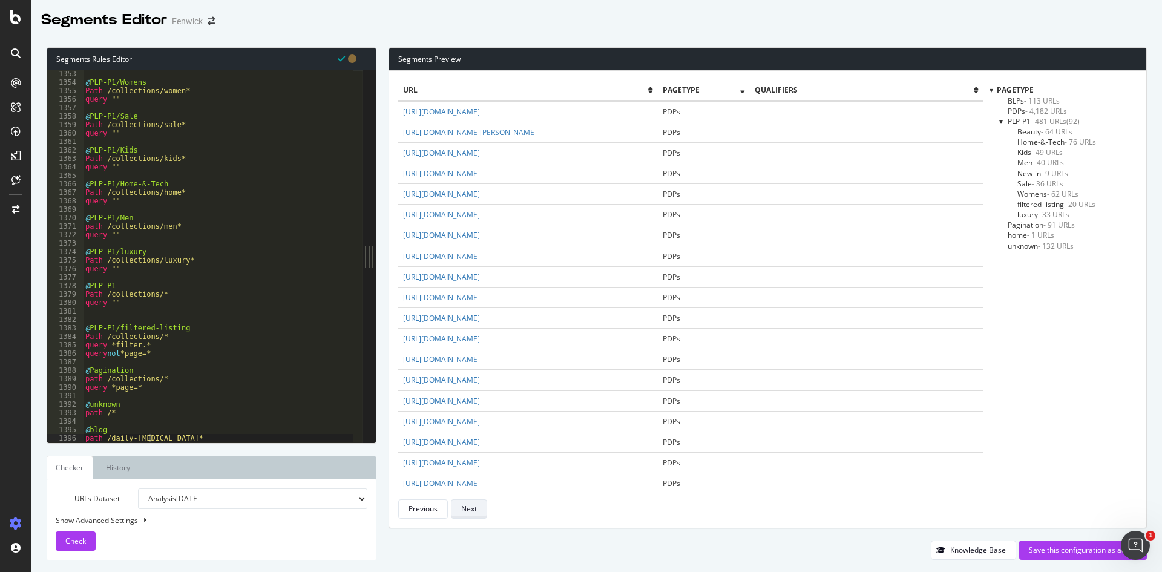
click at [469, 510] on div "Next" at bounding box center [469, 509] width 16 height 10
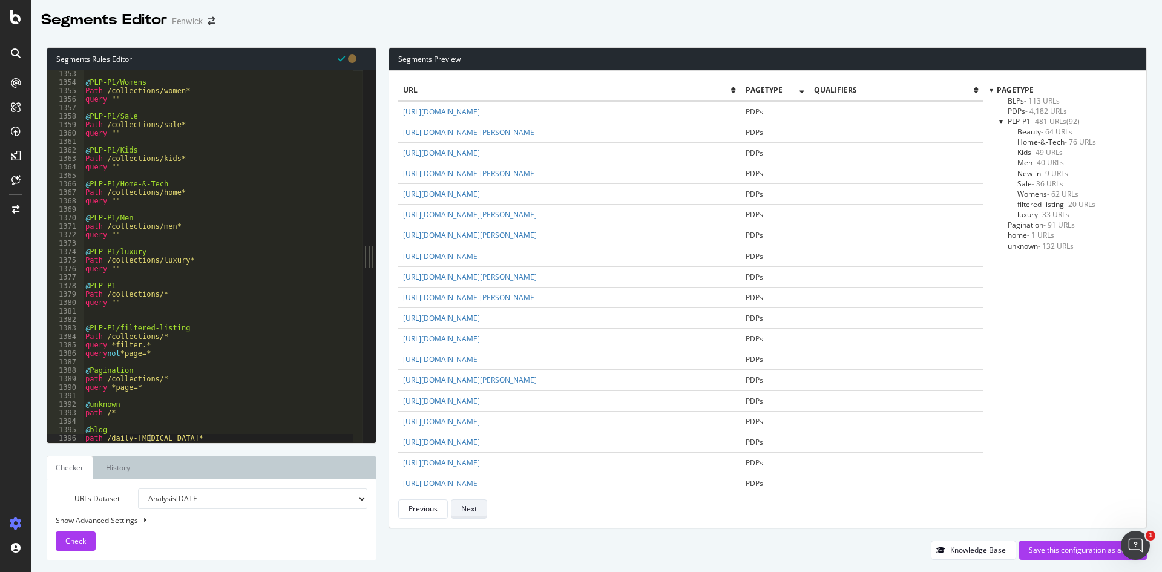
click at [469, 510] on div "Next" at bounding box center [469, 509] width 16 height 10
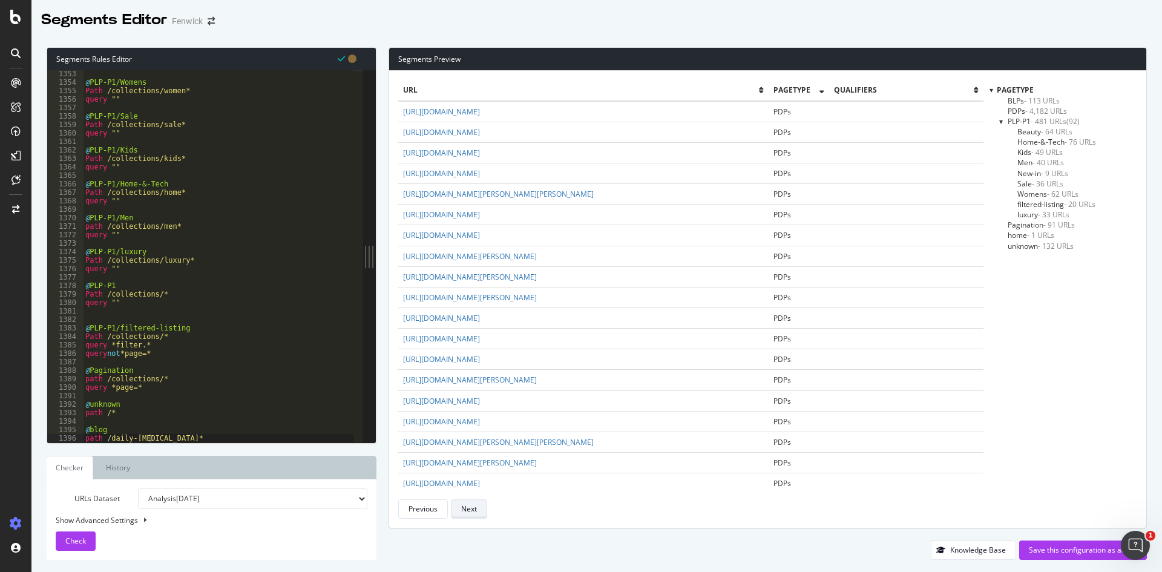
click at [469, 510] on div "Next" at bounding box center [469, 509] width 16 height 10
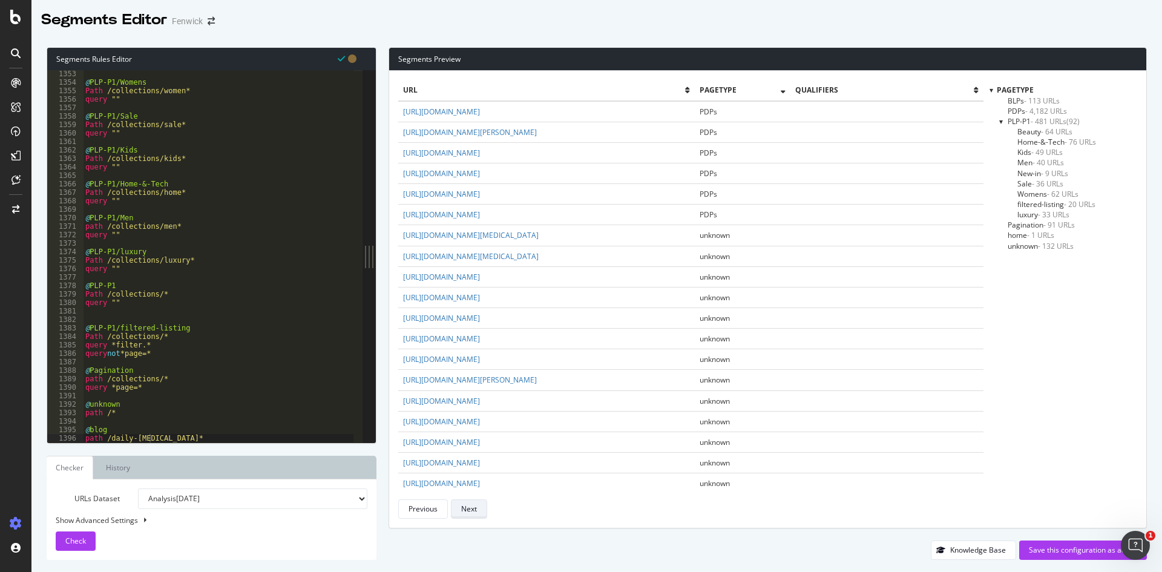
click at [469, 510] on div "Next" at bounding box center [469, 509] width 16 height 10
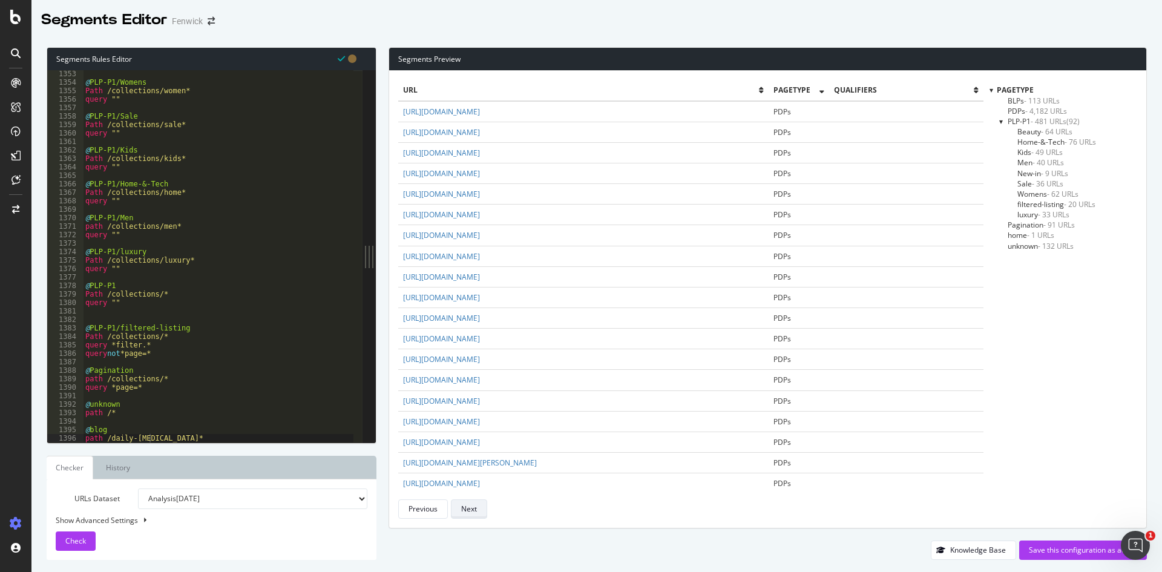
click at [469, 510] on div "Next" at bounding box center [469, 509] width 16 height 10
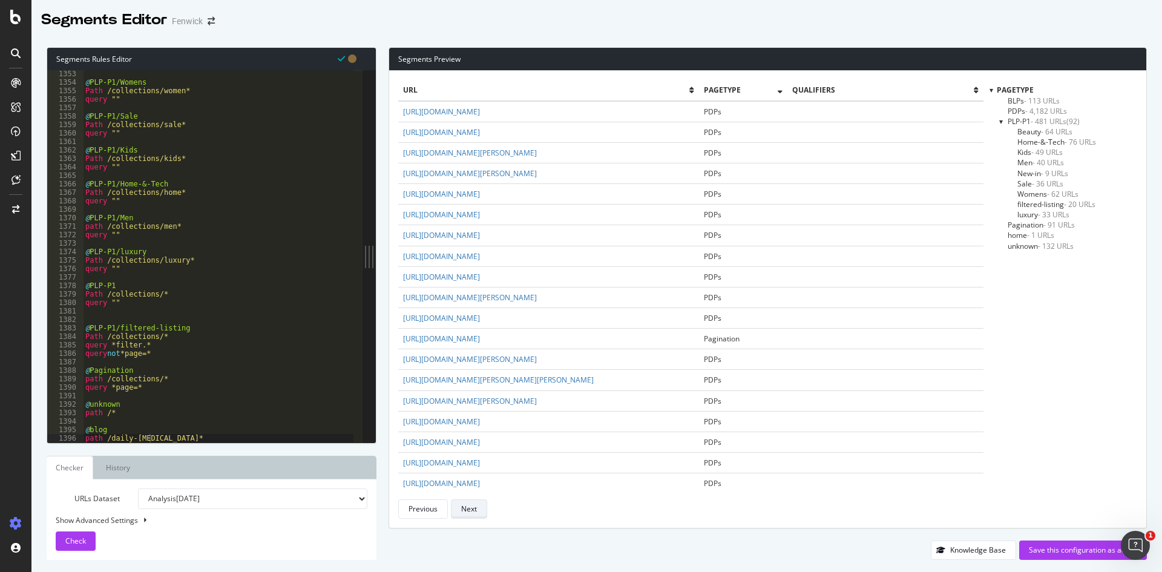
click at [469, 510] on div "Next" at bounding box center [469, 509] width 16 height 10
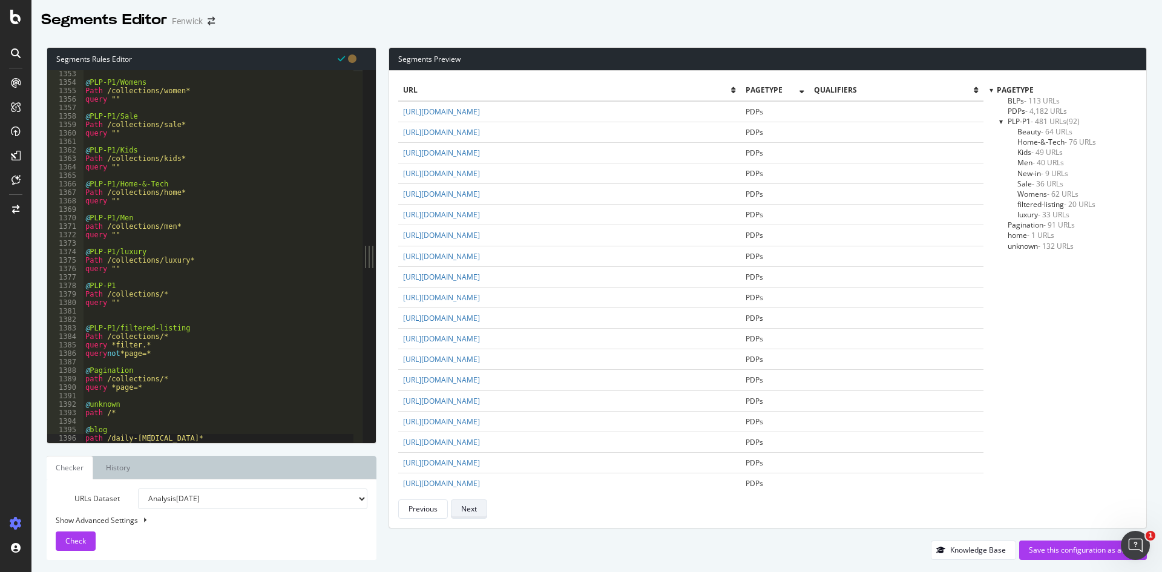
click at [469, 510] on div "Next" at bounding box center [469, 509] width 16 height 10
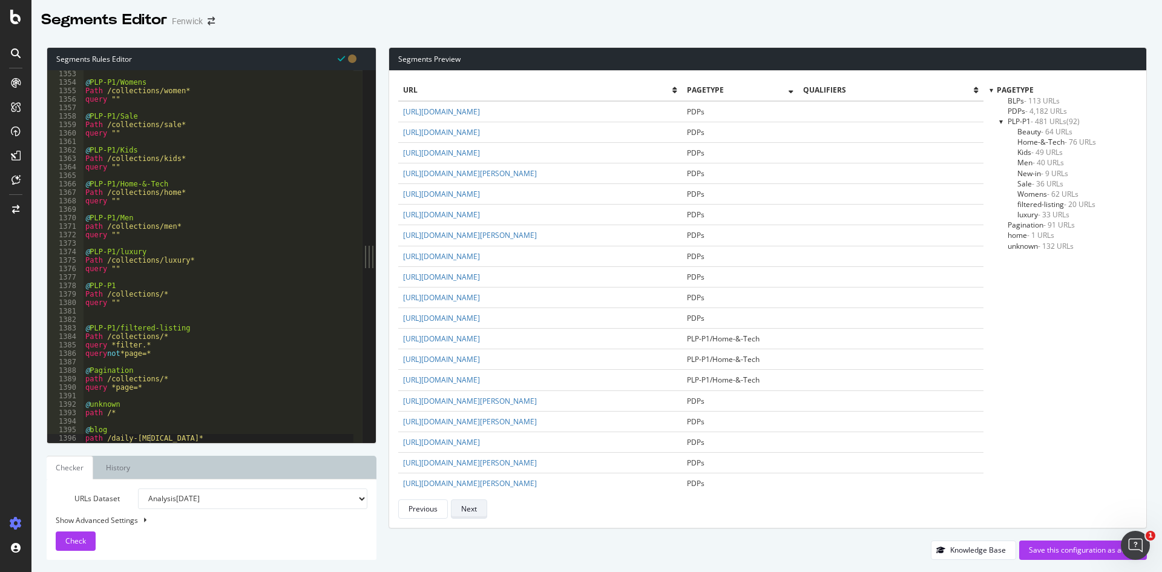
click at [469, 510] on div "Next" at bounding box center [469, 509] width 16 height 10
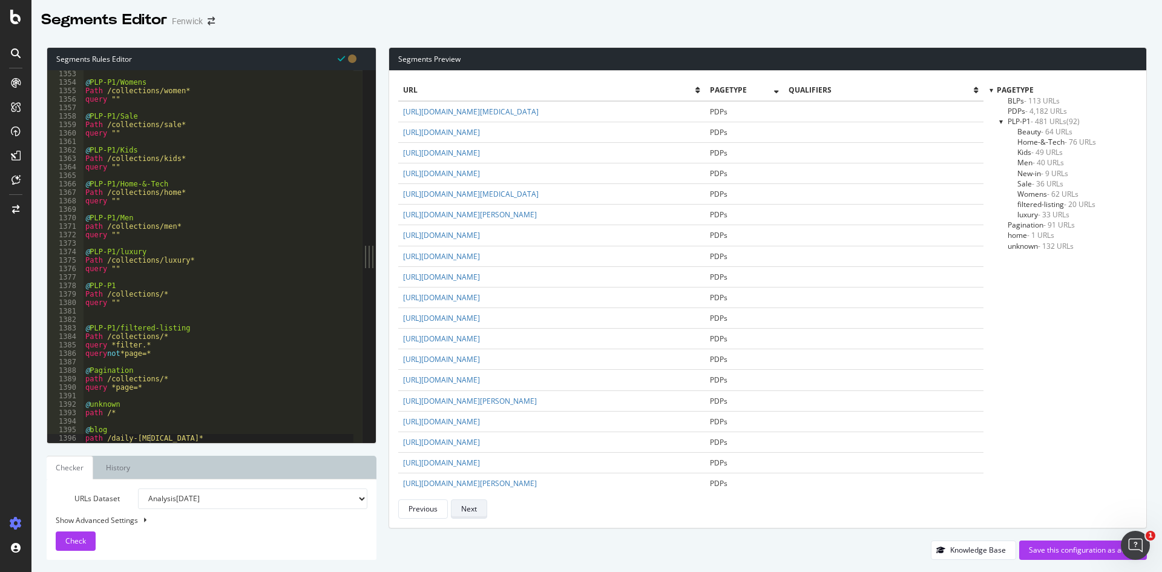
click at [469, 510] on div "Next" at bounding box center [469, 509] width 16 height 10
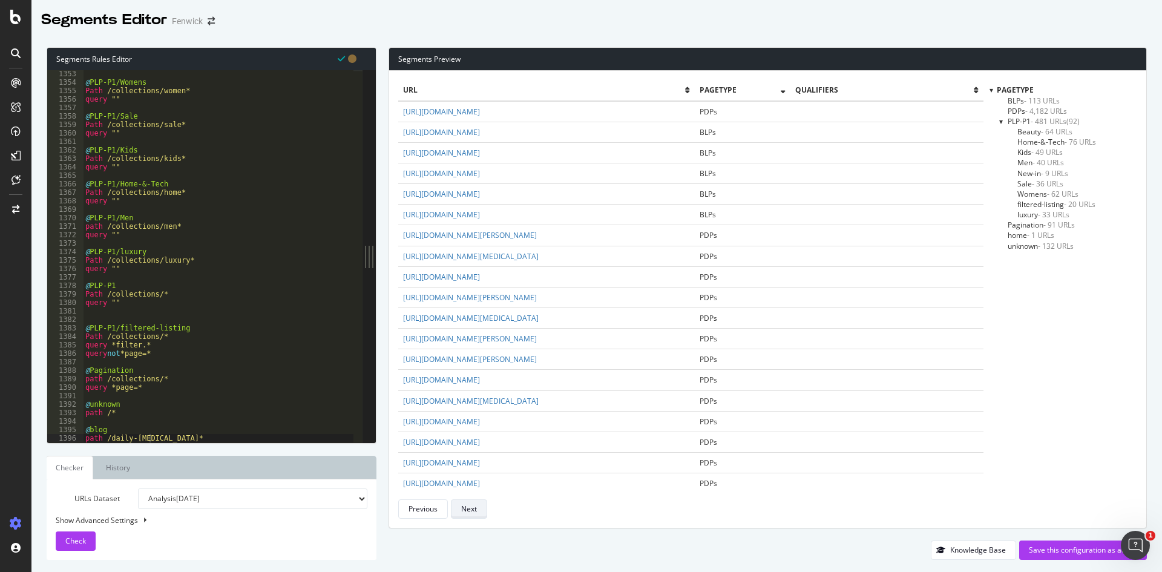
click at [469, 510] on div "Next" at bounding box center [469, 509] width 16 height 10
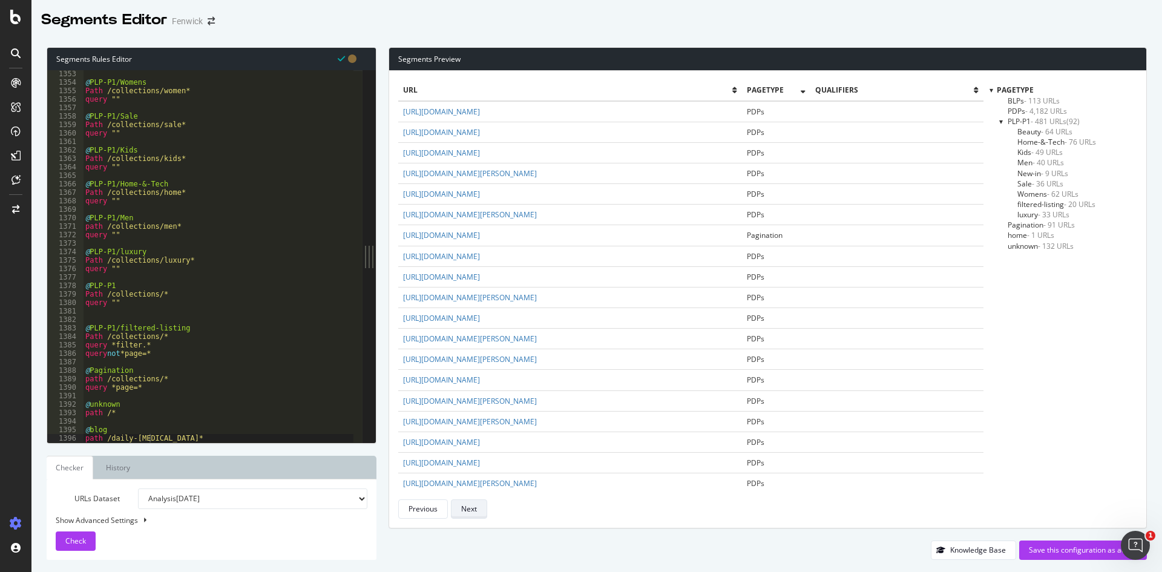
click at [469, 510] on div "Next" at bounding box center [469, 509] width 16 height 10
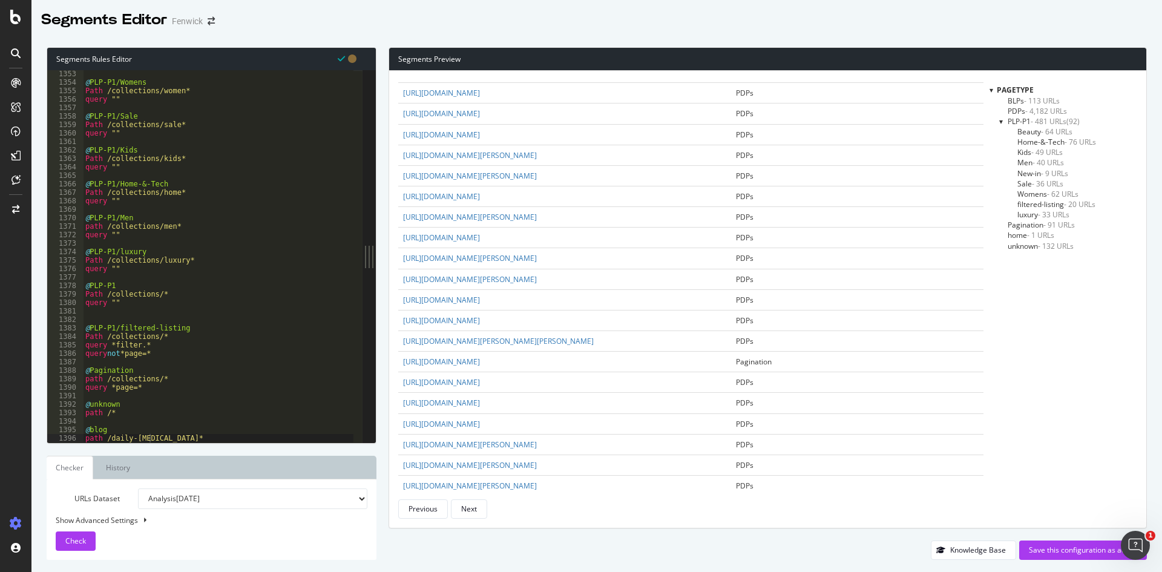
scroll to position [877, 0]
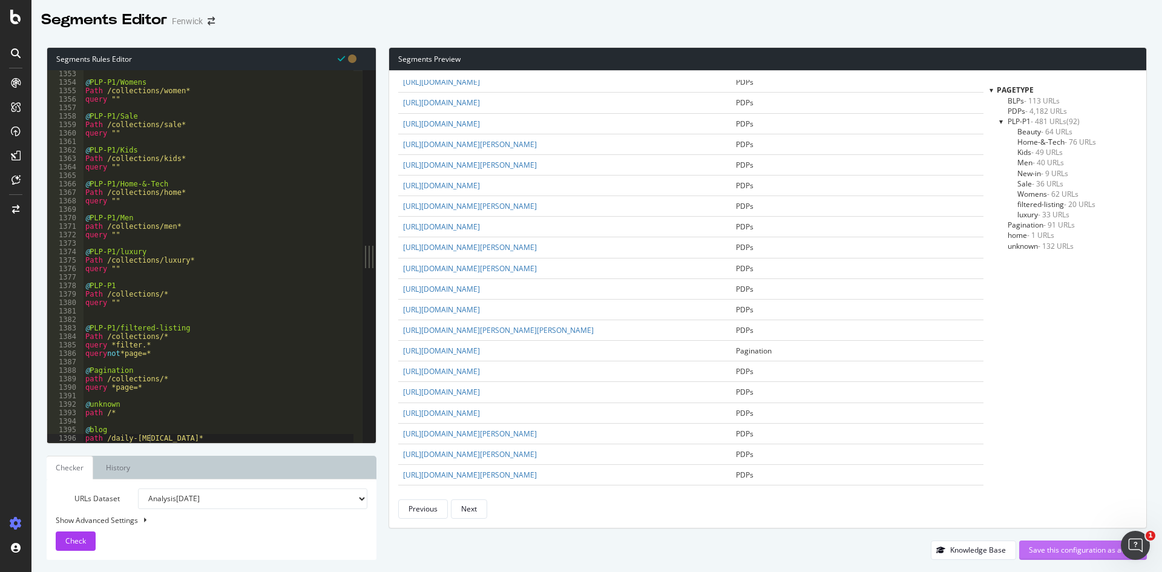
click at [1085, 551] on div "Save this configuration as active" at bounding box center [1083, 550] width 108 height 10
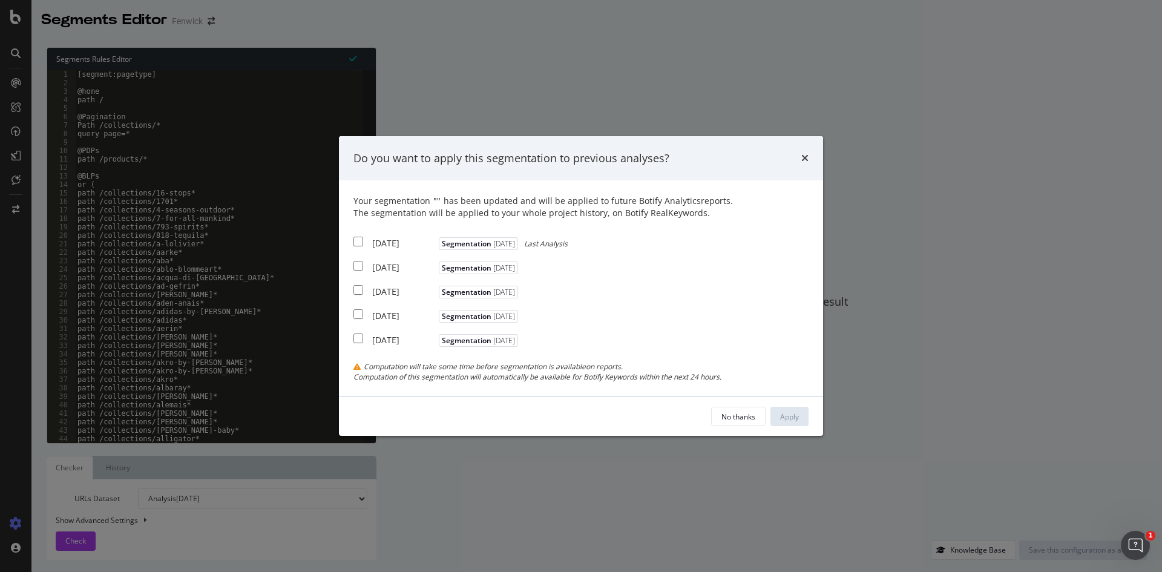
click at [355, 245] on input "modal" at bounding box center [359, 242] width 10 height 10
checkbox input "true"
click at [354, 264] on input "modal" at bounding box center [359, 266] width 10 height 10
checkbox input "true"
click at [355, 283] on div "2025 Aug. 17th Segmentation 2025-04-30" at bounding box center [438, 290] width 168 height 15
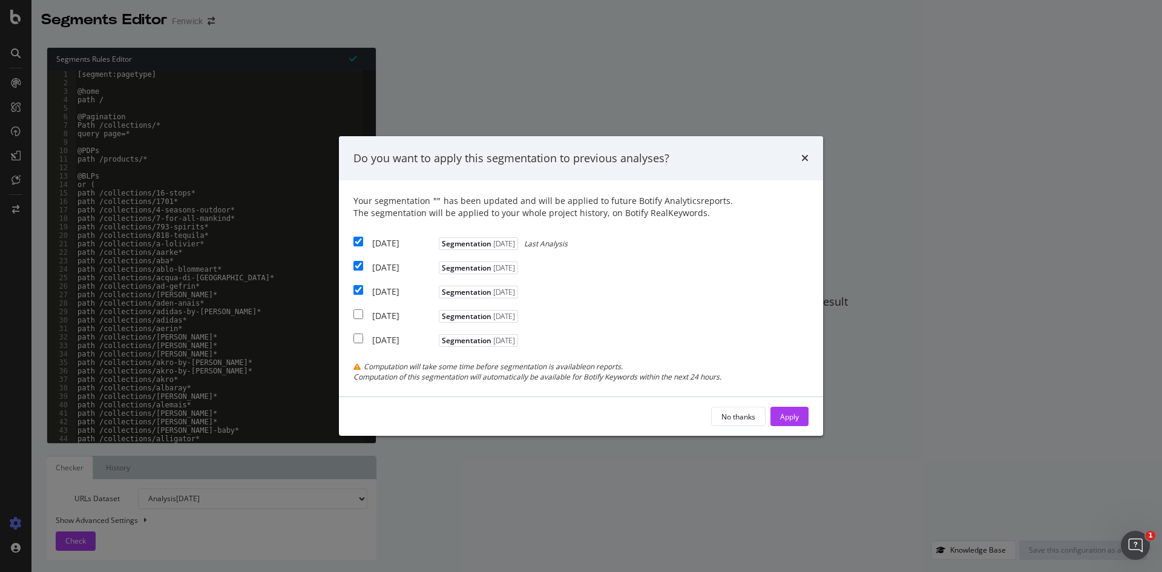
checkbox input "true"
click at [777, 416] on button "Apply" at bounding box center [790, 416] width 38 height 19
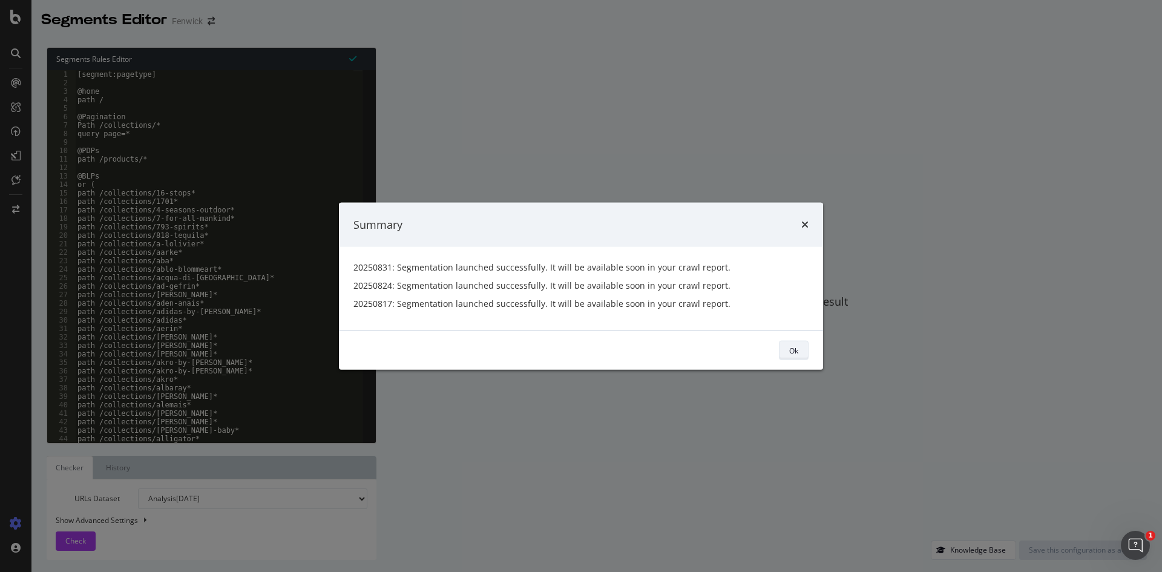
click at [792, 354] on div "Ok" at bounding box center [793, 350] width 9 height 10
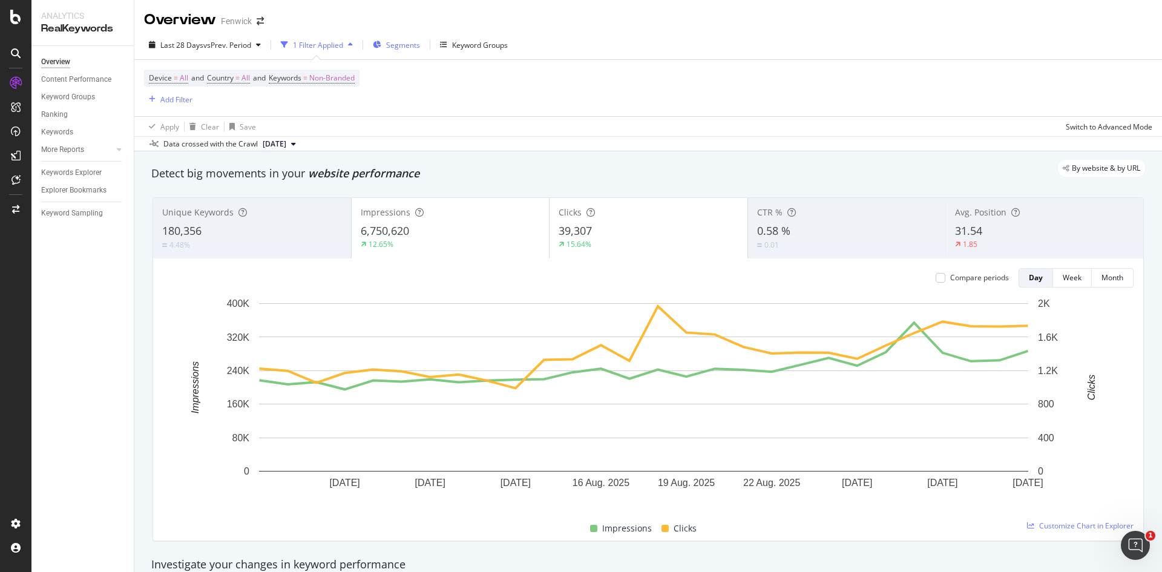
click at [396, 38] on div "Segments" at bounding box center [396, 45] width 47 height 18
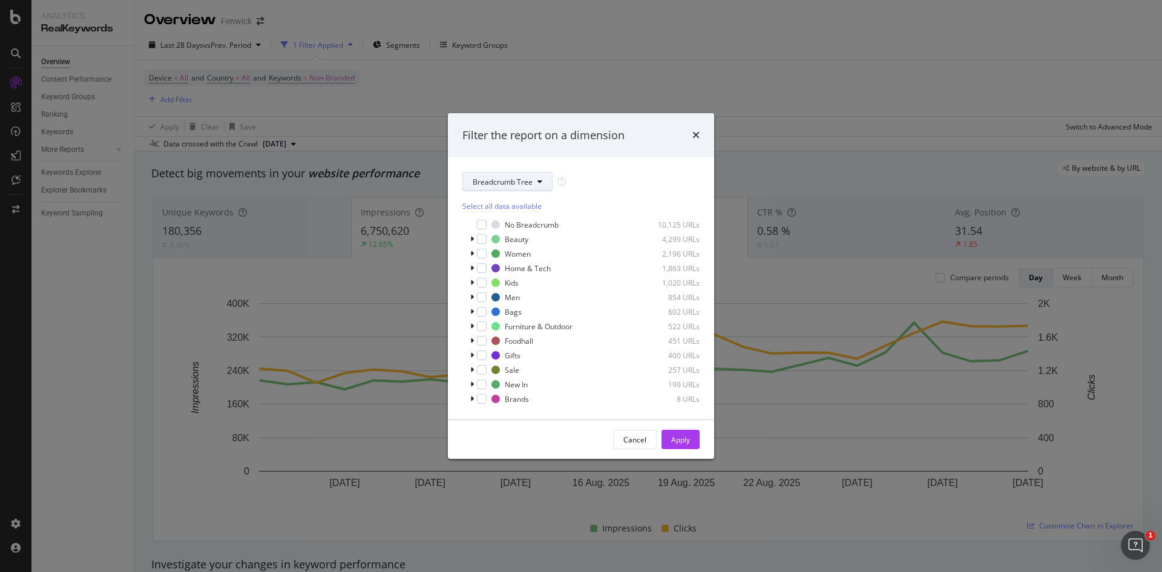
click at [496, 181] on span "Breadcrumb Tree" at bounding box center [503, 182] width 60 height 10
click at [500, 222] on span "pagetype" at bounding box center [512, 225] width 78 height 11
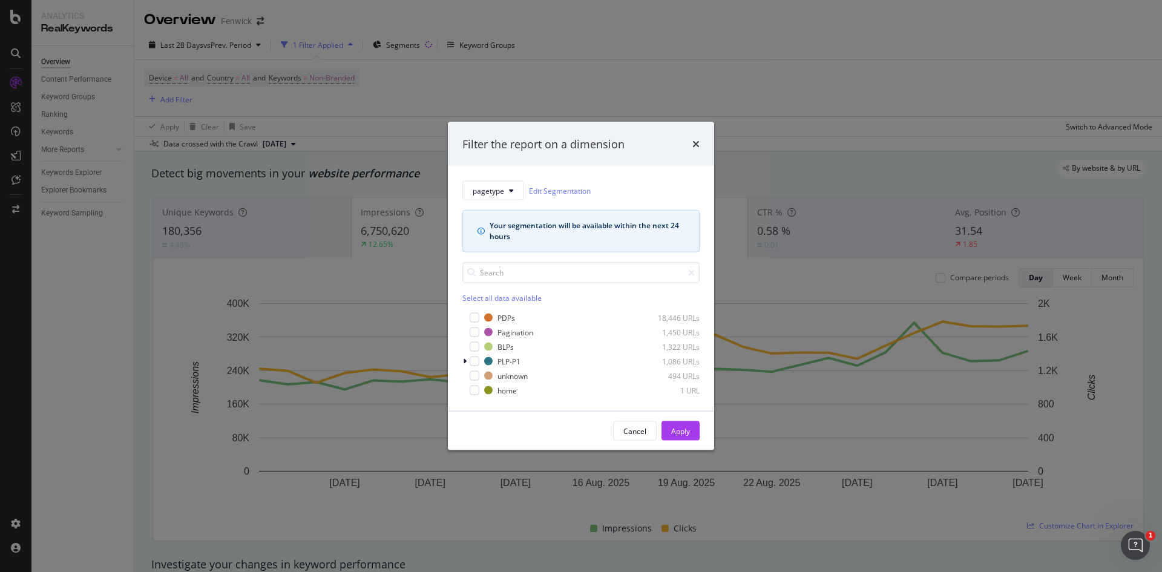
click at [472, 300] on div "Select all data available" at bounding box center [580, 298] width 237 height 10
click at [472, 300] on div "Unselect all data available" at bounding box center [580, 298] width 237 height 10
click at [412, 64] on div "Filter the report on a dimension pagetype Edit Segmentation Your segmentation w…" at bounding box center [581, 286] width 1162 height 572
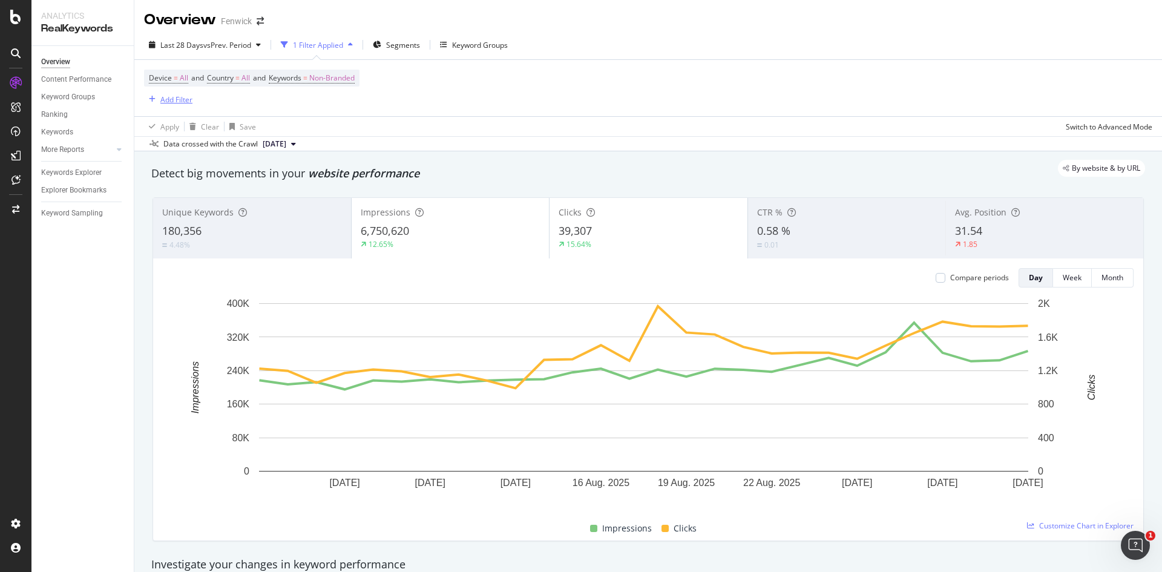
click at [156, 98] on div "button" at bounding box center [152, 99] width 16 height 7
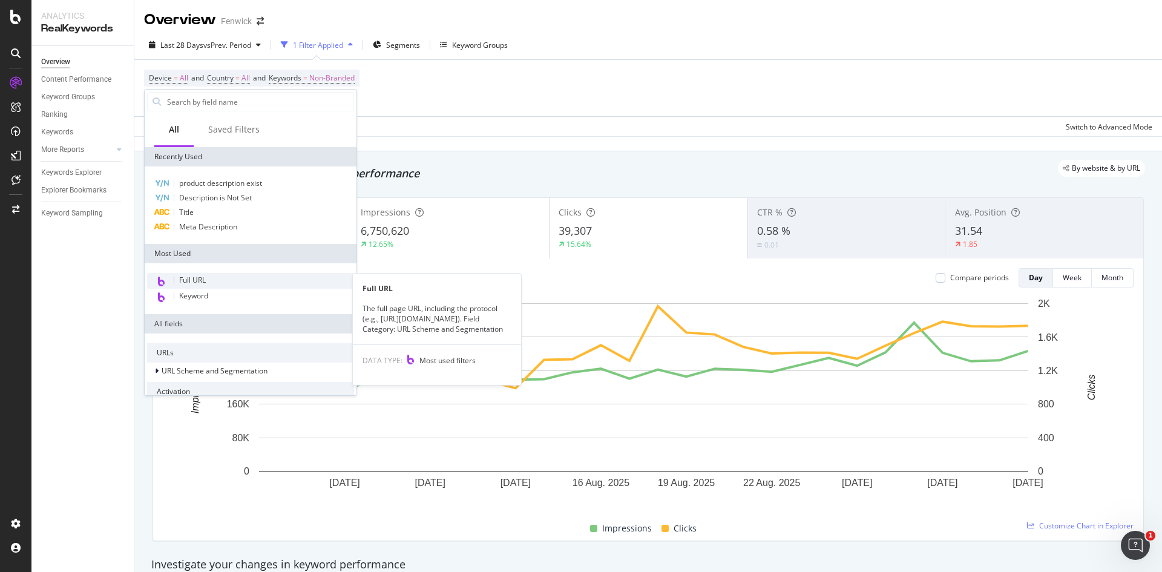
click at [183, 282] on span "Full URL" at bounding box center [192, 280] width 27 height 10
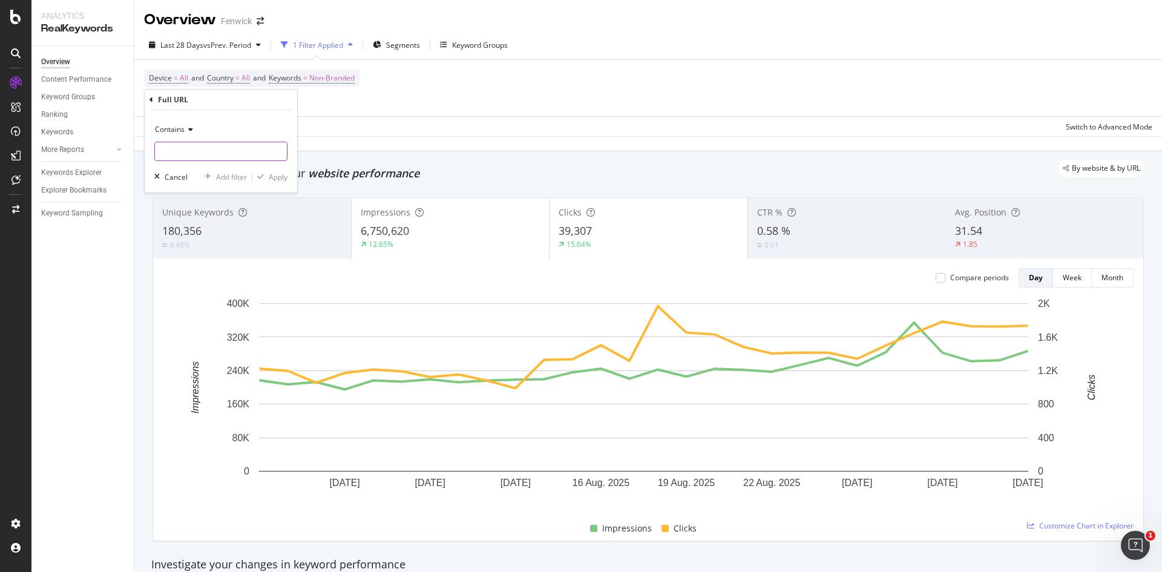
click at [181, 148] on input "text" at bounding box center [221, 151] width 132 height 19
click at [199, 157] on input "daily" at bounding box center [212, 151] width 114 height 19
type input "daily-muse"
click at [269, 180] on div "Apply" at bounding box center [278, 177] width 19 height 10
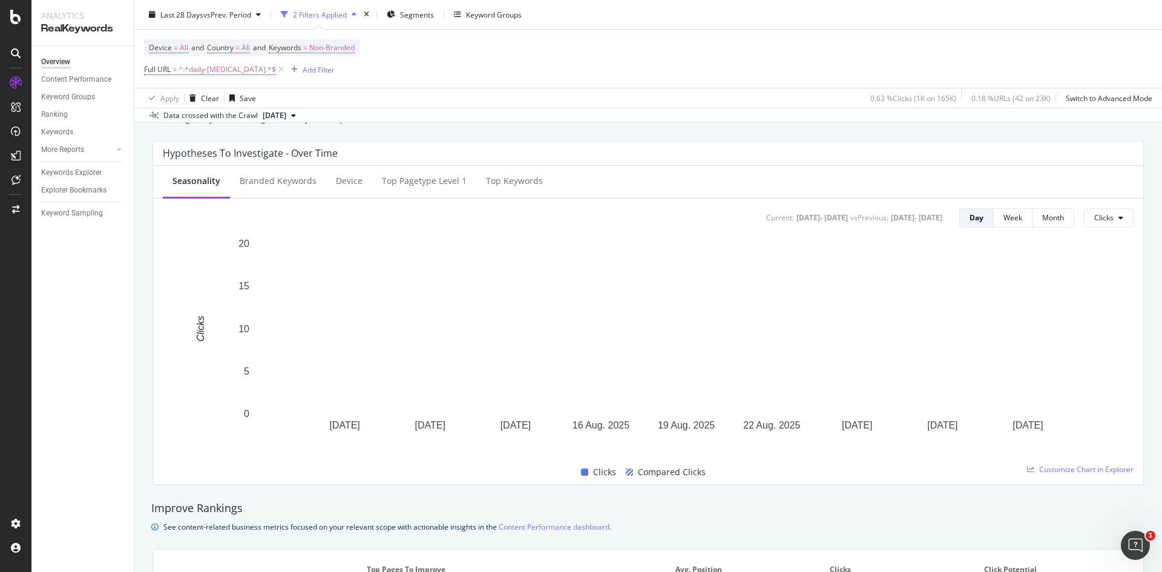
scroll to position [444, 0]
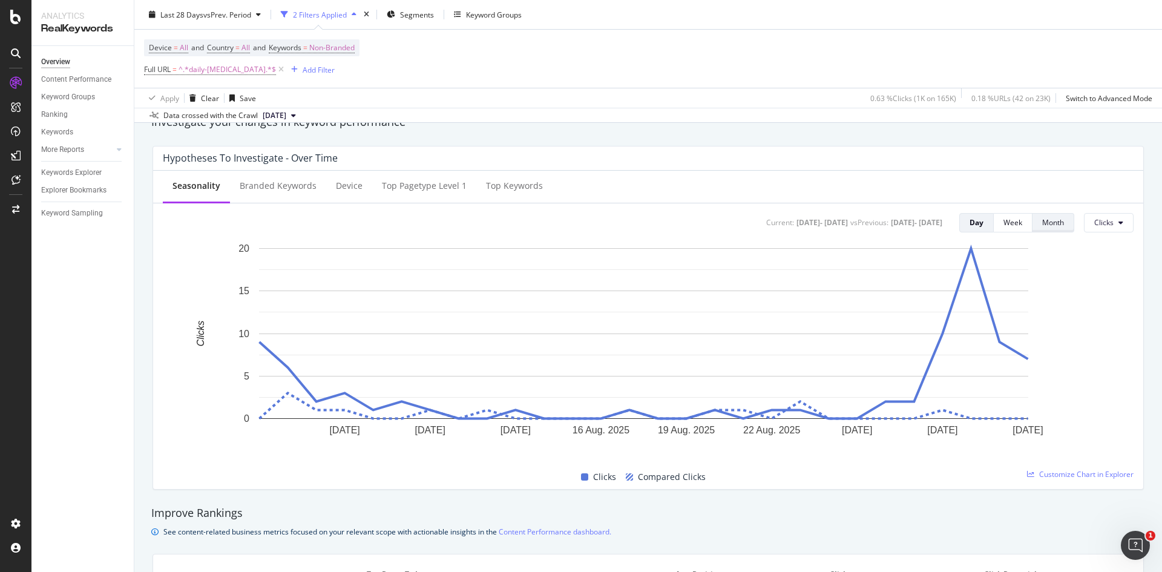
click at [1042, 220] on div "Month" at bounding box center [1053, 222] width 22 height 10
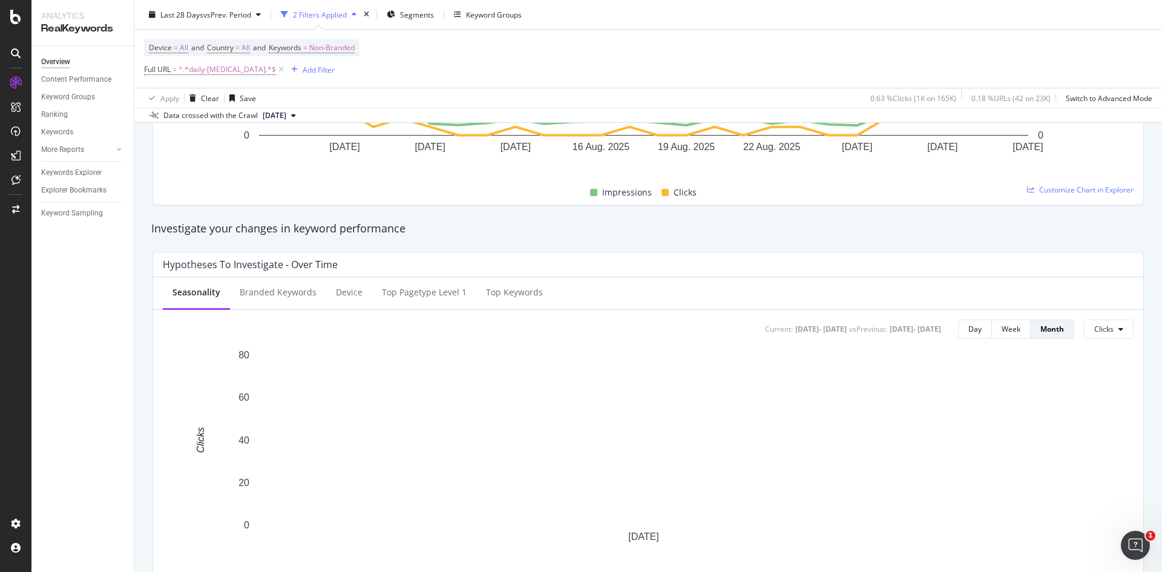
scroll to position [0, 0]
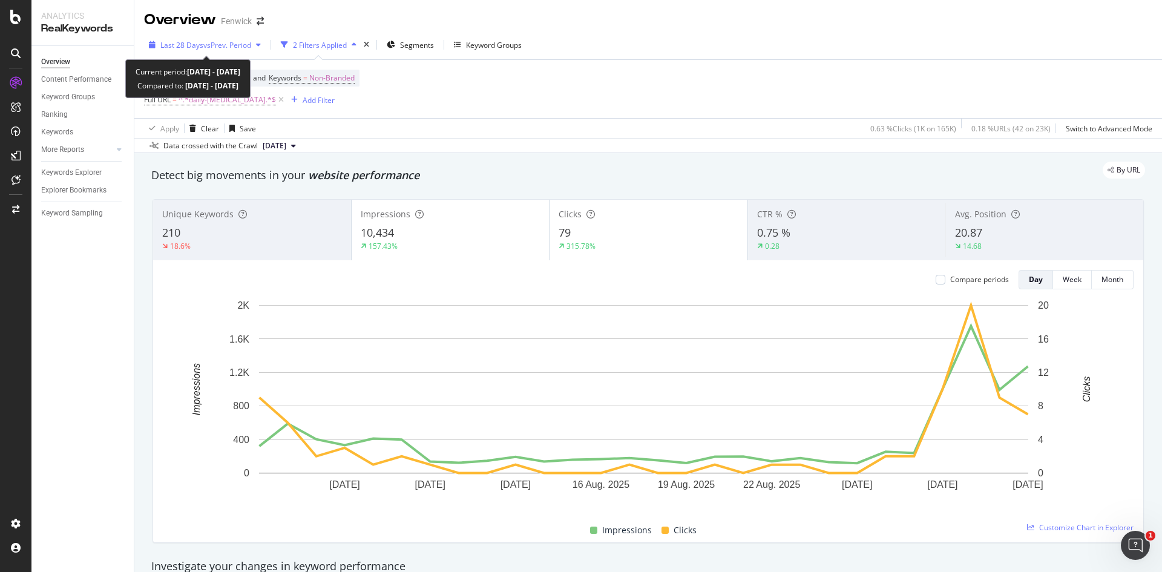
click at [234, 44] on span "vs Prev. Period" at bounding box center [227, 45] width 48 height 10
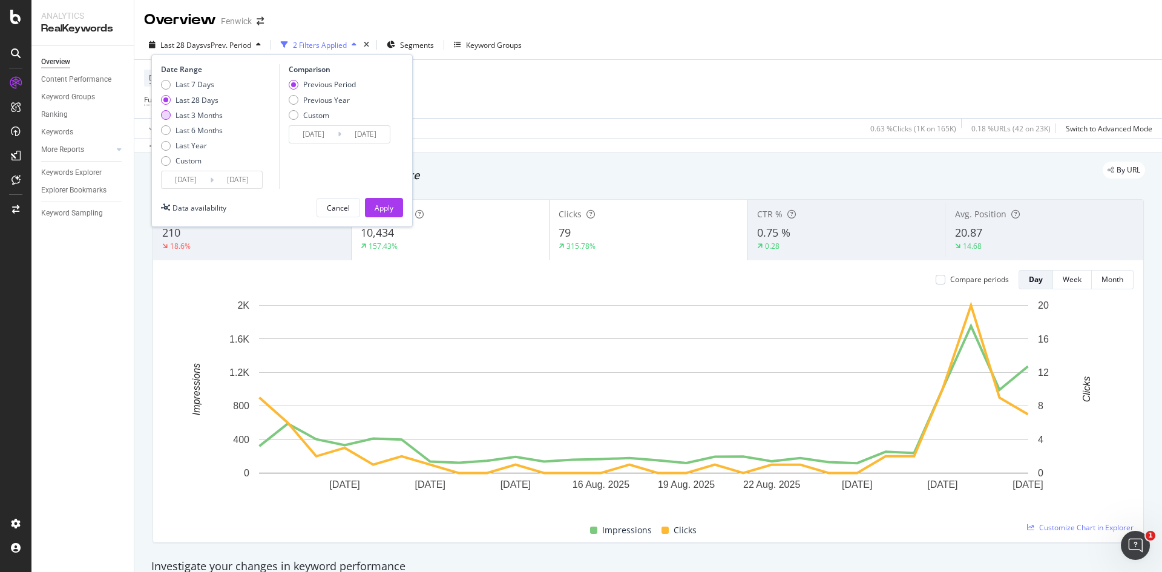
click at [208, 113] on div "Last 3 Months" at bounding box center [199, 115] width 47 height 10
type input "2025/06/01"
type input "2025/03/01"
type input "2025/05/31"
click at [367, 202] on button "Apply" at bounding box center [384, 207] width 38 height 19
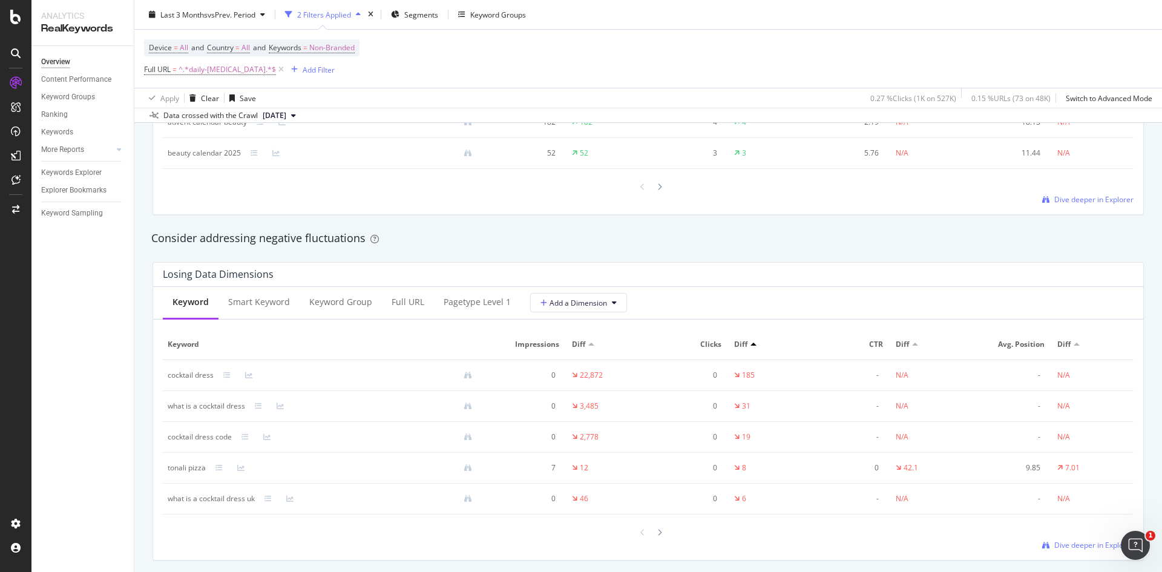
scroll to position [1302, 0]
click at [231, 297] on div "Smart Keyword" at bounding box center [259, 301] width 62 height 12
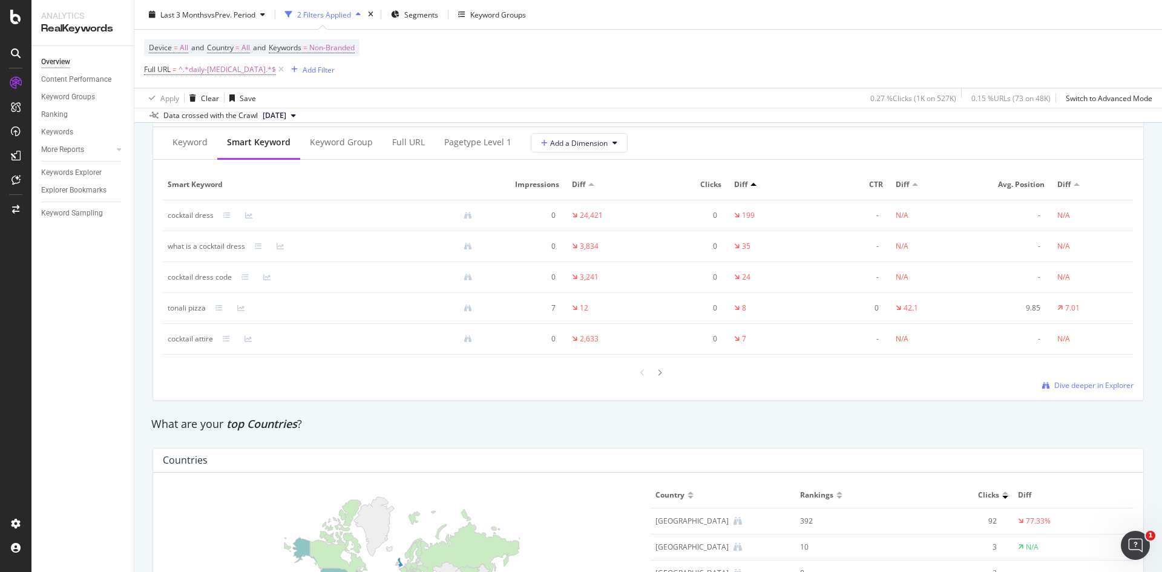
scroll to position [1462, 0]
click at [321, 245] on div at bounding box center [363, 246] width 237 height 8
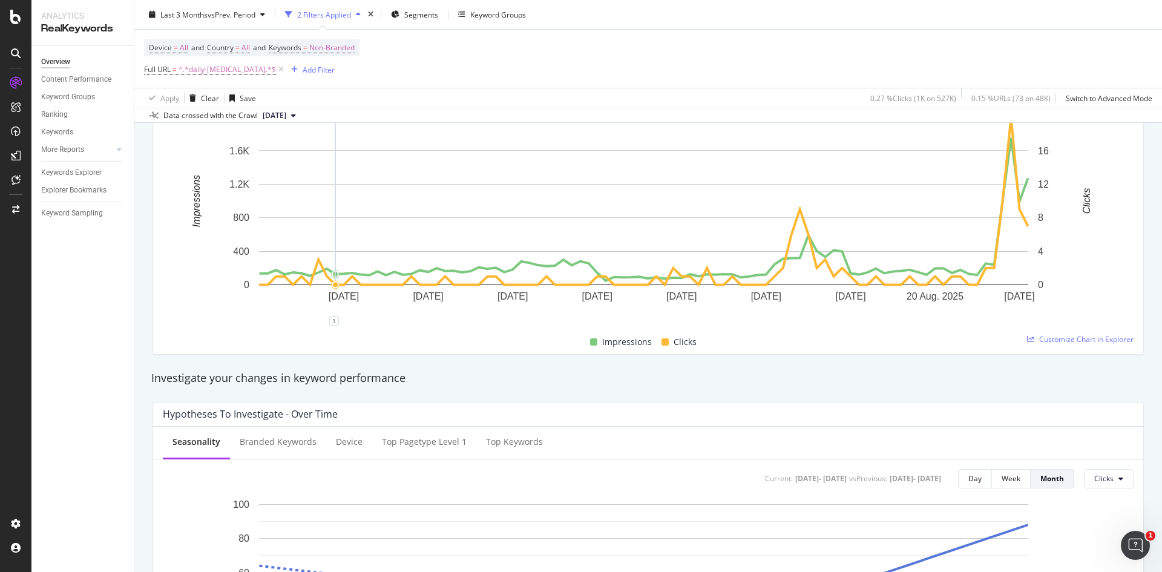
scroll to position [0, 0]
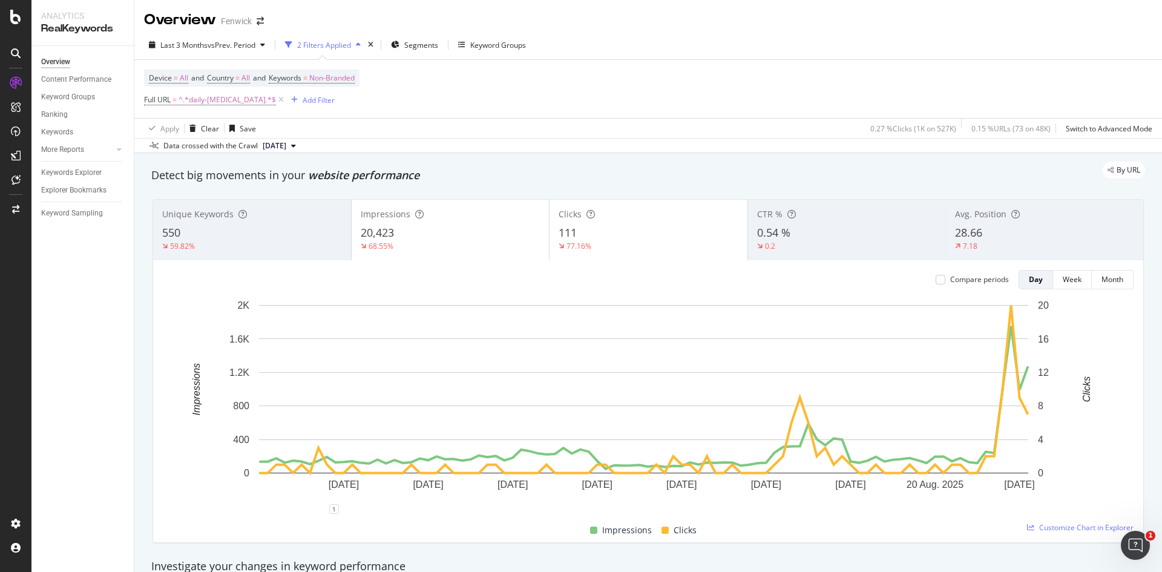
click at [238, 243] on div "59.82%" at bounding box center [252, 246] width 180 height 11
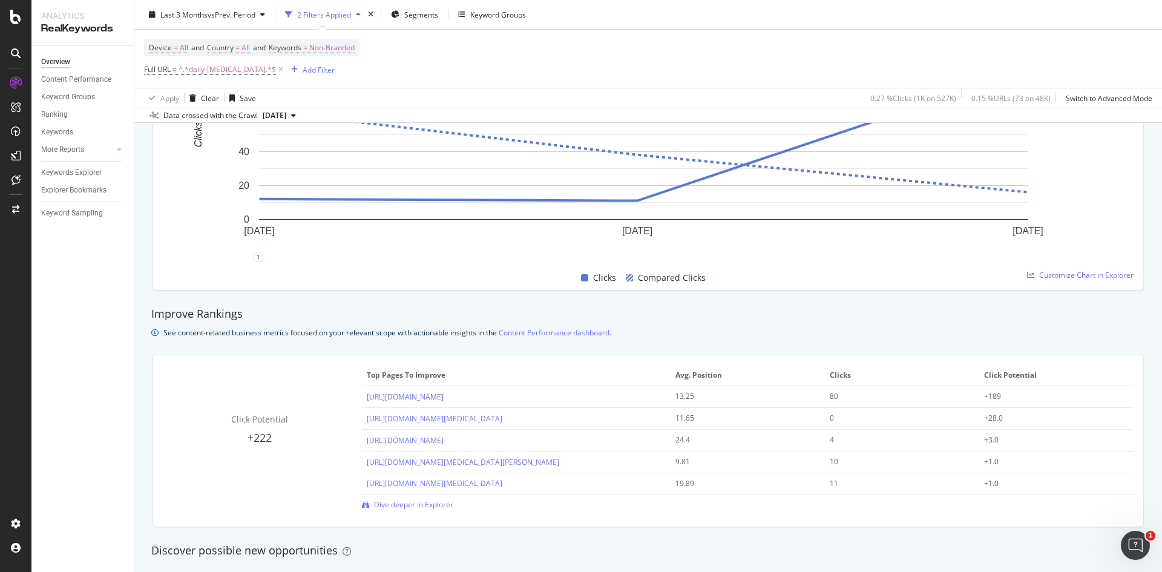
scroll to position [629, 0]
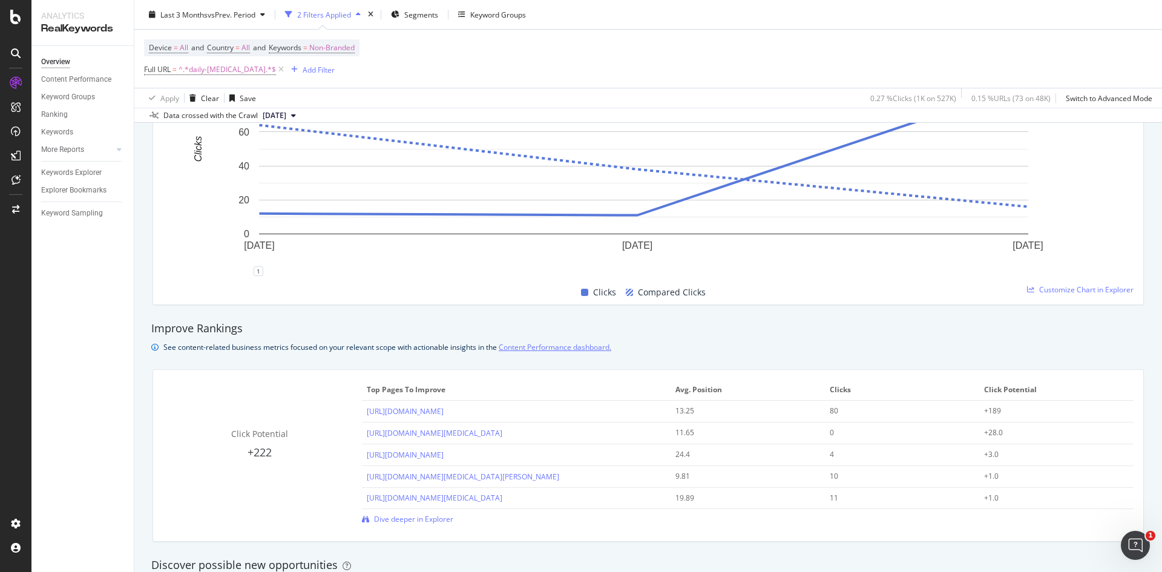
click at [550, 349] on link "Content Performance dashboard." at bounding box center [555, 347] width 113 height 13
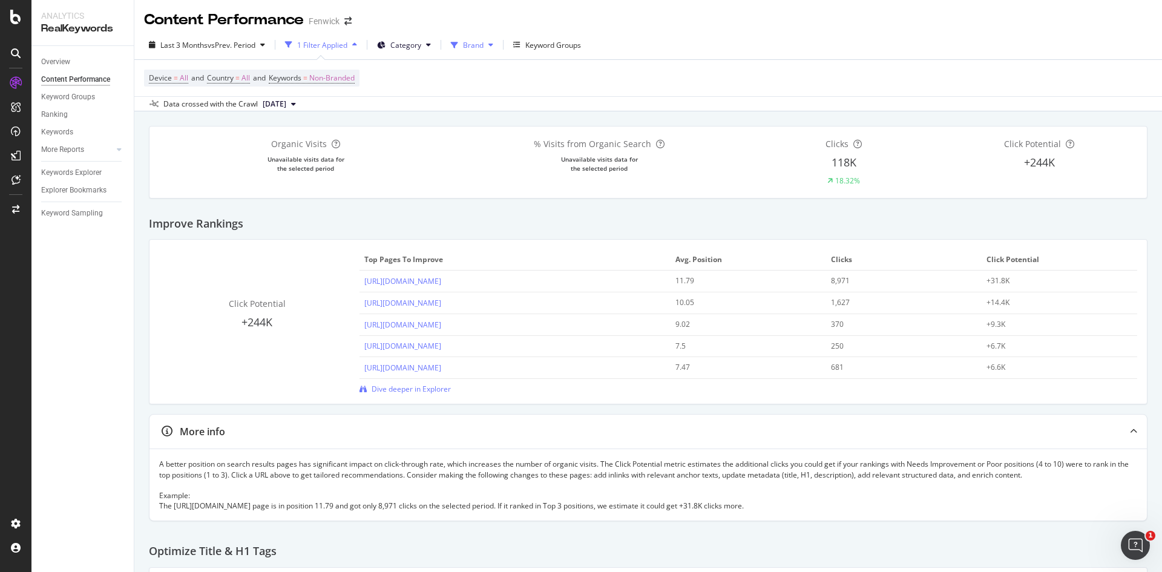
click at [458, 43] on icon at bounding box center [454, 45] width 7 height 7
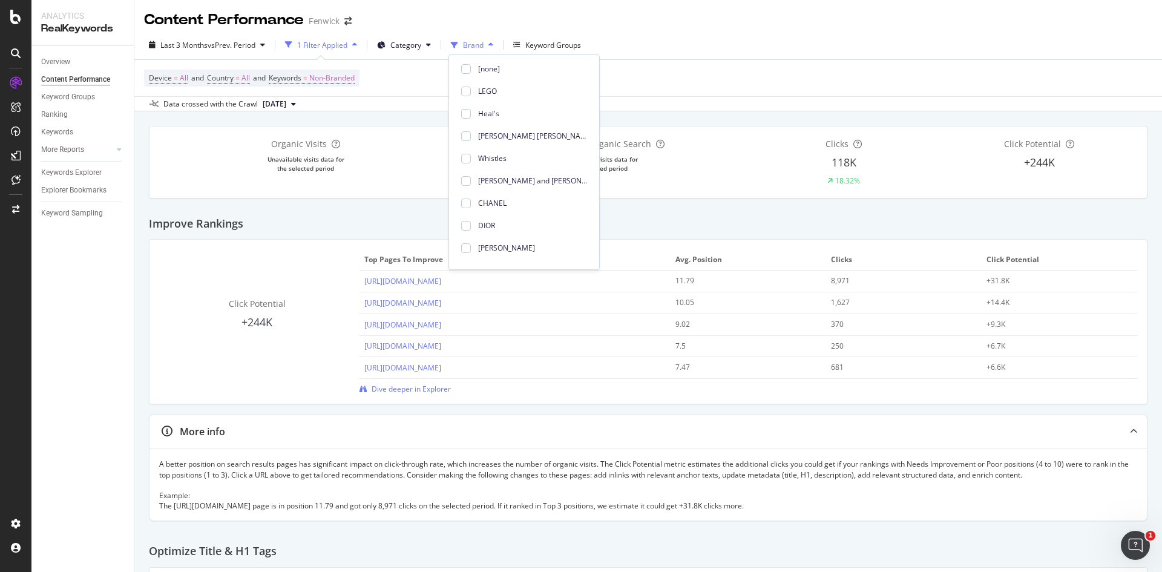
click at [458, 42] on icon at bounding box center [454, 45] width 7 height 7
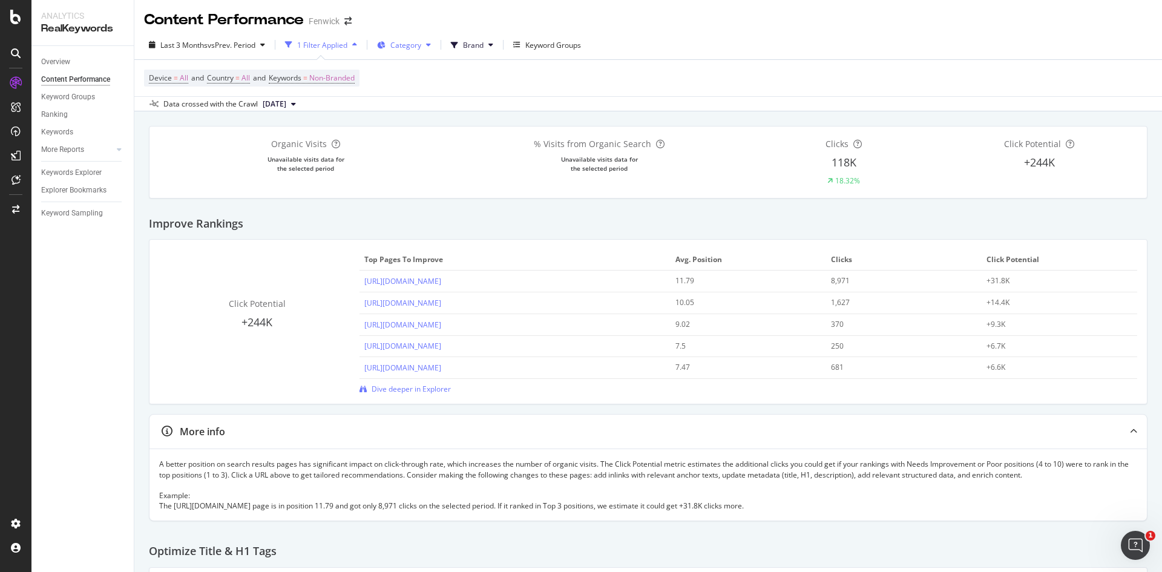
click at [409, 40] on span "Category" at bounding box center [405, 45] width 31 height 10
click at [323, 41] on div "1 Filter Applied" at bounding box center [322, 45] width 50 height 10
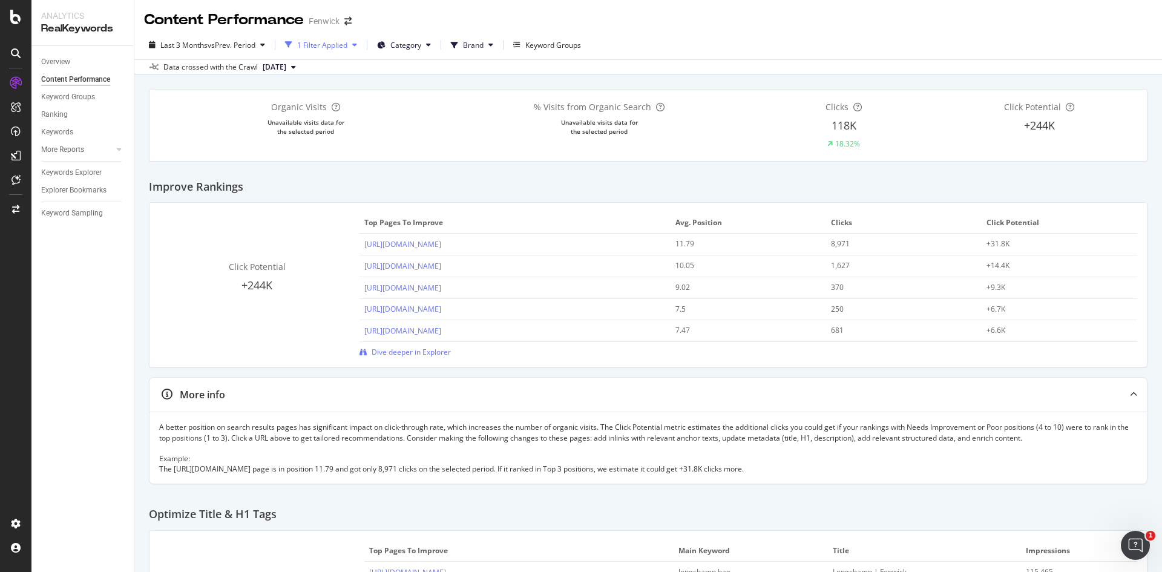
click at [323, 41] on div "1 Filter Applied" at bounding box center [322, 45] width 50 height 10
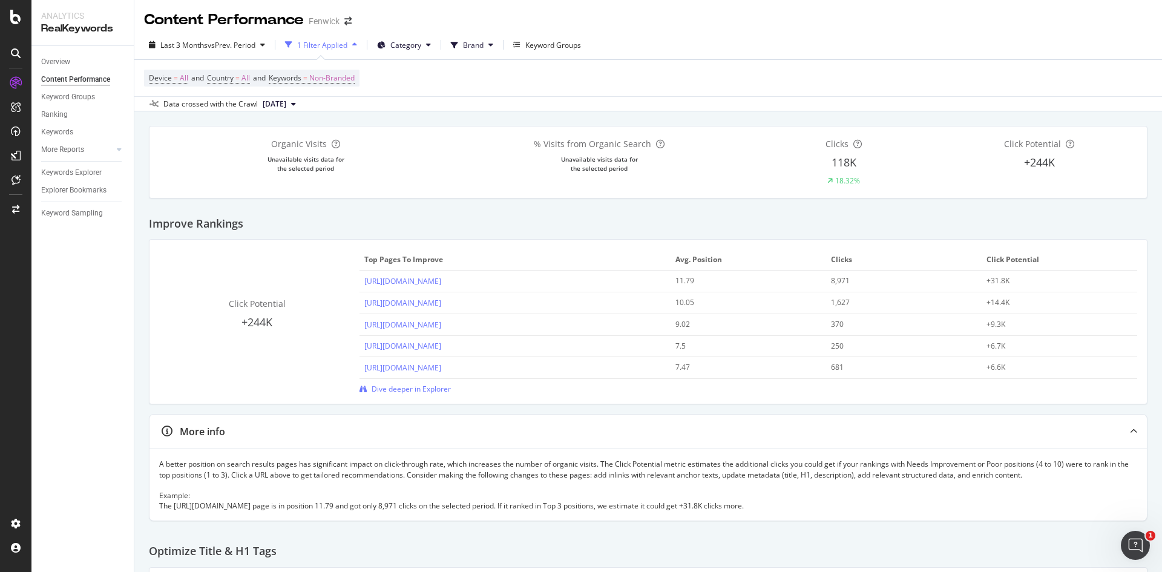
click at [409, 66] on div "Device = All and Country = All and Keywords = Non-Branded" at bounding box center [648, 78] width 1008 height 36
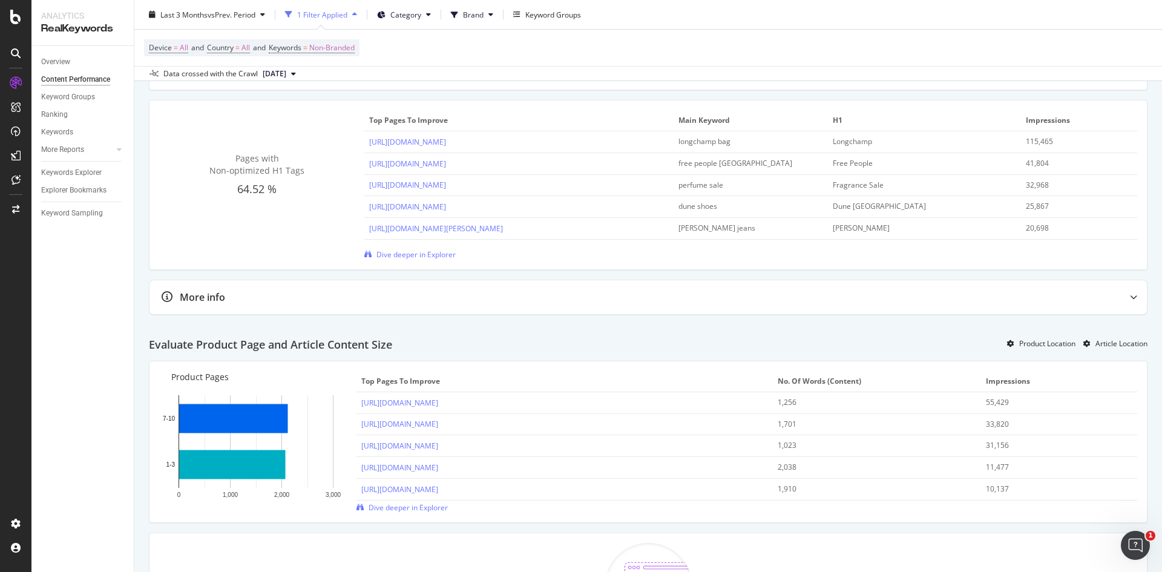
scroll to position [648, 0]
click at [463, 19] on span at bounding box center [457, 14] width 12 height 10
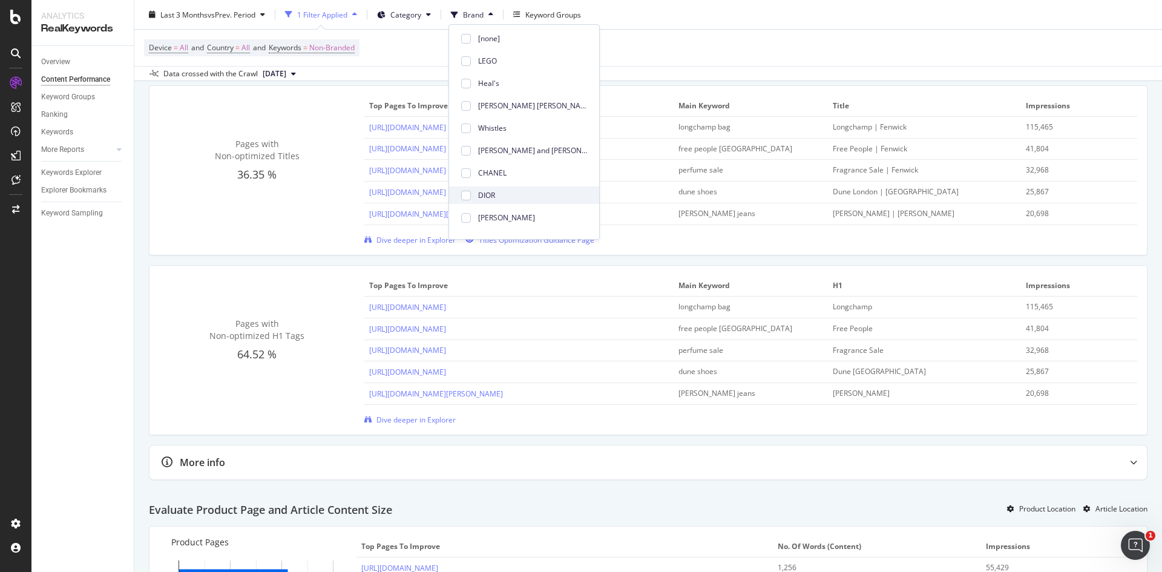
scroll to position [127, 0]
click at [621, 47] on div "Device = All and Country = All and Keywords = Non-Branded" at bounding box center [648, 48] width 1008 height 36
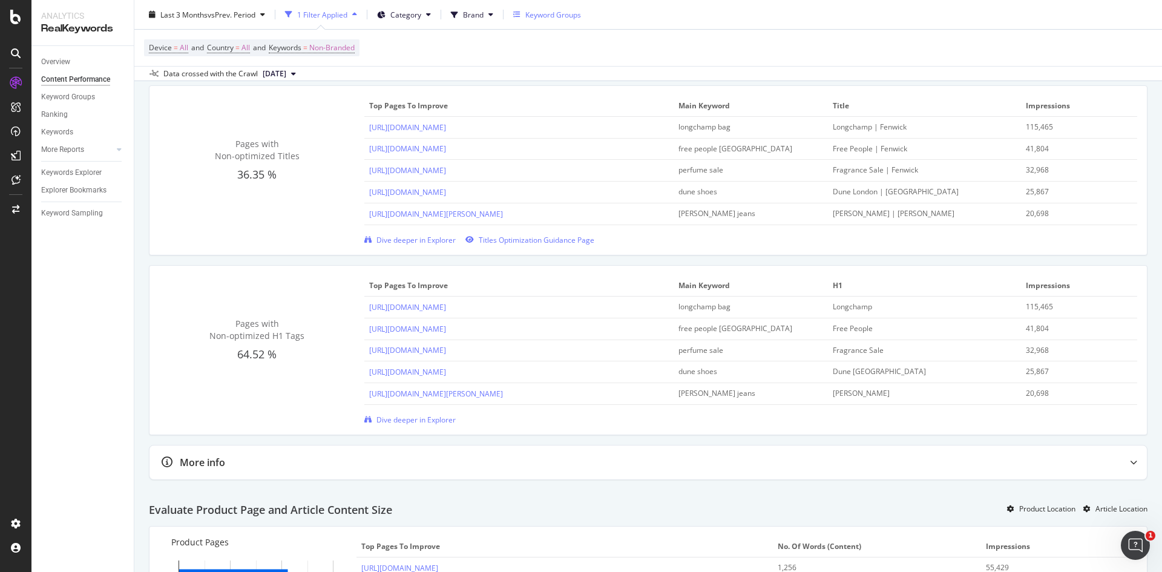
click at [556, 17] on div "Keyword Groups" at bounding box center [553, 14] width 56 height 10
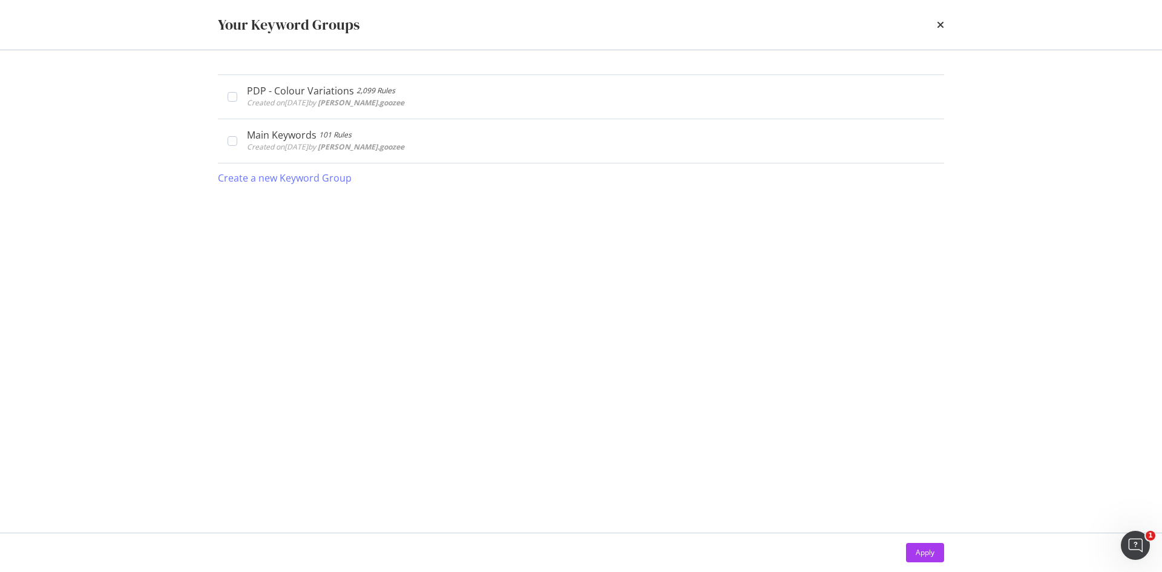
click at [933, 19] on div "Your Keyword Groups" at bounding box center [581, 25] width 726 height 21
click at [941, 21] on icon "times" at bounding box center [940, 25] width 7 height 10
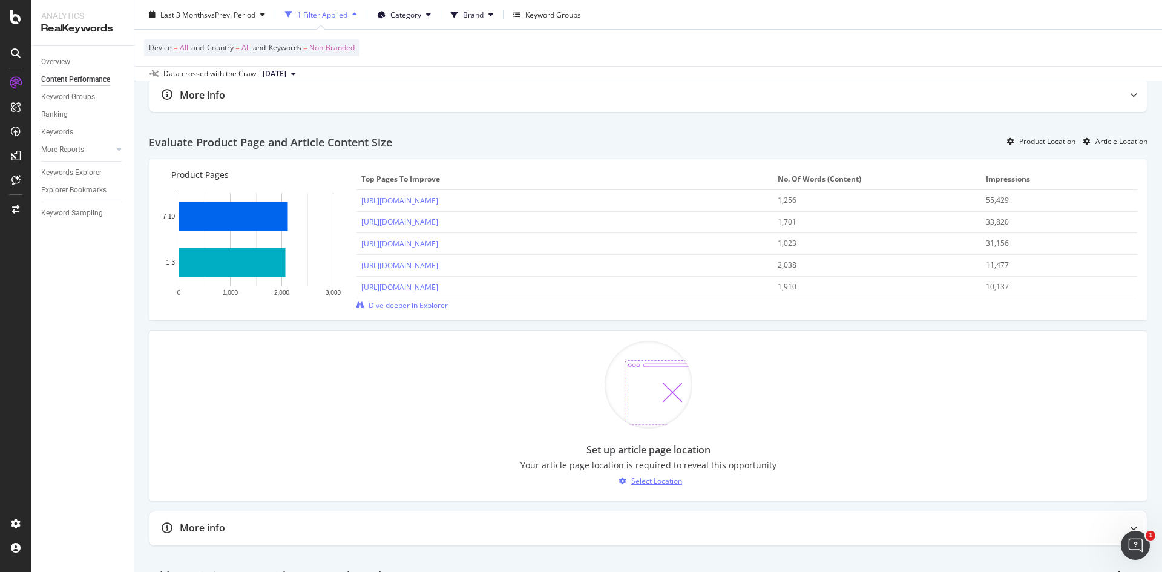
scroll to position [849, 0]
click at [646, 482] on div "Select Location" at bounding box center [656, 481] width 51 height 10
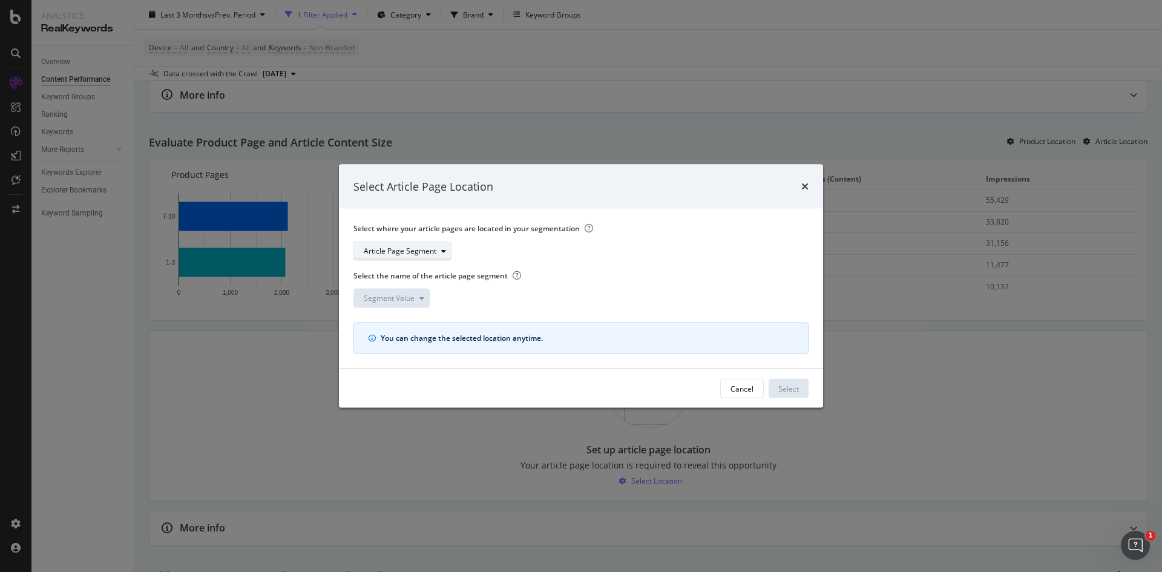
click at [412, 254] on div "Article Page Segment" at bounding box center [400, 251] width 73 height 7
click at [421, 254] on div "Article Page Segment" at bounding box center [400, 251] width 73 height 7
click at [416, 288] on div "pagetype" at bounding box center [398, 291] width 79 height 15
click at [415, 300] on div "modal" at bounding box center [422, 298] width 15 height 7
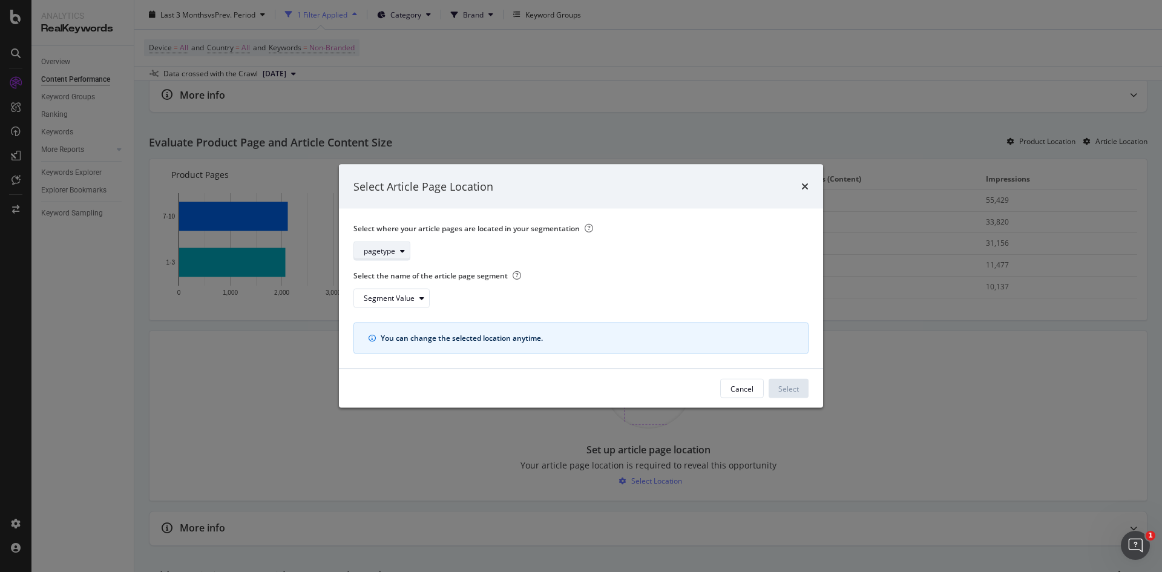
click at [384, 252] on div "pagetype" at bounding box center [379, 251] width 31 height 7
click at [394, 275] on div "Breadcrumb Tree" at bounding box center [399, 271] width 60 height 10
click at [426, 302] on div "Segment Value" at bounding box center [396, 298] width 65 height 17
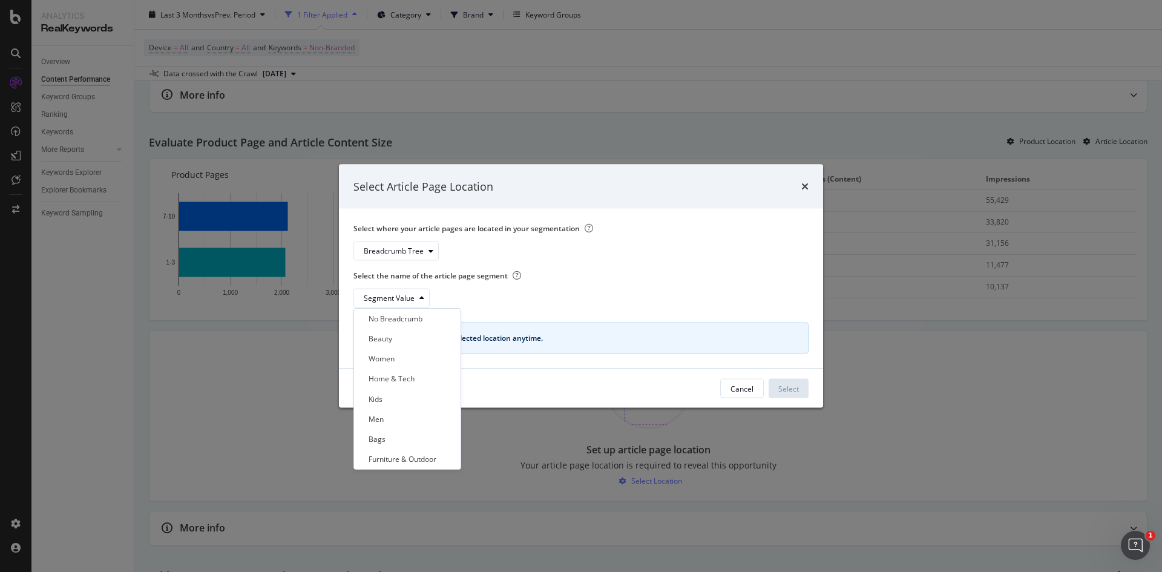
scroll to position [0, 0]
click at [396, 313] on div "No Breadcrumb" at bounding box center [402, 318] width 87 height 15
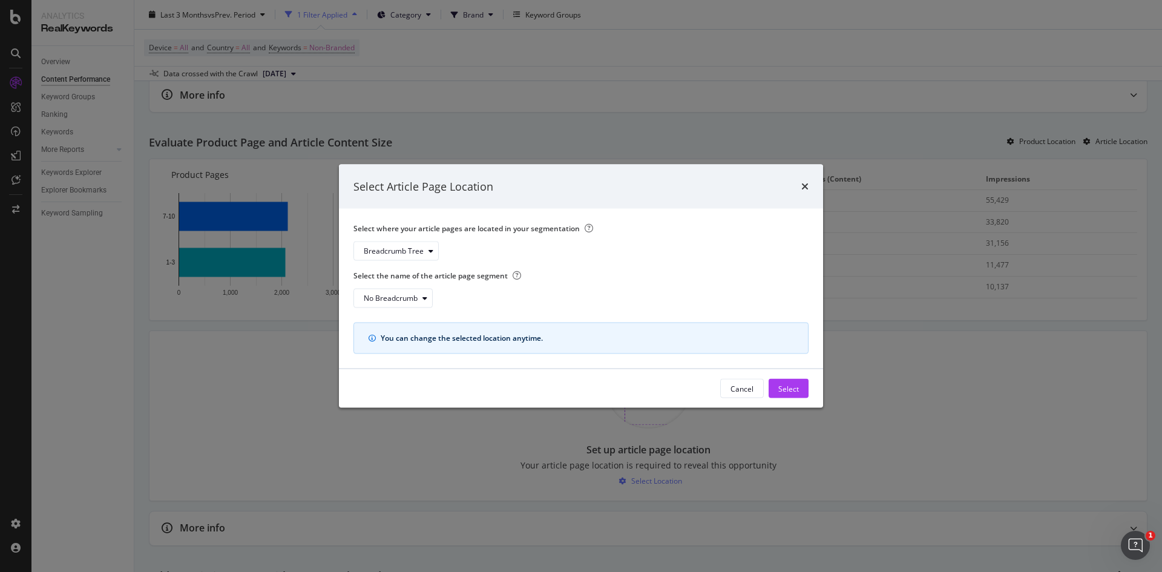
click at [815, 182] on div "Select Article Page Location" at bounding box center [581, 186] width 484 height 45
click at [804, 185] on icon "times" at bounding box center [804, 187] width 7 height 10
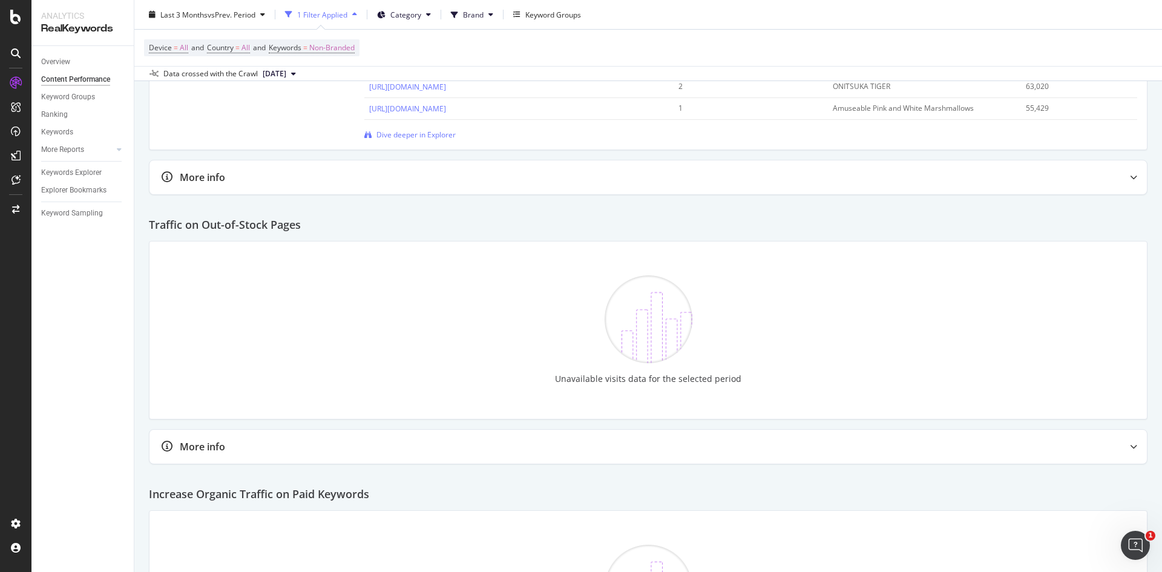
scroll to position [1931, 0]
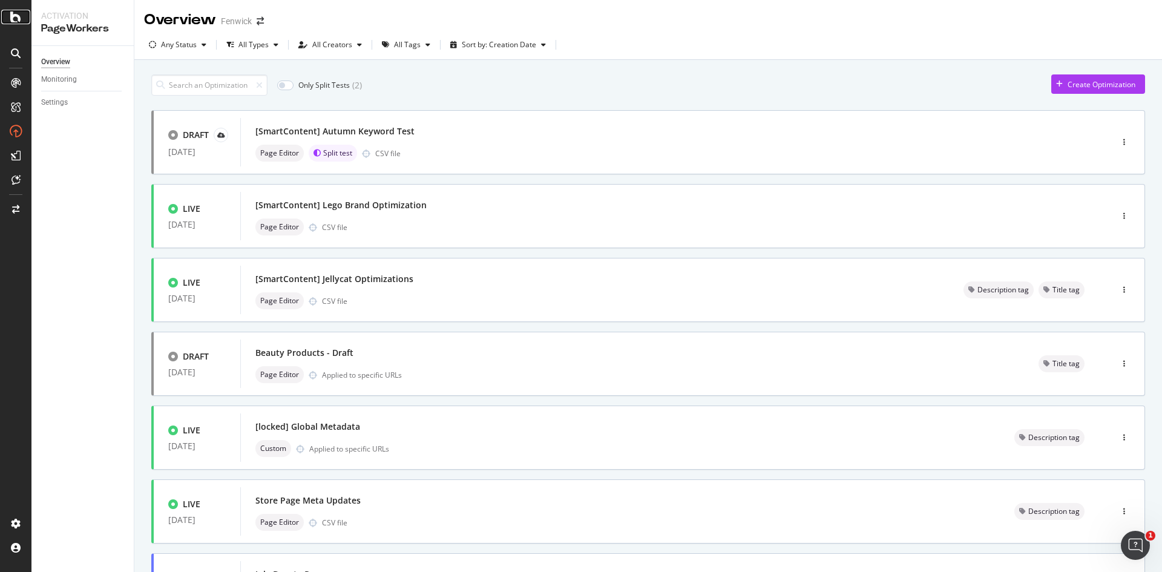
click at [8, 18] on div at bounding box center [15, 17] width 29 height 15
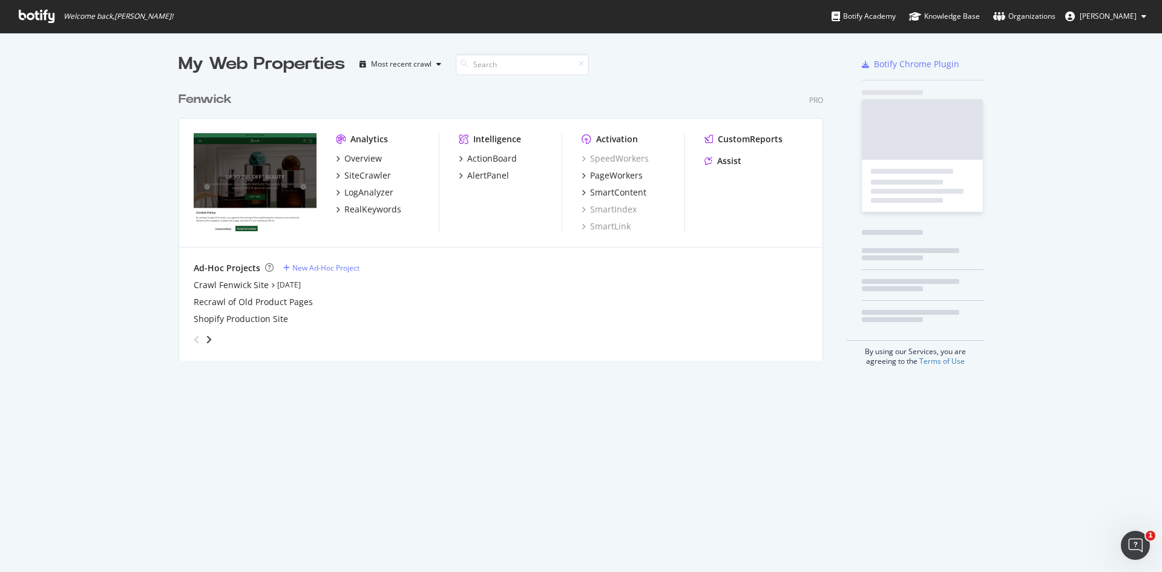
scroll to position [275, 645]
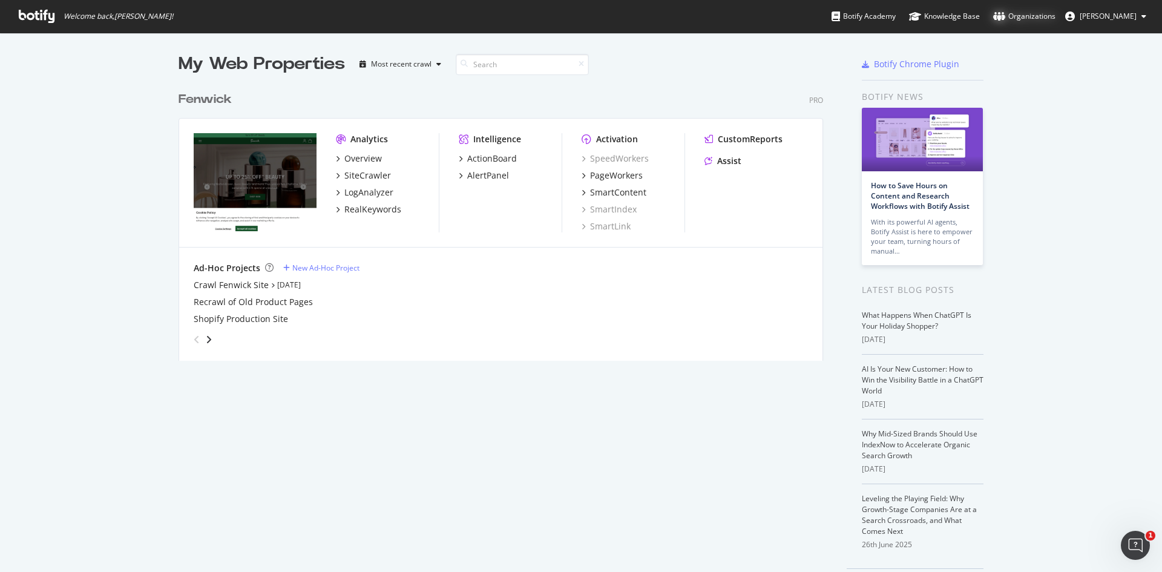
click at [1030, 12] on div "Organizations" at bounding box center [1024, 16] width 62 height 12
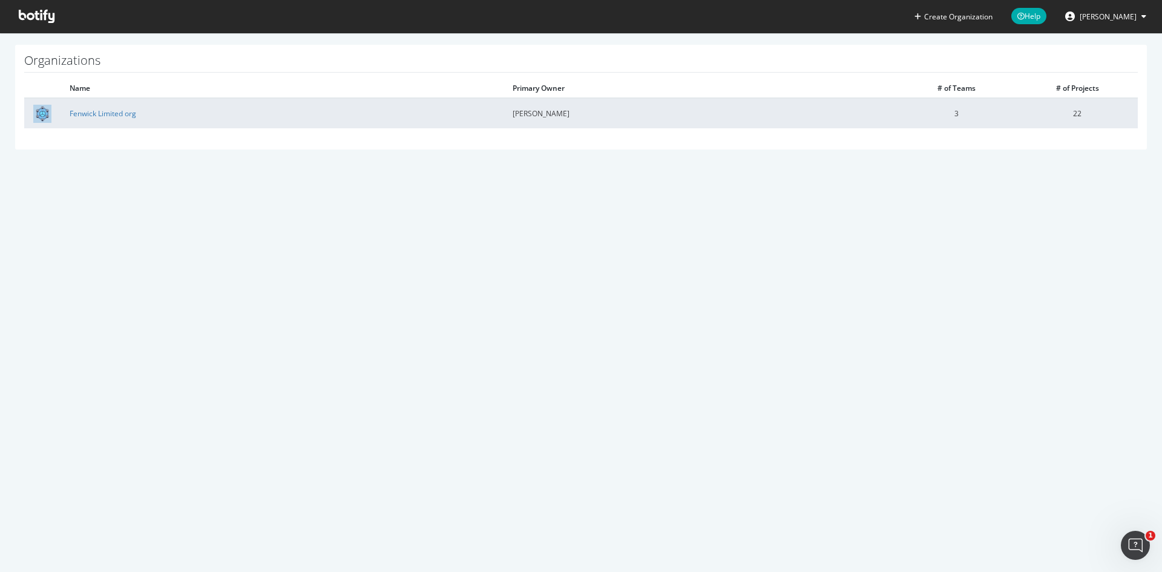
click at [808, 111] on td "[PERSON_NAME]" at bounding box center [700, 113] width 392 height 30
click at [128, 115] on link "Fenwick Limited org" at bounding box center [103, 113] width 67 height 10
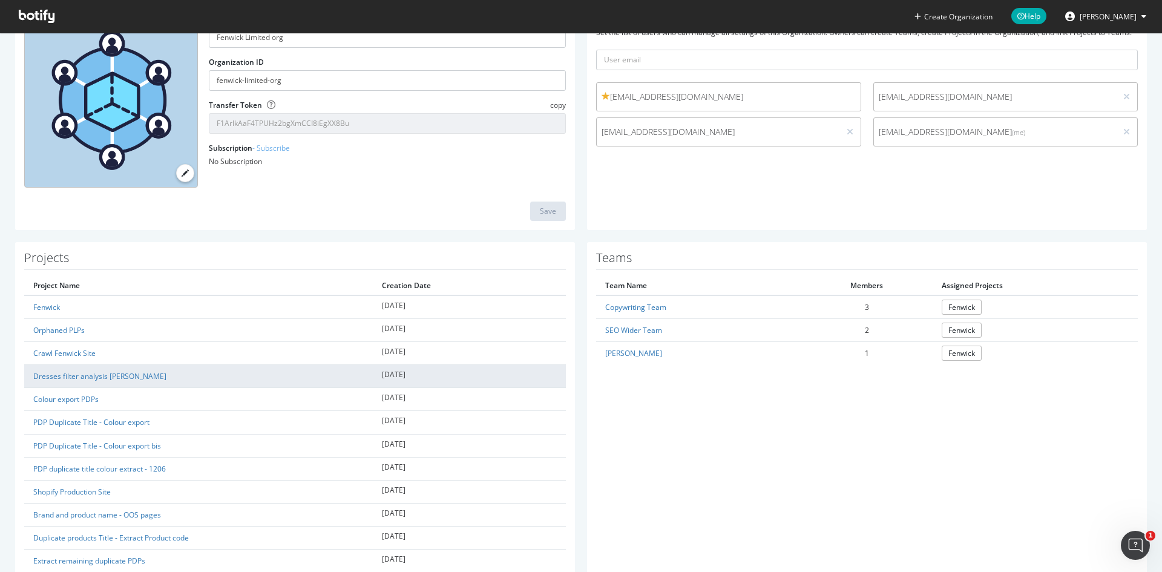
scroll to position [102, 0]
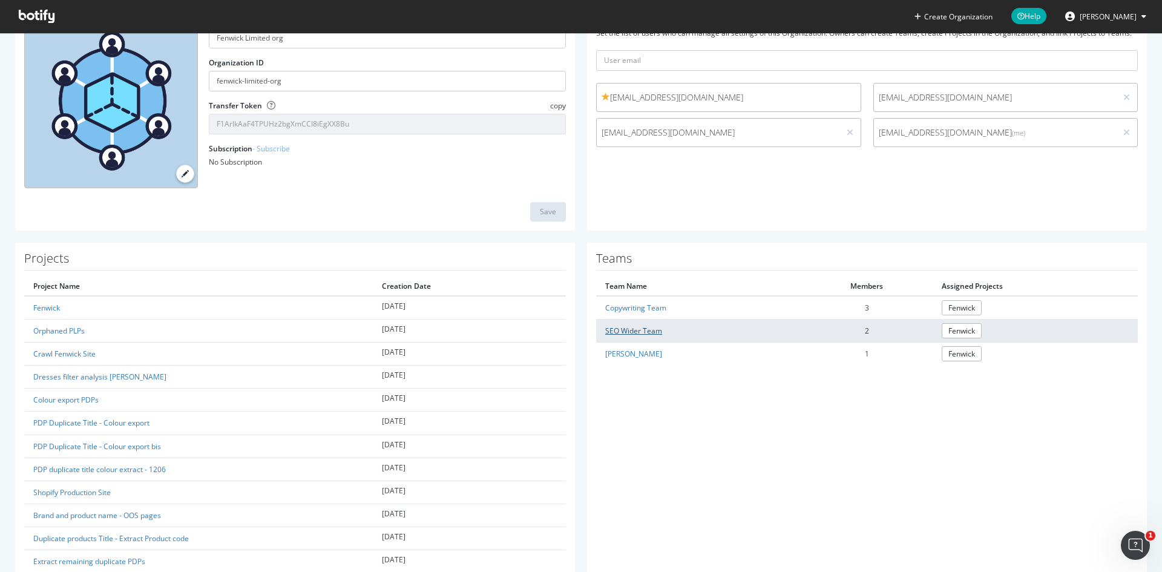
click at [619, 327] on link "SEO Wider Team" at bounding box center [633, 331] width 57 height 10
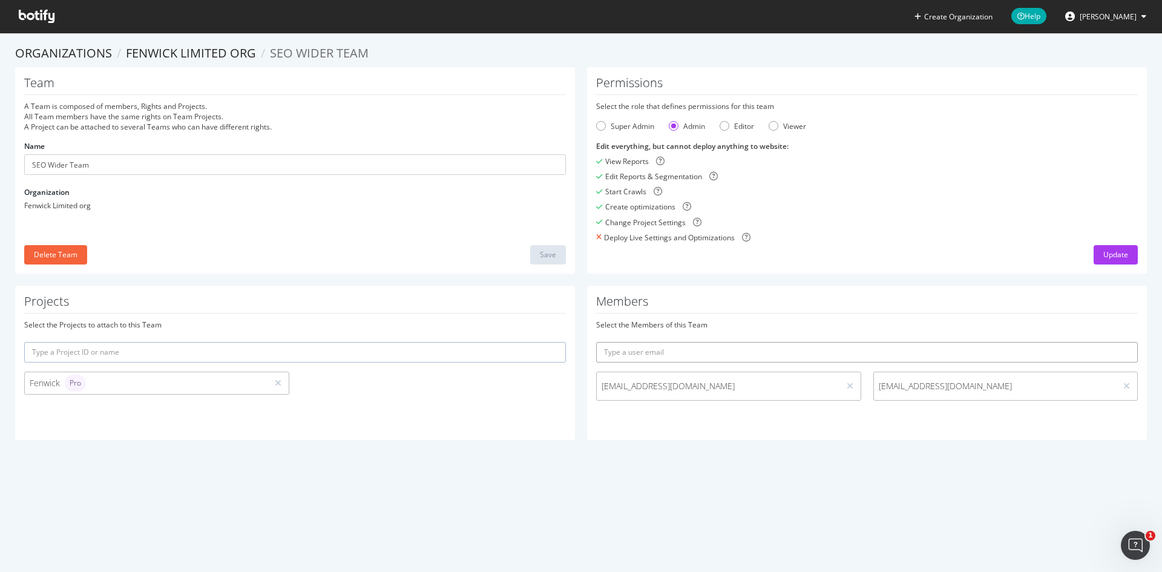
click at [646, 357] on input "text" at bounding box center [867, 352] width 542 height 21
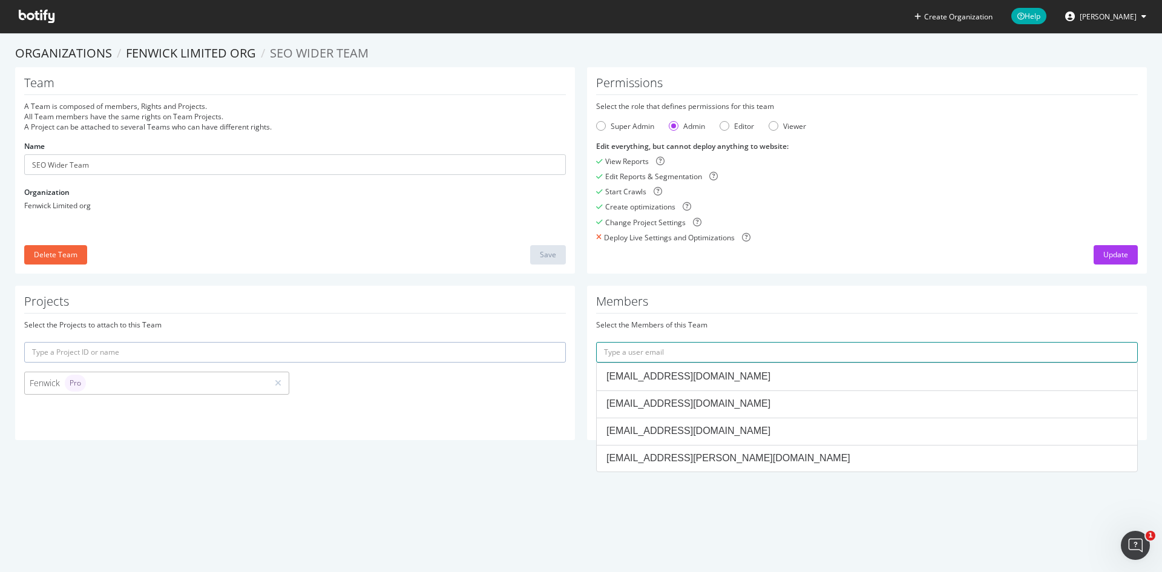
paste input "[EMAIL_ADDRESS][DOMAIN_NAME]"
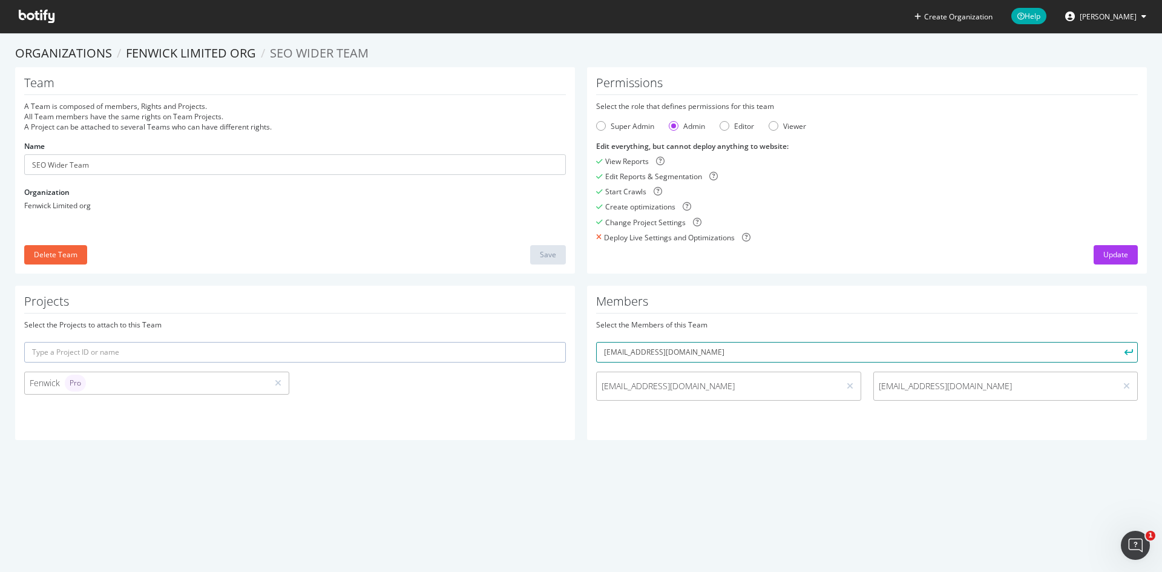
type input "[EMAIL_ADDRESS][DOMAIN_NAME]"
click at [1117, 342] on button "submit" at bounding box center [1127, 352] width 21 height 21
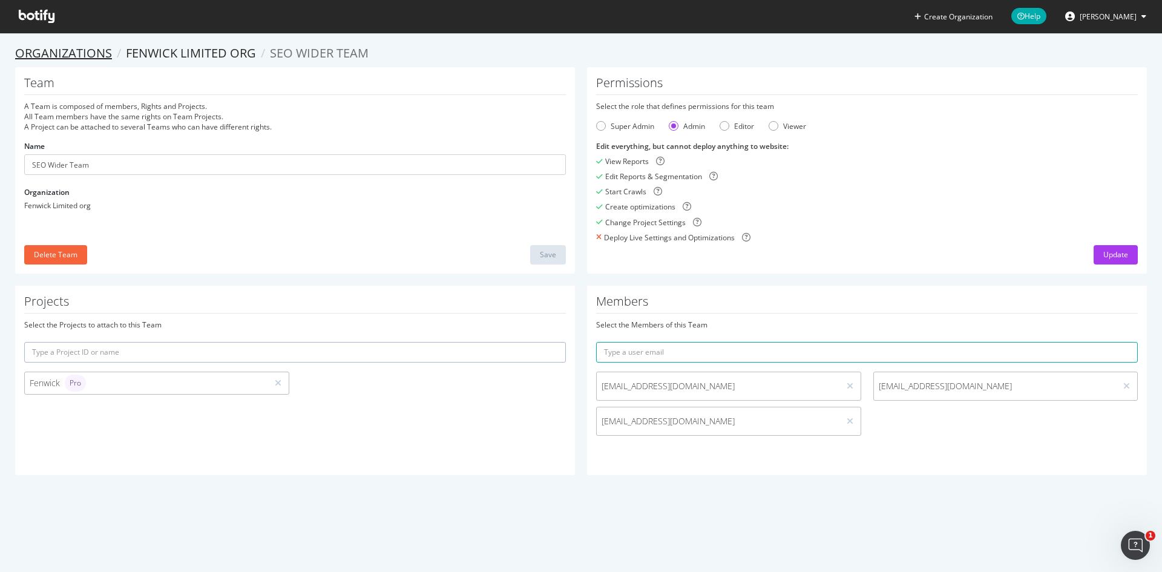
click at [62, 51] on link "Organizations" at bounding box center [63, 53] width 97 height 16
